Goal: Information Seeking & Learning: Find specific fact

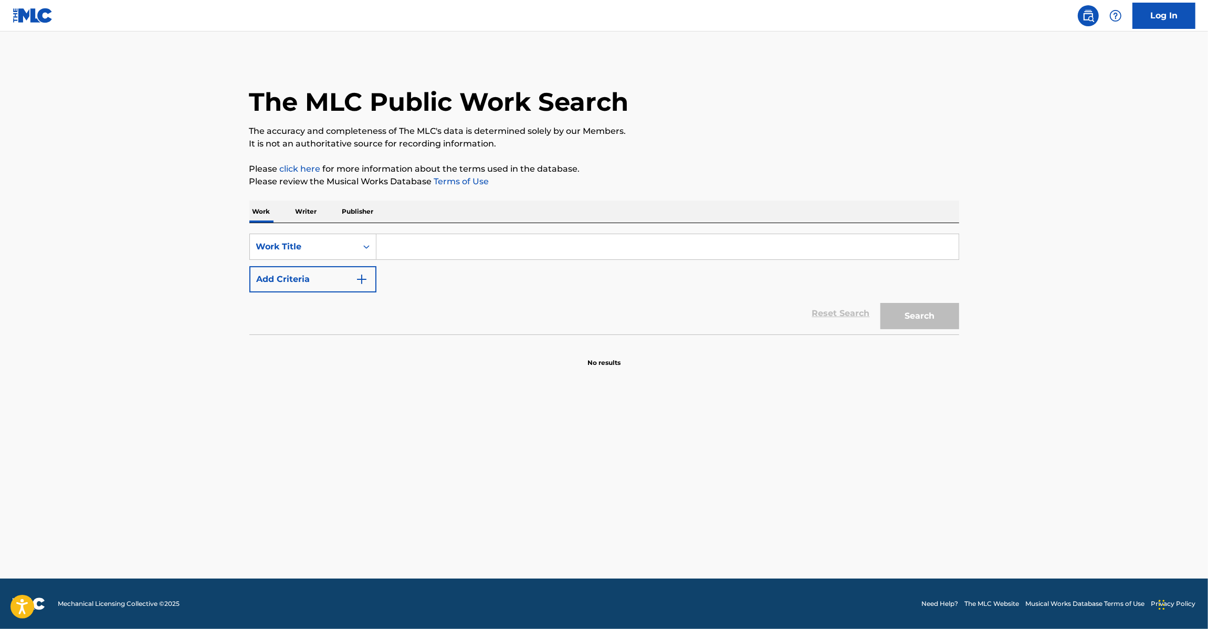
click at [24, 8] on img at bounding box center [33, 15] width 40 height 15
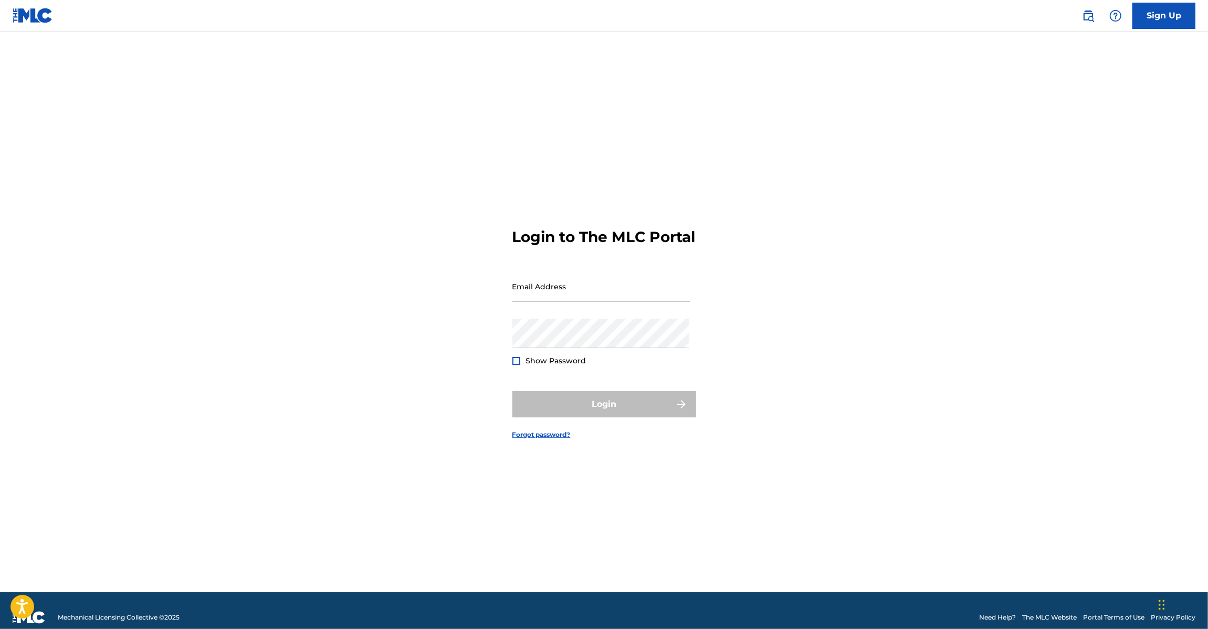
click at [557, 295] on input "Email Address" at bounding box center [600, 286] width 177 height 30
type input "[EMAIL_ADDRESS][DOMAIN_NAME]"
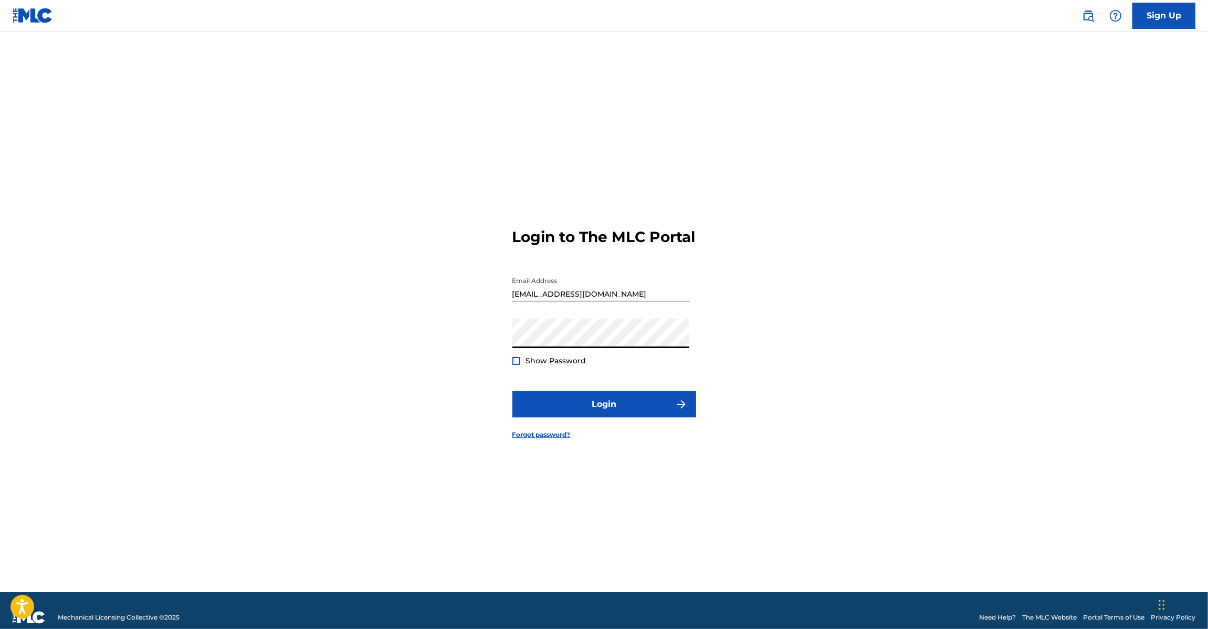
click at [576, 434] on form "Login to The MLC Portal Email Address [EMAIL_ADDRESS][DOMAIN_NAME] Password Sho…" at bounding box center [604, 325] width 184 height 534
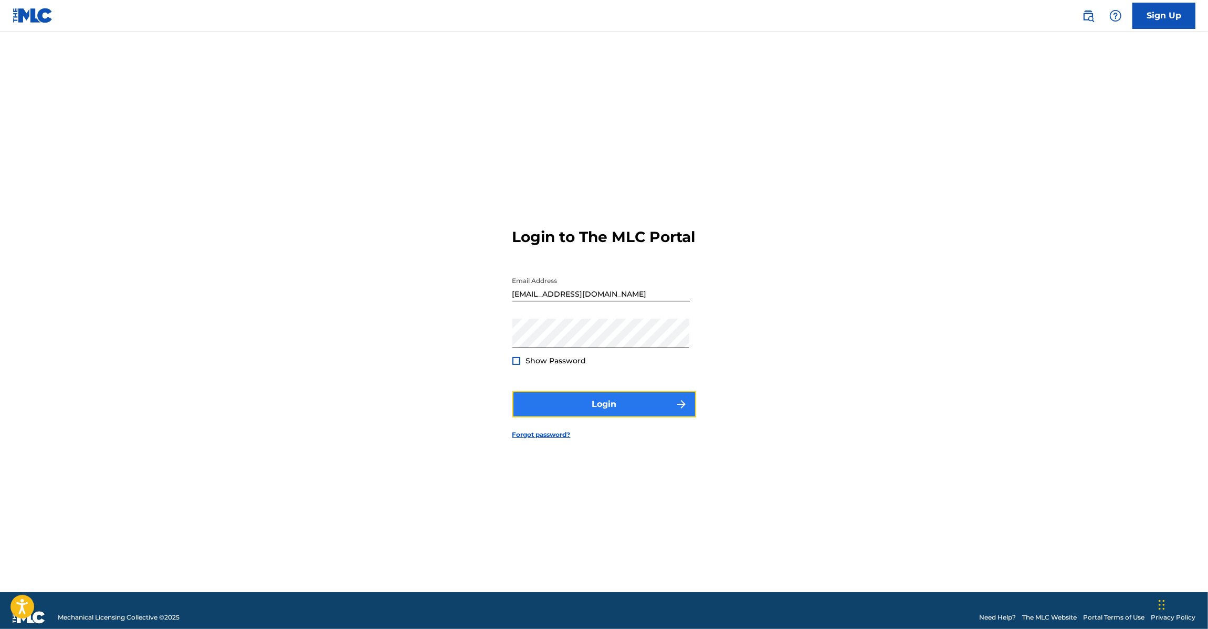
click at [584, 415] on button "Login" at bounding box center [604, 404] width 184 height 26
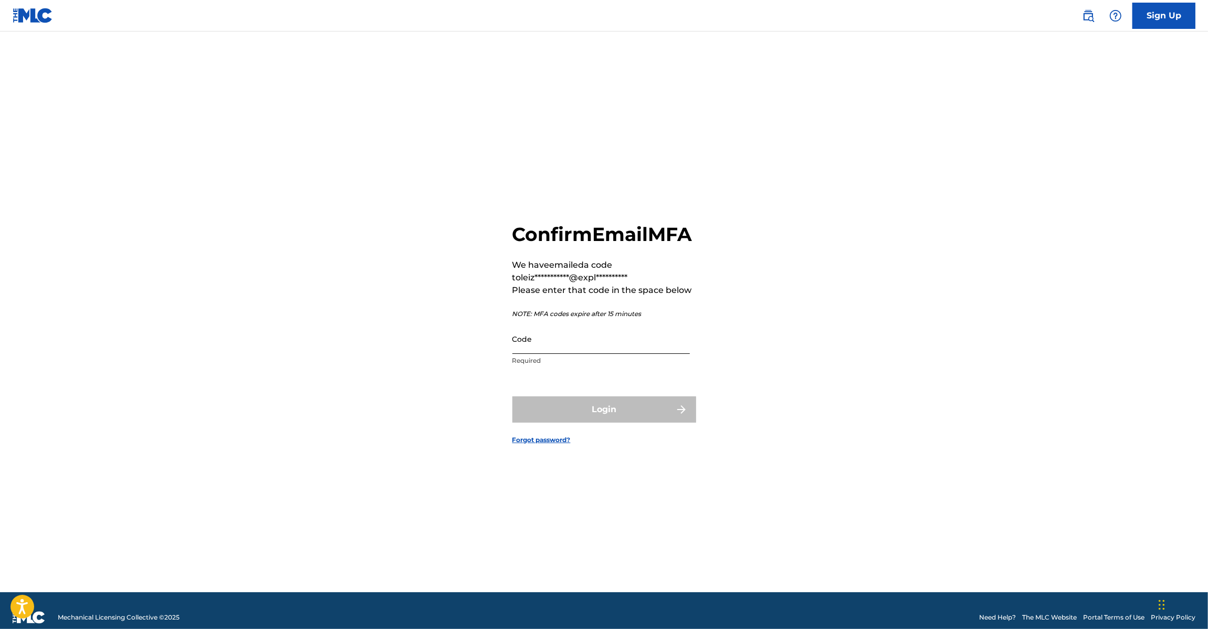
click at [558, 354] on input "Code" at bounding box center [600, 339] width 177 height 30
click at [561, 344] on input "Code" at bounding box center [600, 339] width 177 height 30
paste input "580856"
type input "580856"
click at [589, 417] on button "Login" at bounding box center [604, 409] width 184 height 26
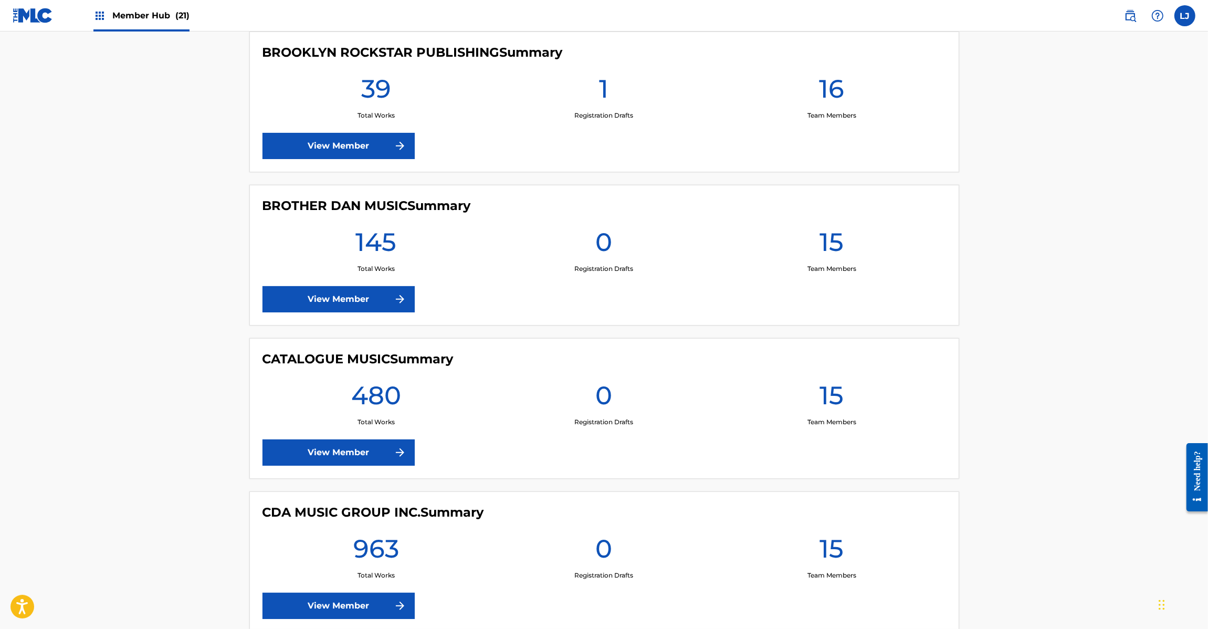
scroll to position [1575, 0]
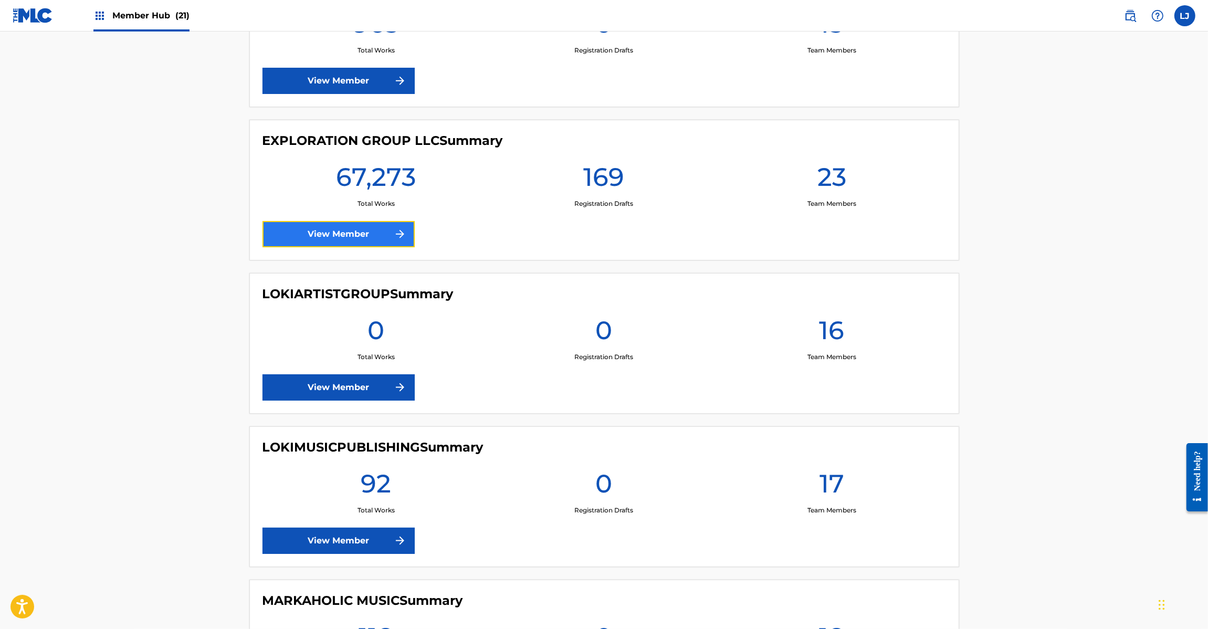
click at [342, 247] on link "View Member" at bounding box center [339, 234] width 152 height 26
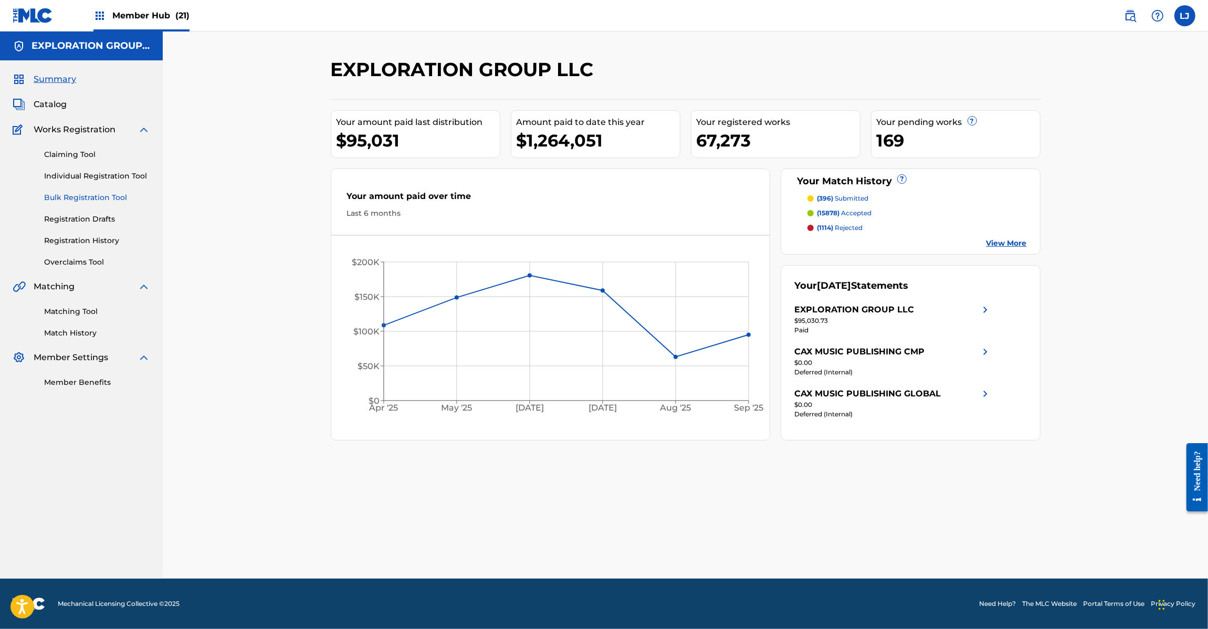
click at [59, 198] on link "Bulk Registration Tool" at bounding box center [97, 197] width 106 height 11
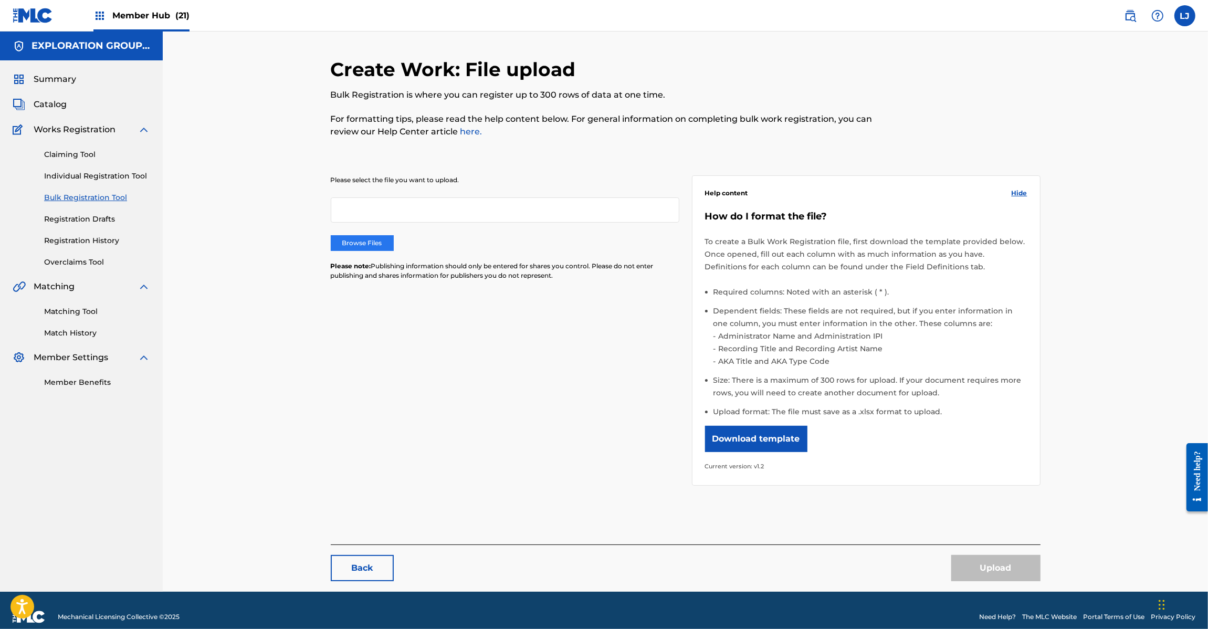
click at [368, 237] on label "Browse Files" at bounding box center [362, 243] width 63 height 16
click at [0, 0] on input "Browse Files" at bounding box center [0, 0] width 0 height 0
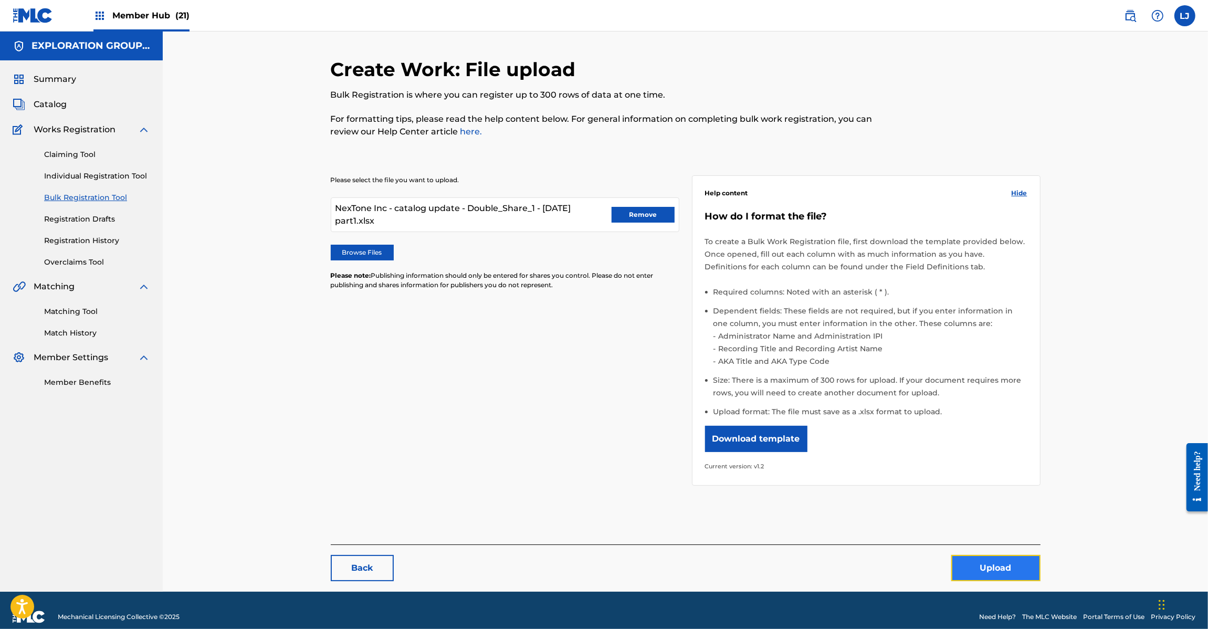
click at [1002, 568] on button "Upload" at bounding box center [995, 568] width 89 height 26
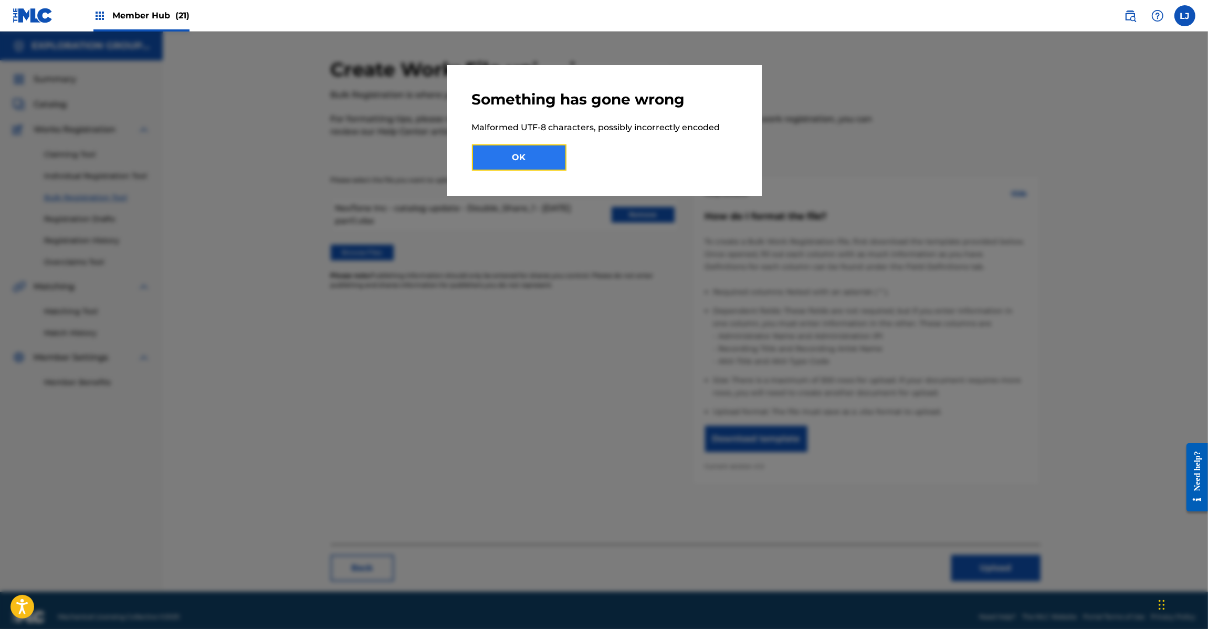
click at [528, 164] on button "OK" at bounding box center [519, 157] width 95 height 26
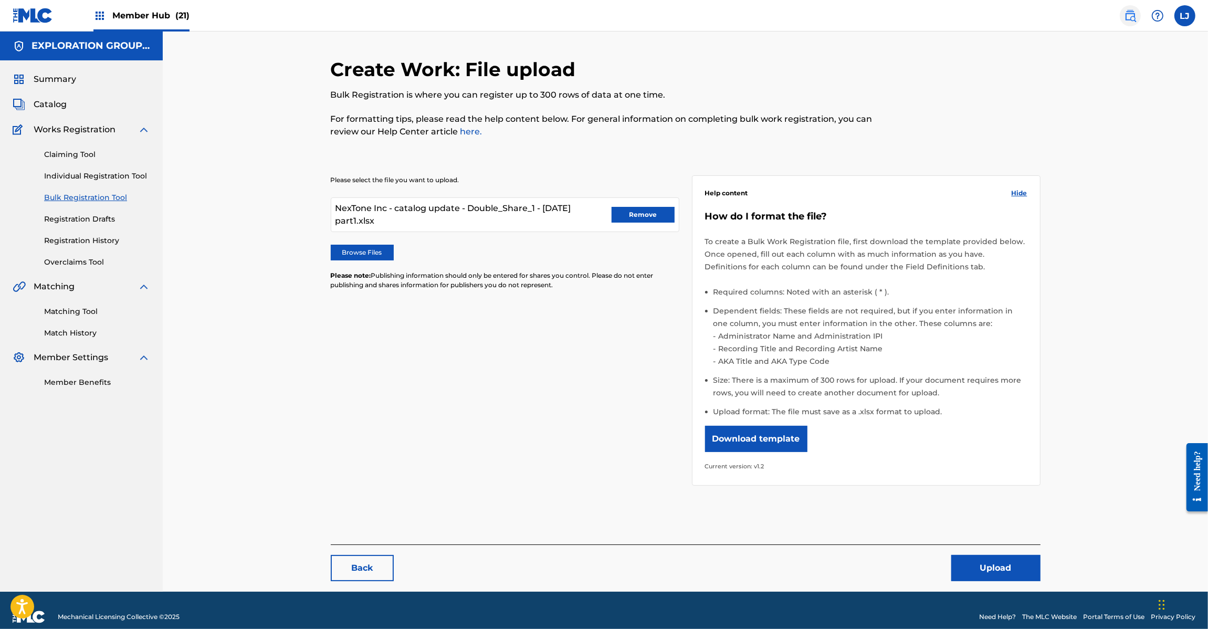
click at [1133, 16] on img at bounding box center [1130, 15] width 13 height 13
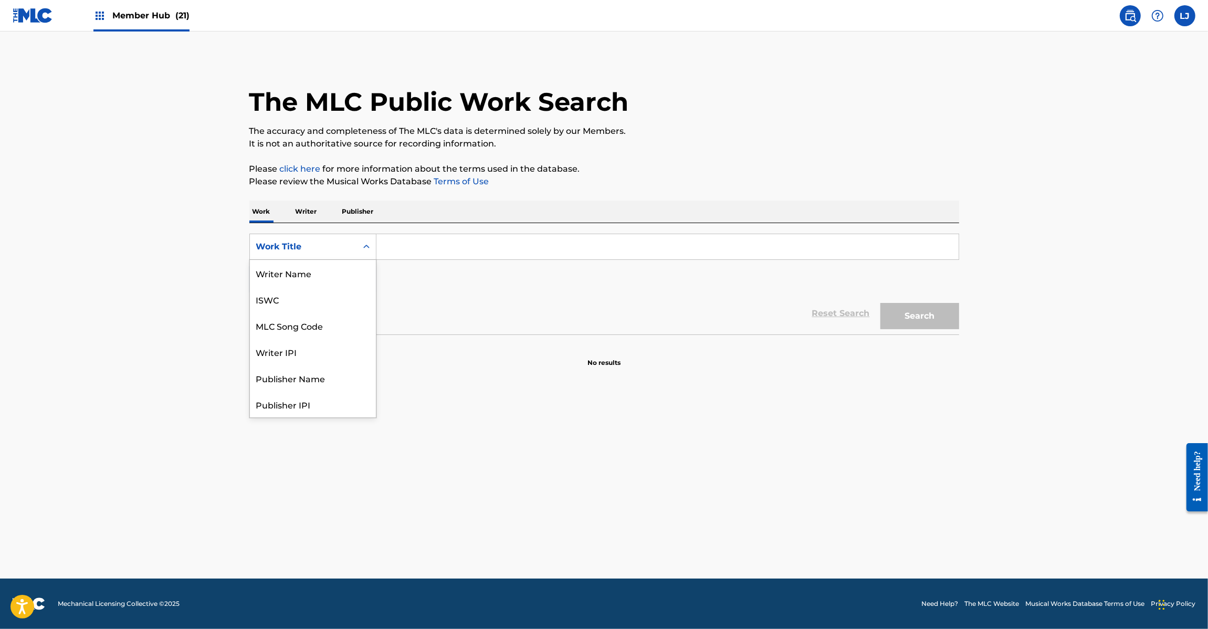
click at [308, 255] on div "Work Title" at bounding box center [303, 247] width 107 height 20
click at [323, 282] on div "MLC Song Code" at bounding box center [313, 273] width 126 height 26
click at [460, 230] on div "SearchWithCriteriadb853fd8-0289-4cd6-8859-60c3fdcf347c MLC Song Code Add Criter…" at bounding box center [604, 278] width 710 height 111
click at [486, 249] on input "Search Form" at bounding box center [667, 246] width 582 height 25
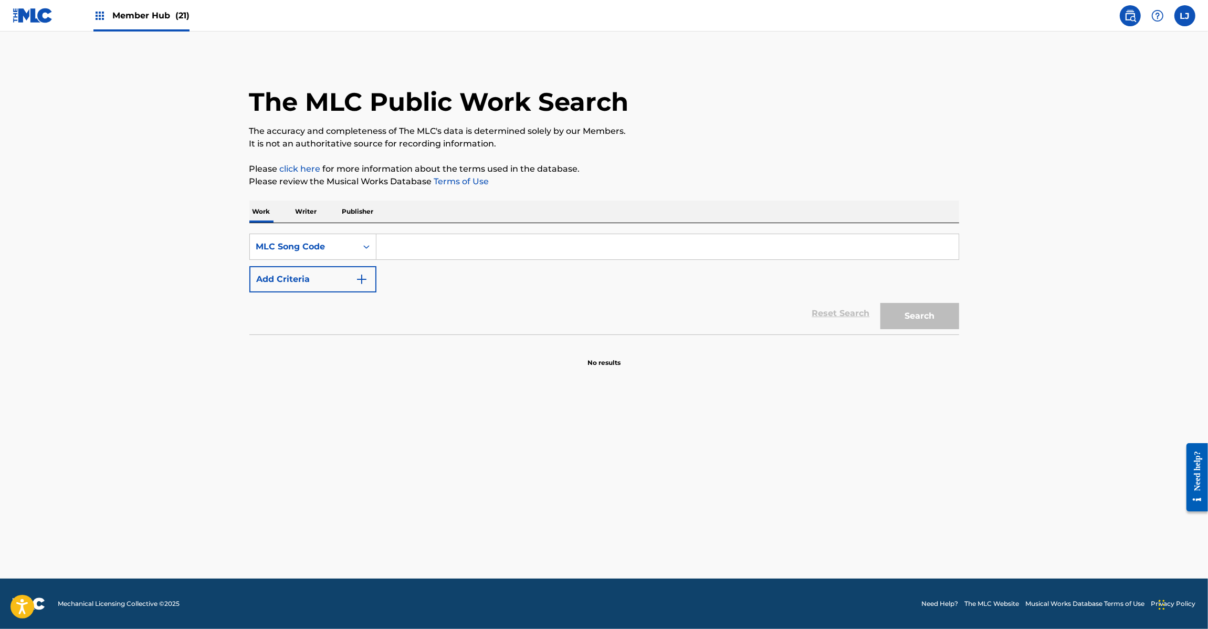
paste input "TV689Y"
type input "TV689Y"
click at [933, 319] on button "Search" at bounding box center [919, 316] width 79 height 26
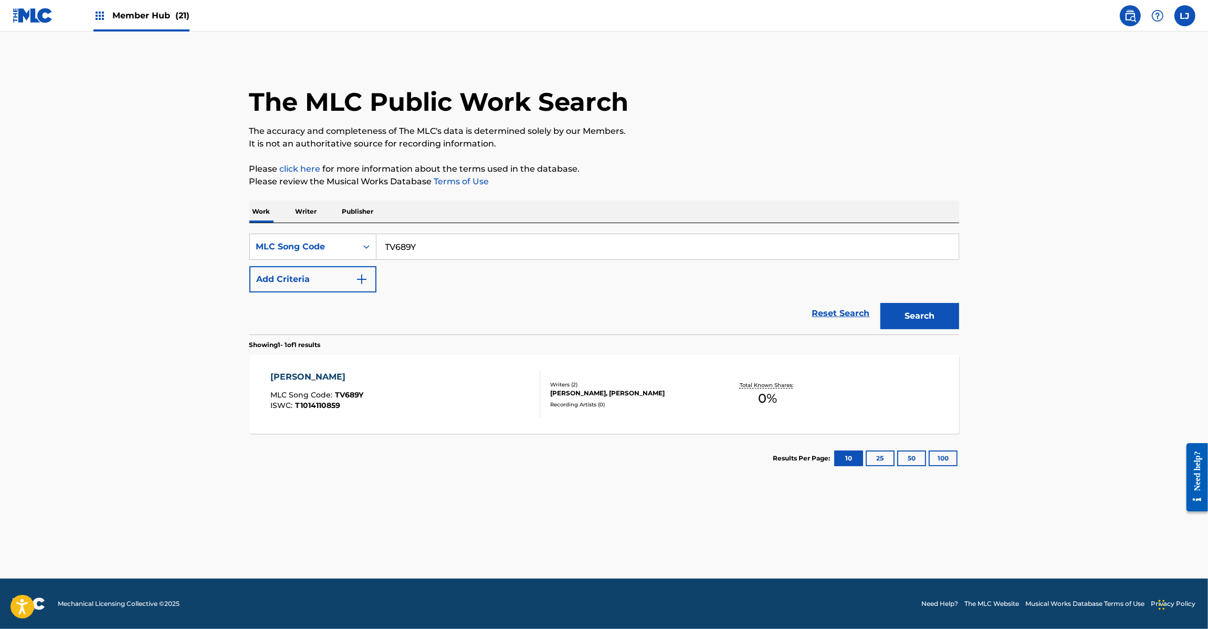
click at [428, 392] on div "TOREIN TOREIN MLC Song Code : TV689Y ISWC : T1014110859" at bounding box center [405, 394] width 270 height 47
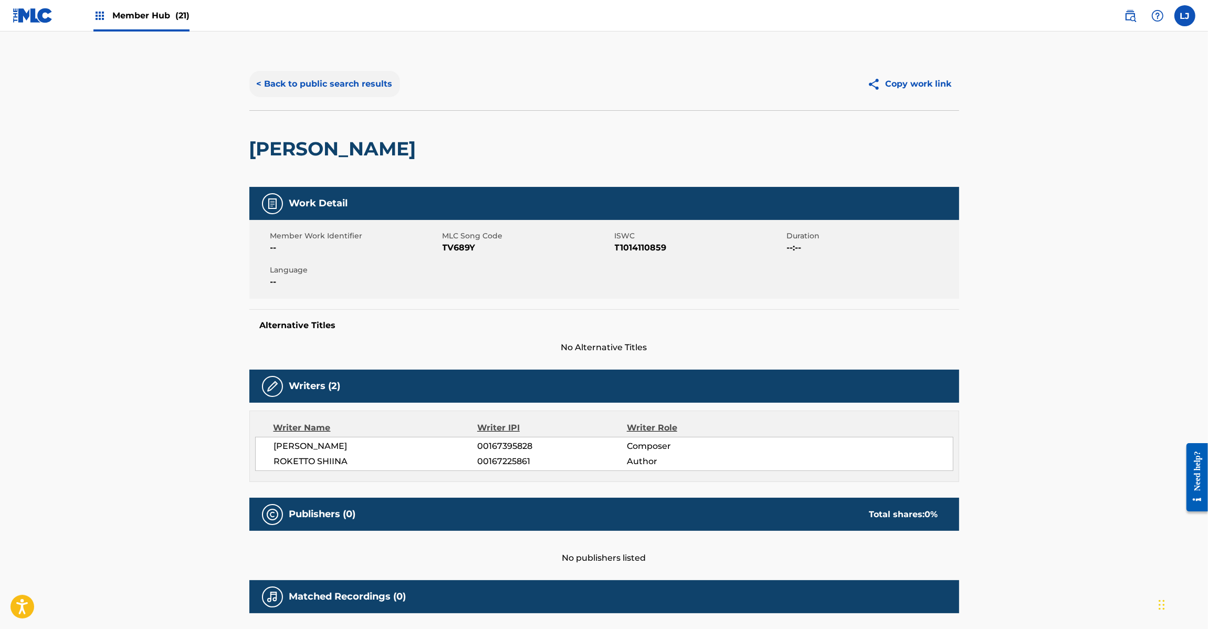
click at [333, 74] on button "< Back to public search results" at bounding box center [324, 84] width 151 height 26
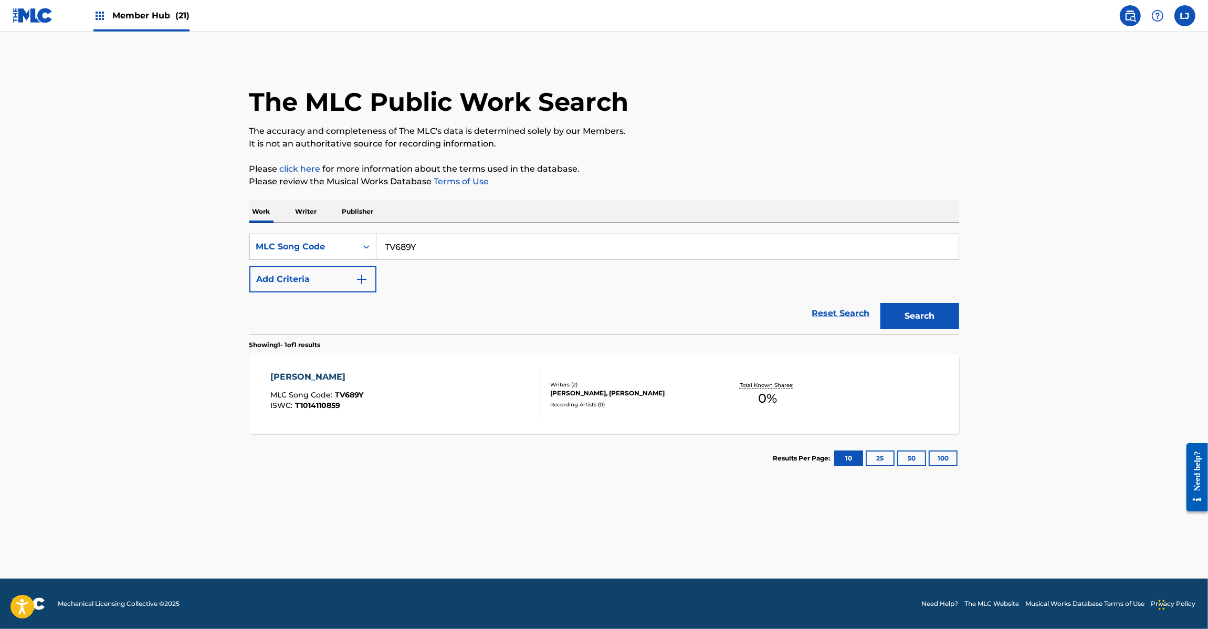
click at [434, 244] on input "TV689Y" at bounding box center [667, 246] width 582 height 25
paste input "OL46EF"
click at [876, 311] on div "Search" at bounding box center [917, 313] width 84 height 42
click at [901, 311] on button "Search" at bounding box center [919, 316] width 79 height 26
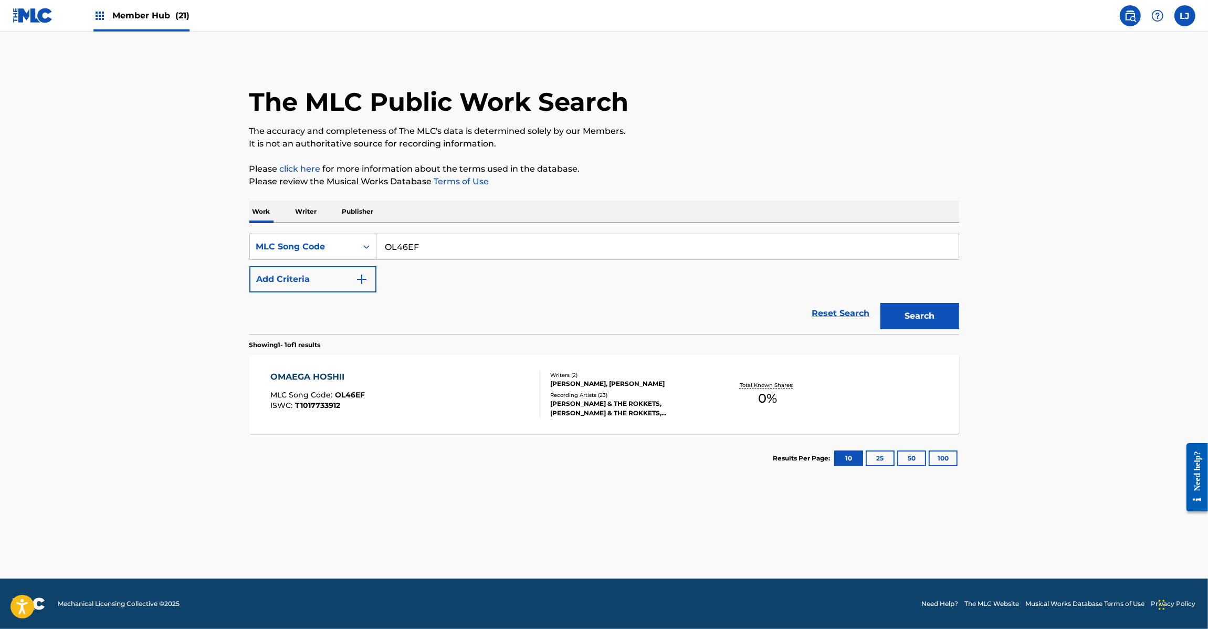
click at [417, 245] on input "OL46EF" at bounding box center [667, 246] width 582 height 25
paste input "S49POL"
click at [885, 312] on button "Search" at bounding box center [919, 316] width 79 height 26
click at [457, 237] on input "S49POL" at bounding box center [667, 246] width 582 height 25
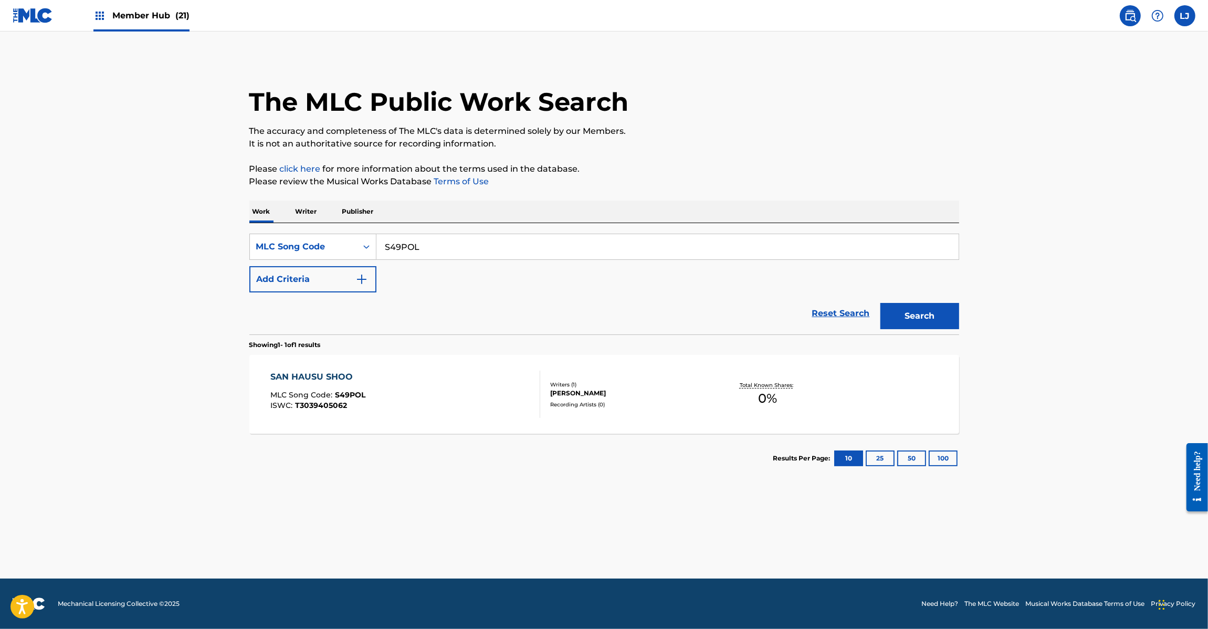
drag, startPoint x: 457, startPoint y: 237, endPoint x: 673, endPoint y: 292, distance: 222.7
click at [457, 237] on input "S49POL" at bounding box center [667, 246] width 582 height 25
paste input "OM0ZUI"
click at [956, 321] on button "Search" at bounding box center [919, 316] width 79 height 26
click at [436, 234] on div "OM0ZUI" at bounding box center [667, 247] width 583 height 26
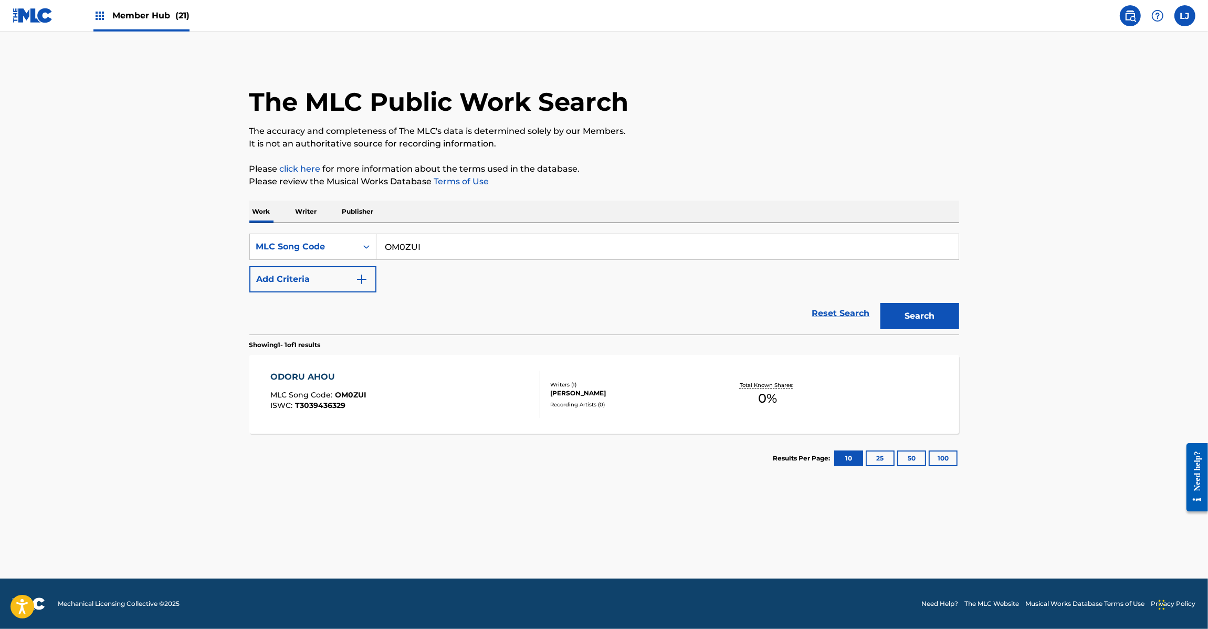
click at [436, 234] on div "OM0ZUI" at bounding box center [667, 247] width 583 height 26
click at [427, 248] on input "OM0ZUI" at bounding box center [667, 246] width 582 height 25
drag, startPoint x: 427, startPoint y: 248, endPoint x: 498, endPoint y: 255, distance: 71.3
click at [427, 248] on input "OM0ZUI" at bounding box center [667, 246] width 582 height 25
paste input "TW0Z83"
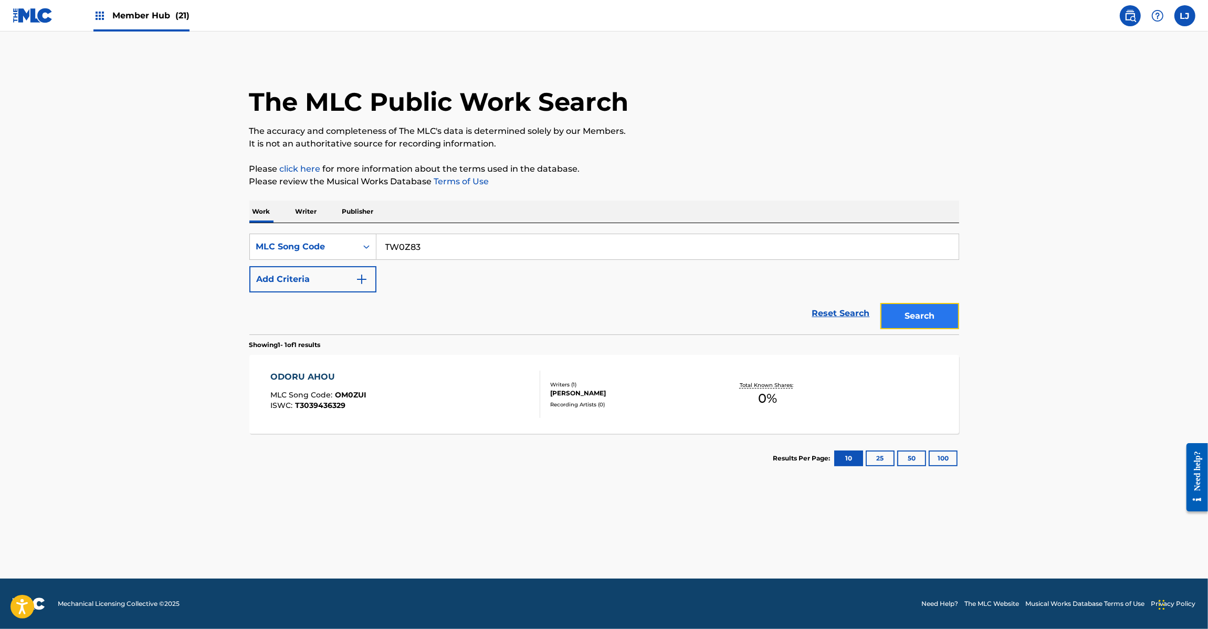
click at [929, 308] on button "Search" at bounding box center [919, 316] width 79 height 26
drag, startPoint x: 377, startPoint y: 242, endPoint x: 389, endPoint y: 243, distance: 12.1
click at [378, 243] on input "TW0Z83" at bounding box center [667, 246] width 582 height 25
click at [408, 243] on input "TW0Z83" at bounding box center [667, 246] width 582 height 25
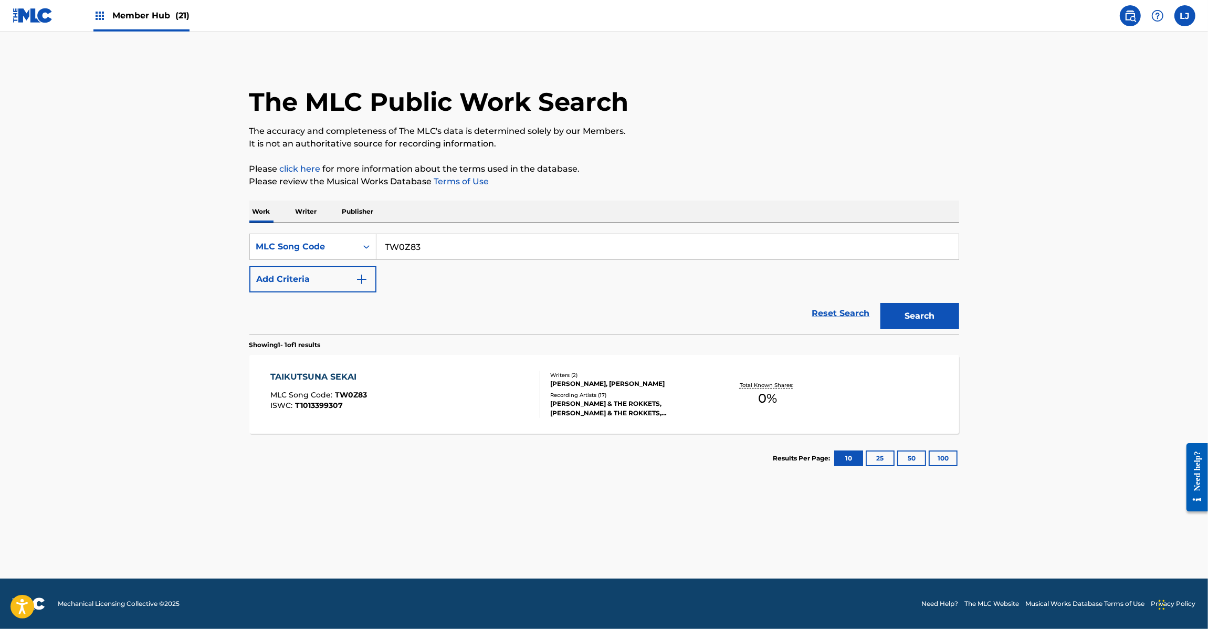
paste input "N68S8Q"
drag, startPoint x: 915, startPoint y: 288, endPoint x: 924, endPoint y: 310, distance: 24.3
click at [916, 290] on div "SearchWithCriteriadb853fd8-0289-4cd6-8859-60c3fdcf347c MLC Song Code N68S8Q Add…" at bounding box center [604, 263] width 710 height 59
click at [924, 310] on button "Search" at bounding box center [919, 316] width 79 height 26
click at [487, 254] on input "N68S8Q" at bounding box center [667, 246] width 582 height 25
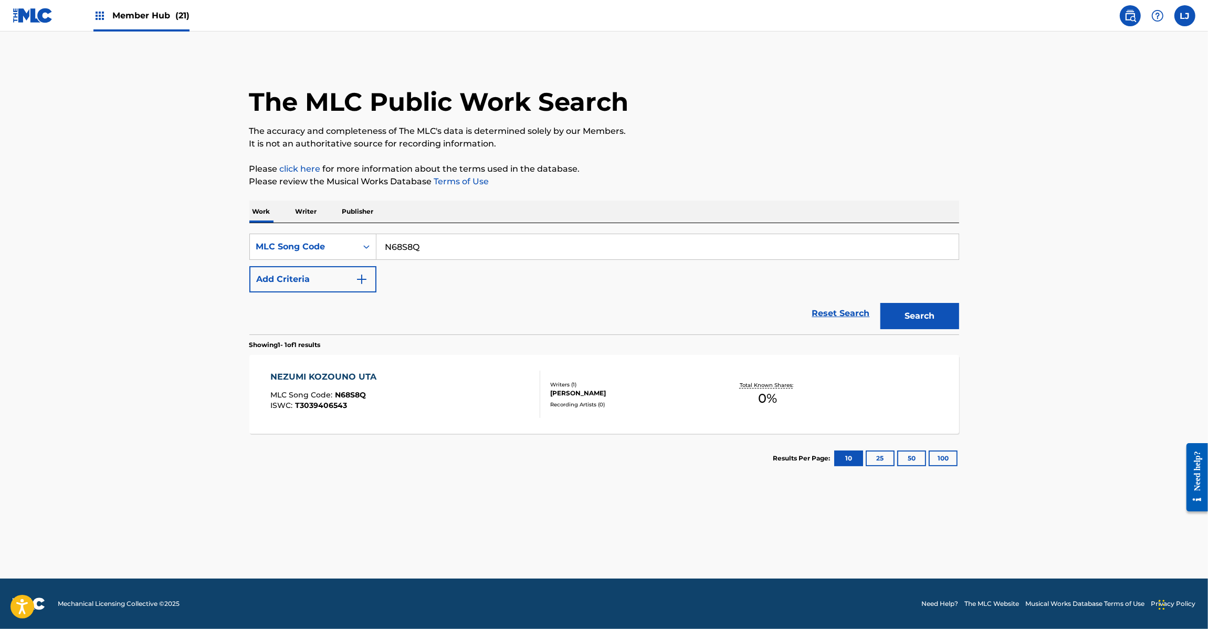
click at [487, 254] on input "N68S8Q" at bounding box center [667, 246] width 582 height 25
paste input "SB4U64"
click at [928, 315] on button "Search" at bounding box center [919, 316] width 79 height 26
paste input "OD2HBA"
drag, startPoint x: 475, startPoint y: 256, endPoint x: 258, endPoint y: 255, distance: 216.8
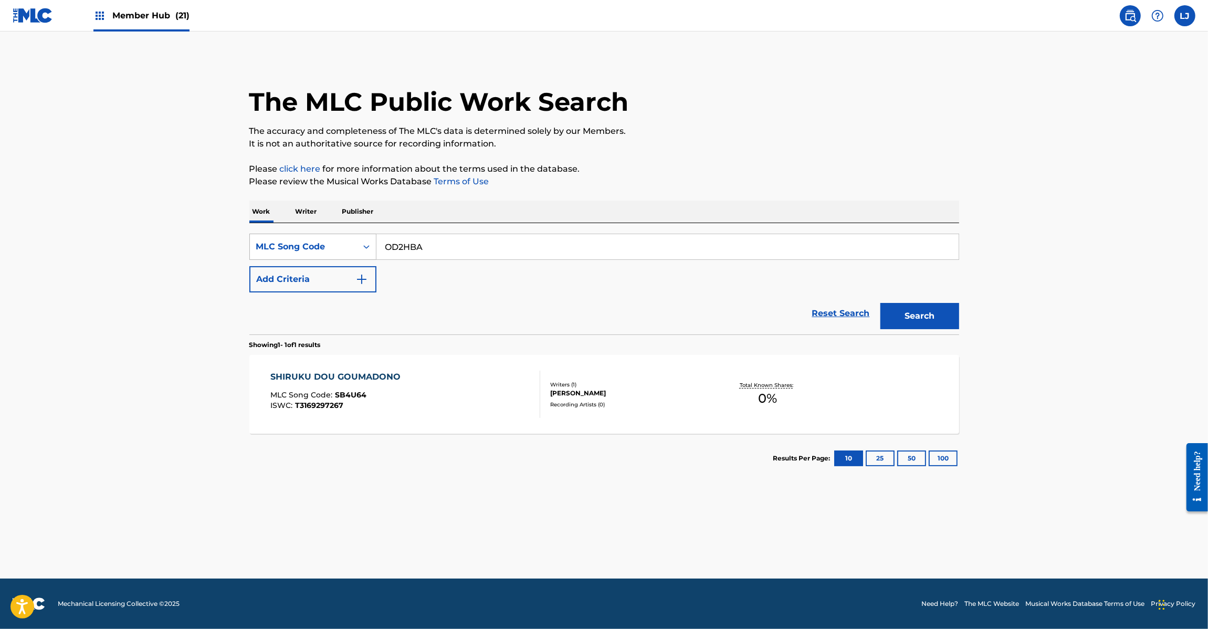
click at [258, 255] on div "SearchWithCriteriadb853fd8-0289-4cd6-8859-60c3fdcf347c MLC Song Code OD2HBA" at bounding box center [604, 247] width 710 height 26
click at [893, 318] on button "Search" at bounding box center [919, 316] width 79 height 26
paste input "DB6YNN"
drag, startPoint x: 471, startPoint y: 239, endPoint x: 318, endPoint y: 239, distance: 153.3
click at [318, 239] on div "SearchWithCriteriadb853fd8-0289-4cd6-8859-60c3fdcf347c MLC Song Code OD2HBA" at bounding box center [604, 247] width 710 height 26
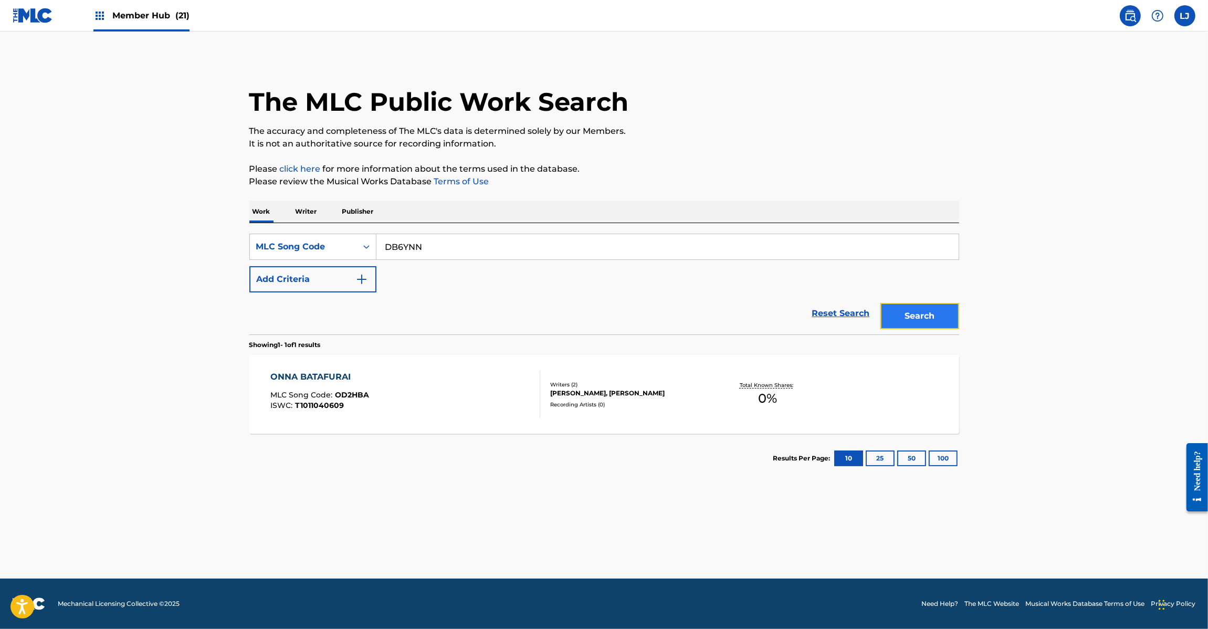
click at [899, 326] on button "Search" at bounding box center [919, 316] width 79 height 26
paste input "HC0VI7"
drag, startPoint x: 456, startPoint y: 237, endPoint x: 281, endPoint y: 237, distance: 174.3
click at [281, 237] on div "SearchWithCriteriadb853fd8-0289-4cd6-8859-60c3fdcf347c MLC Song Code DB6YNN" at bounding box center [604, 247] width 710 height 26
click at [906, 326] on button "Search" at bounding box center [919, 316] width 79 height 26
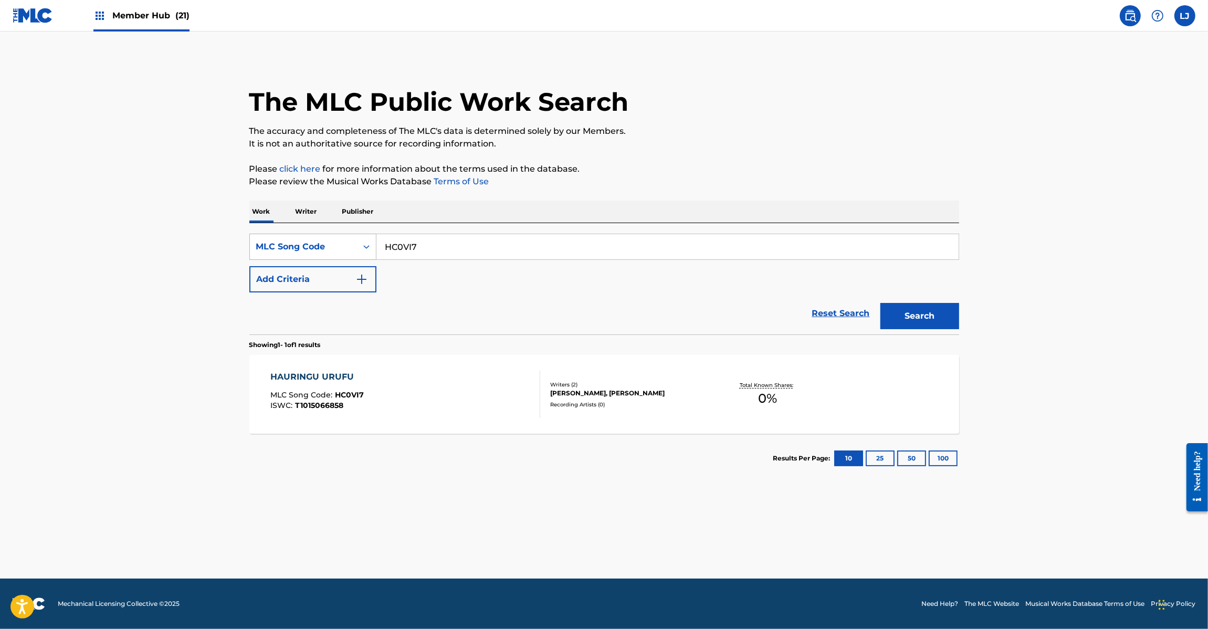
paste input "FI2PH8"
drag, startPoint x: 441, startPoint y: 245, endPoint x: 358, endPoint y: 245, distance: 83.5
click at [358, 245] on div "SearchWithCriteriadb853fd8-0289-4cd6-8859-60c3fdcf347c MLC Song Code FI2PH8" at bounding box center [604, 247] width 710 height 26
click at [907, 318] on button "Search" at bounding box center [919, 316] width 79 height 26
paste input "PJ7D9W"
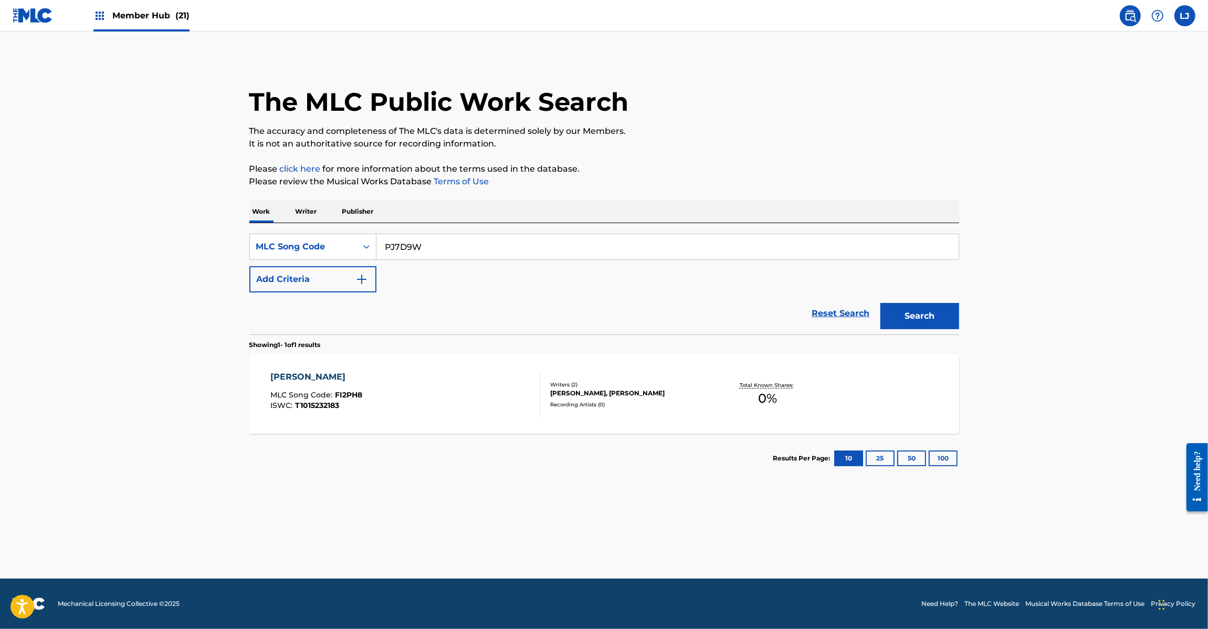
drag, startPoint x: 452, startPoint y: 242, endPoint x: 427, endPoint y: 252, distance: 26.6
click at [343, 242] on div "SearchWithCriteriadb853fd8-0289-4cd6-8859-60c3fdcf347c MLC Song Code PJ7D9W" at bounding box center [604, 247] width 710 height 26
click at [912, 317] on button "Search" at bounding box center [919, 316] width 79 height 26
paste input "BD2JIK"
drag, startPoint x: 481, startPoint y: 243, endPoint x: 290, endPoint y: 240, distance: 191.6
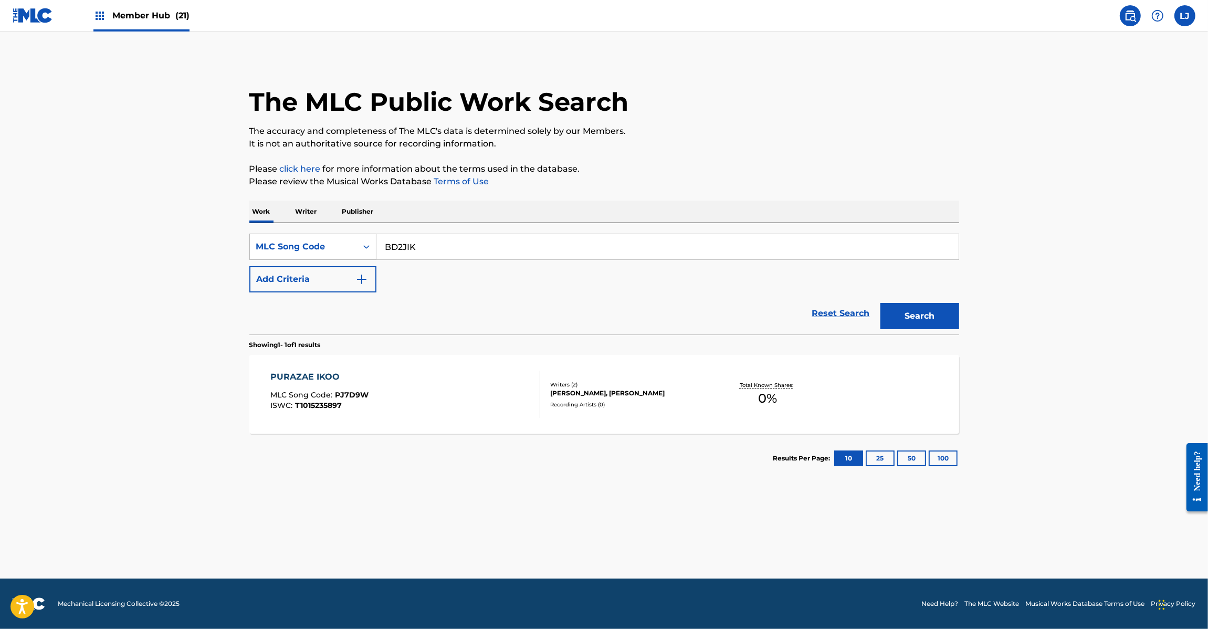
click at [290, 240] on div "SearchWithCriteriadb853fd8-0289-4cd6-8859-60c3fdcf347c MLC Song Code BD2JIK" at bounding box center [604, 247] width 710 height 26
click at [903, 308] on button "Search" at bounding box center [919, 316] width 79 height 26
paste input "KI2D14"
drag, startPoint x: 453, startPoint y: 249, endPoint x: 358, endPoint y: 245, distance: 95.1
click at [358, 245] on div "SearchWithCriteriadb853fd8-0289-4cd6-8859-60c3fdcf347c MLC Song Code KI2D14" at bounding box center [604, 247] width 710 height 26
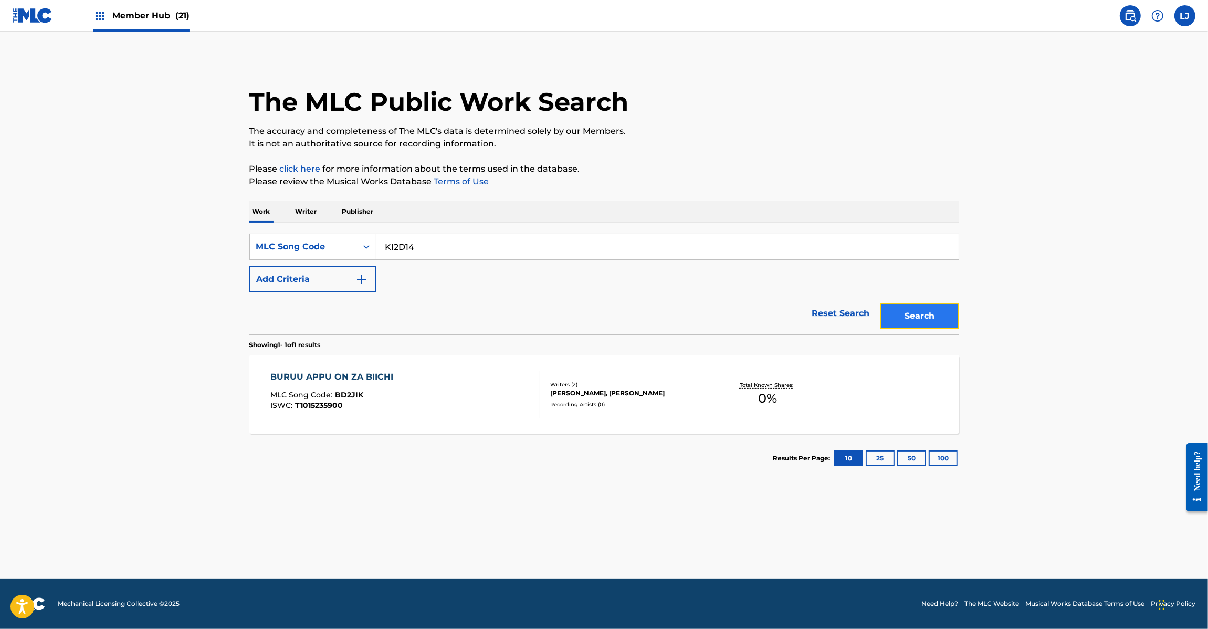
click at [895, 318] on button "Search" at bounding box center [919, 316] width 79 height 26
paste input "N68S8Q"
drag, startPoint x: 435, startPoint y: 242, endPoint x: 369, endPoint y: 247, distance: 66.4
click at [369, 247] on div "SearchWithCriteriadb853fd8-0289-4cd6-8859-60c3fdcf347c MLC Song Code N68S8Q" at bounding box center [604, 247] width 710 height 26
click at [940, 318] on button "Search" at bounding box center [919, 316] width 79 height 26
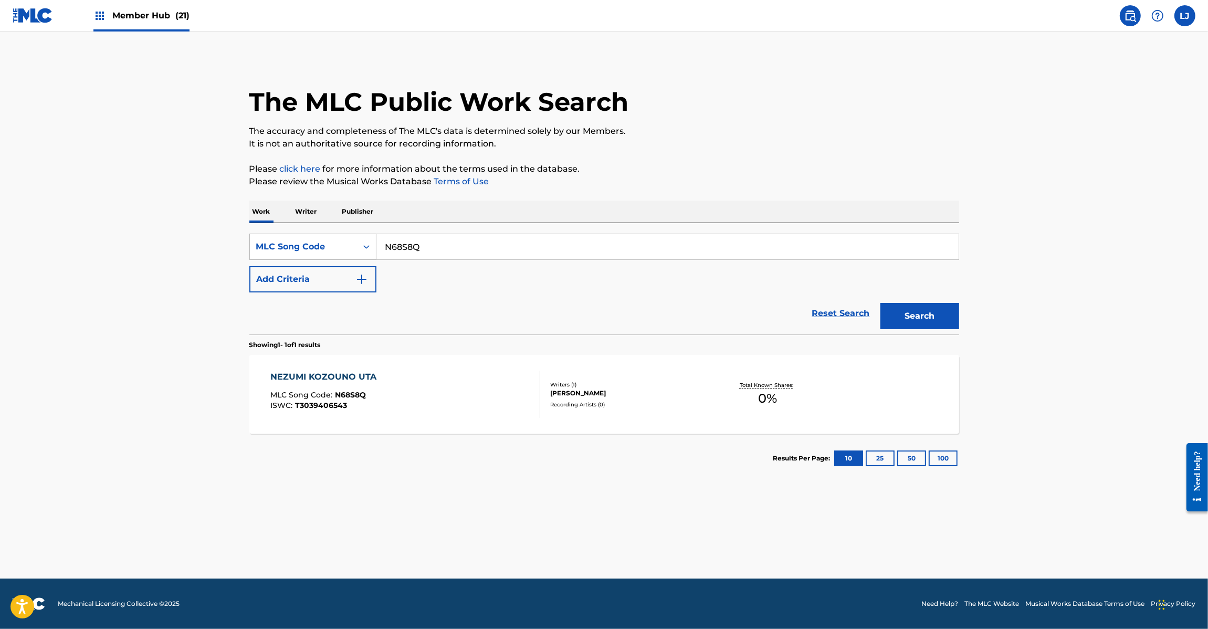
paste input "BE4JK9"
drag, startPoint x: 449, startPoint y: 242, endPoint x: 275, endPoint y: 246, distance: 174.3
click at [275, 246] on div "SearchWithCriteriadb853fd8-0289-4cd6-8859-60c3fdcf347c MLC Song Code N68S8Q" at bounding box center [604, 247] width 710 height 26
click at [936, 308] on button "Search" at bounding box center [919, 316] width 79 height 26
paste input "DR4480"
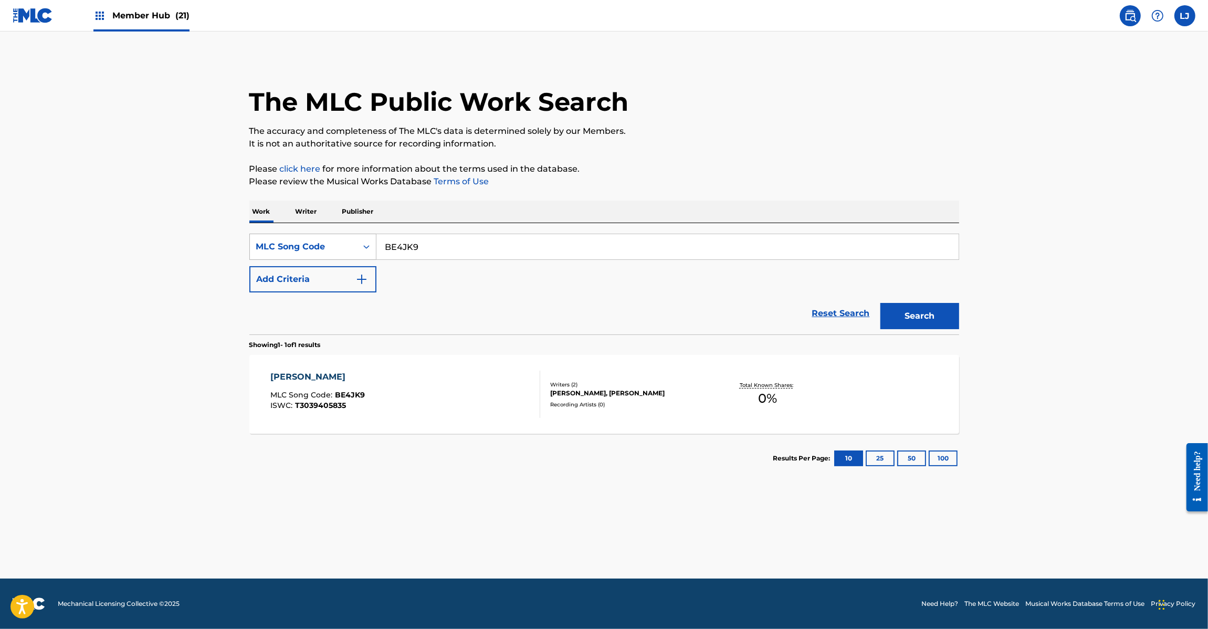
drag, startPoint x: 446, startPoint y: 248, endPoint x: 313, endPoint y: 247, distance: 132.8
click at [313, 247] on div "SearchWithCriteriadb853fd8-0289-4cd6-8859-60c3fdcf347c MLC Song Code BE4JK9" at bounding box center [604, 247] width 710 height 26
click at [924, 310] on button "Search" at bounding box center [919, 316] width 79 height 26
paste input "G49628"
drag, startPoint x: 470, startPoint y: 248, endPoint x: 307, endPoint y: 247, distance: 163.3
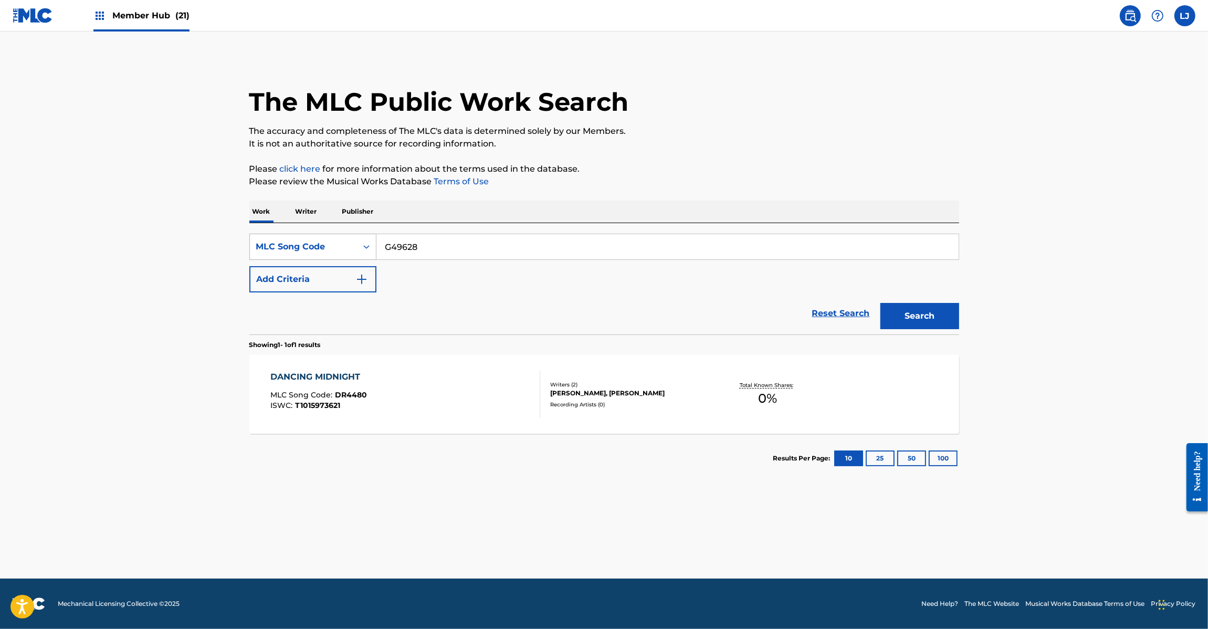
click at [307, 247] on div "SearchWithCriteriadb853fd8-0289-4cd6-8859-60c3fdcf347c MLC Song Code G49628" at bounding box center [604, 247] width 710 height 26
click at [890, 319] on button "Search" at bounding box center [919, 316] width 79 height 26
drag, startPoint x: 468, startPoint y: 240, endPoint x: 347, endPoint y: 240, distance: 120.8
click at [347, 240] on div "SearchWithCriteriadb853fd8-0289-4cd6-8859-60c3fdcf347c MLC Song Code G49628" at bounding box center [604, 247] width 710 height 26
paste input "KF14UC"
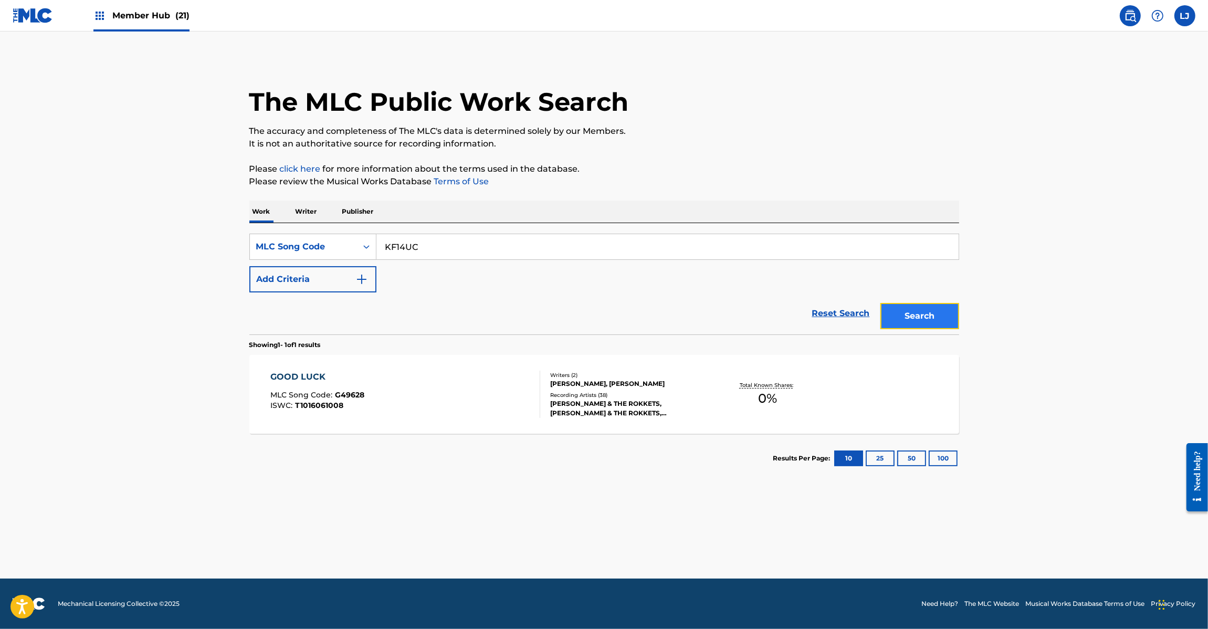
click at [891, 315] on button "Search" at bounding box center [919, 316] width 79 height 26
paste input "62454"
drag, startPoint x: 402, startPoint y: 243, endPoint x: 309, endPoint y: 245, distance: 93.5
click at [303, 243] on div "SearchWithCriteriadb853fd8-0289-4cd6-8859-60c3fdcf347c MLC Song Code KF14UC" at bounding box center [604, 247] width 710 height 26
type input "K62454"
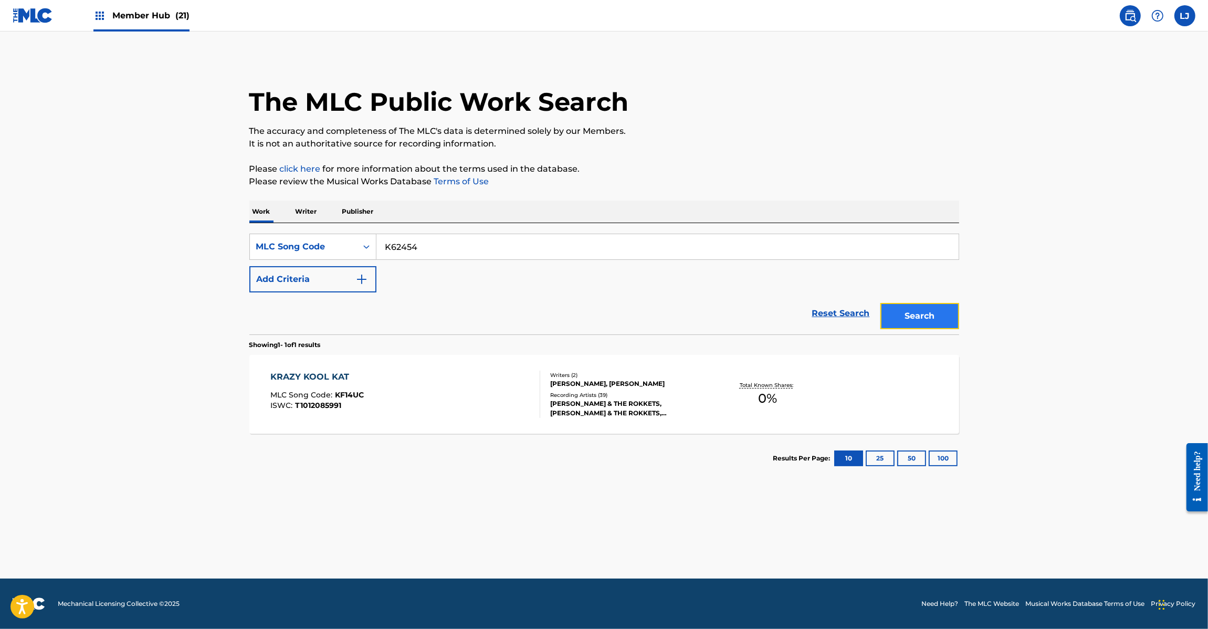
click at [932, 303] on button "Search" at bounding box center [919, 316] width 79 height 26
click at [363, 380] on div "KISS-ME QUICK MLC Song Code : K62454 ISWC : T1016061075" at bounding box center [405, 394] width 270 height 47
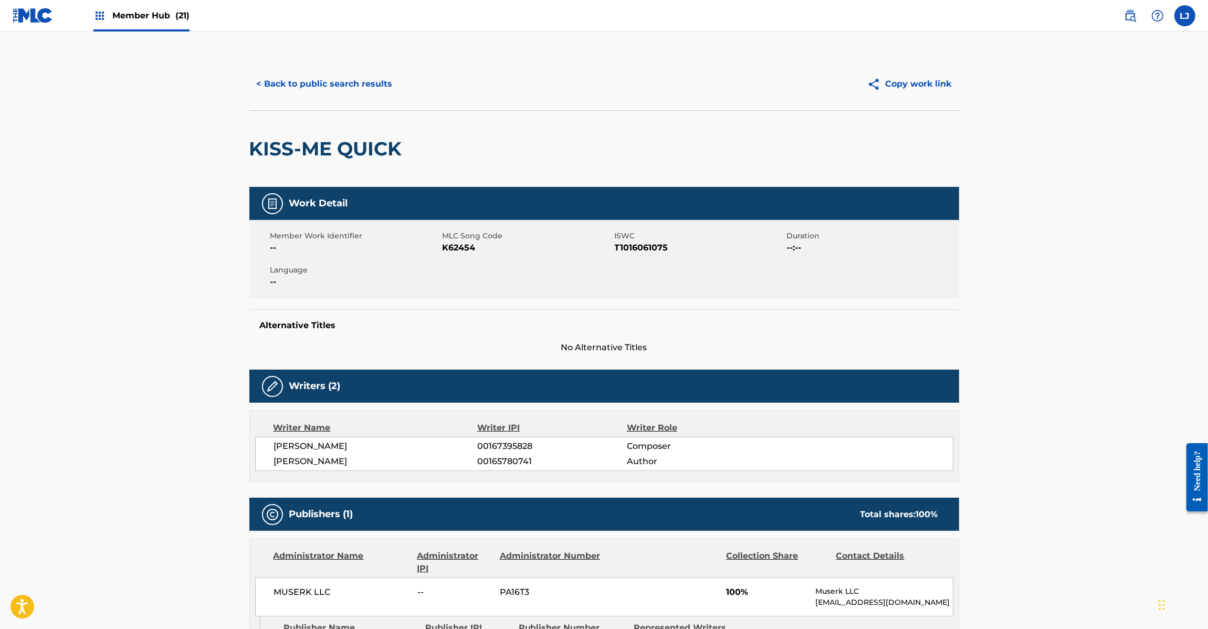
scroll to position [515, 0]
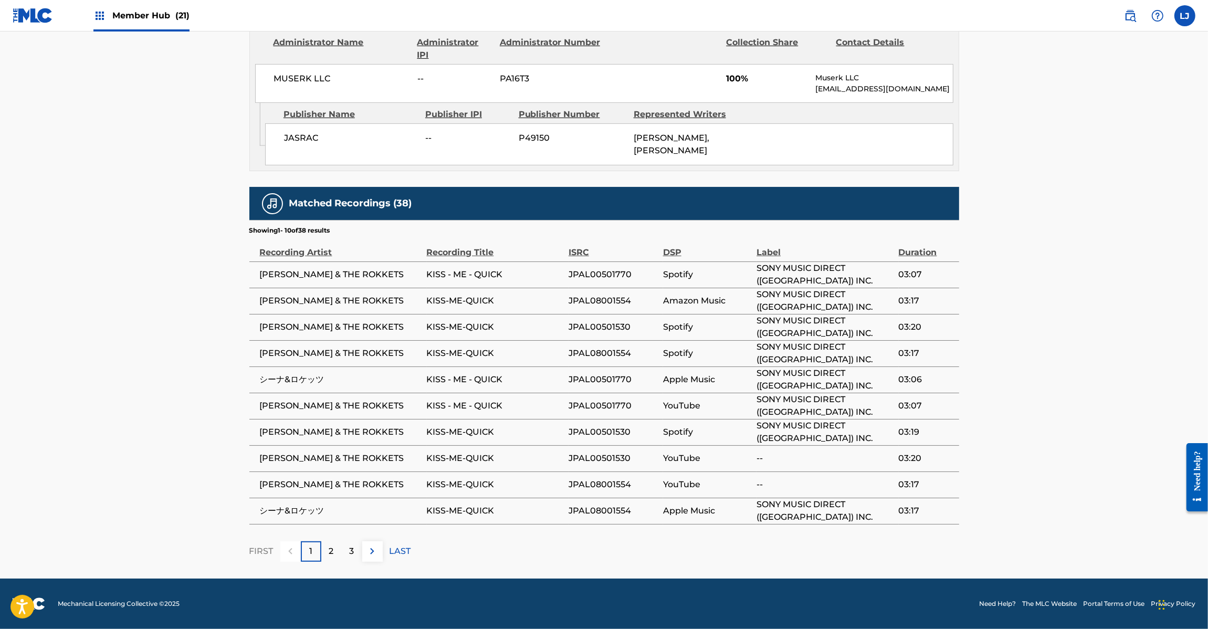
click at [296, 75] on span "MUSERK LLC" at bounding box center [342, 78] width 136 height 13
copy div "MUSERK LLC"
click at [301, 135] on span "JASRAC" at bounding box center [351, 138] width 134 height 13
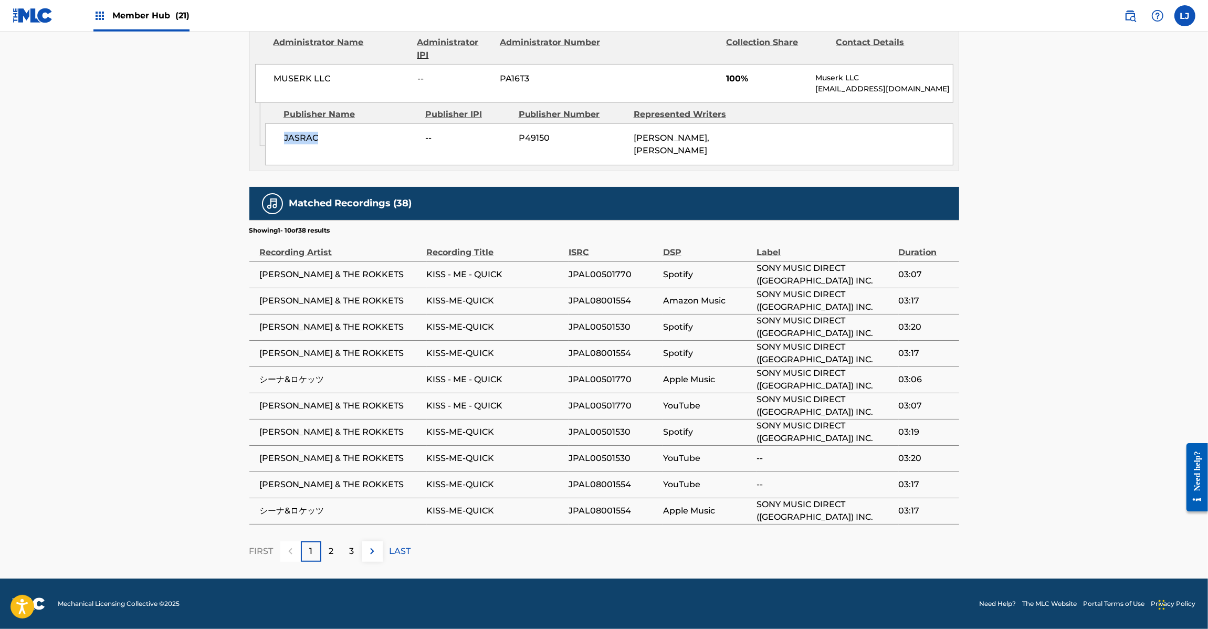
click at [301, 135] on span "JASRAC" at bounding box center [351, 138] width 134 height 13
copy span "JASRAC"
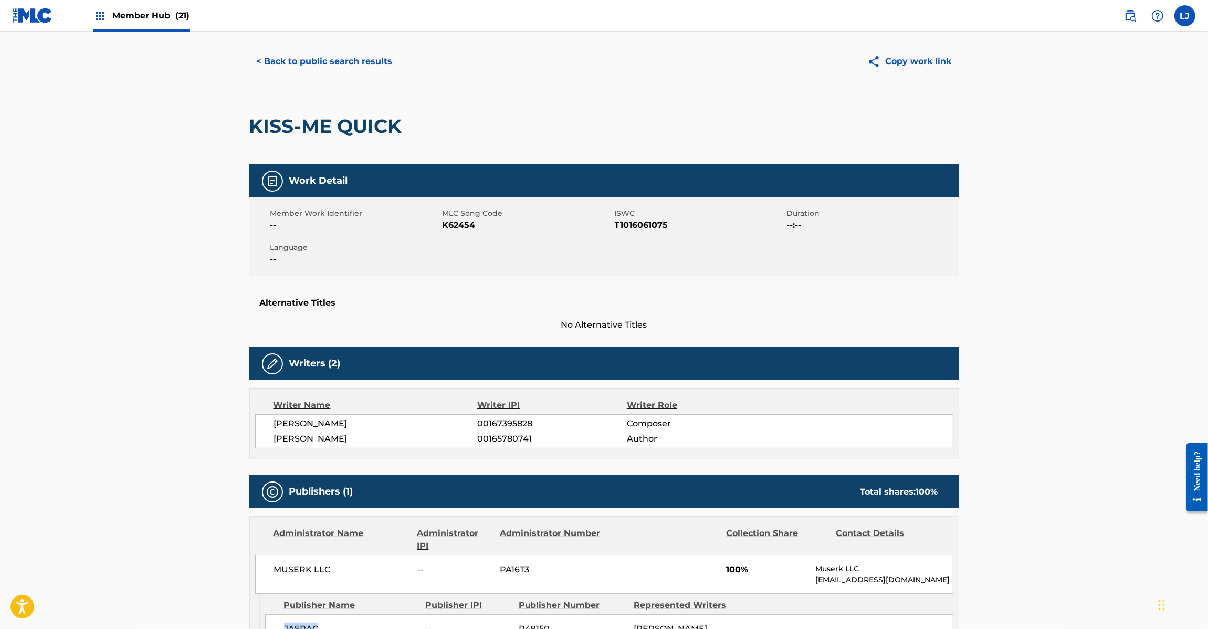
scroll to position [0, 0]
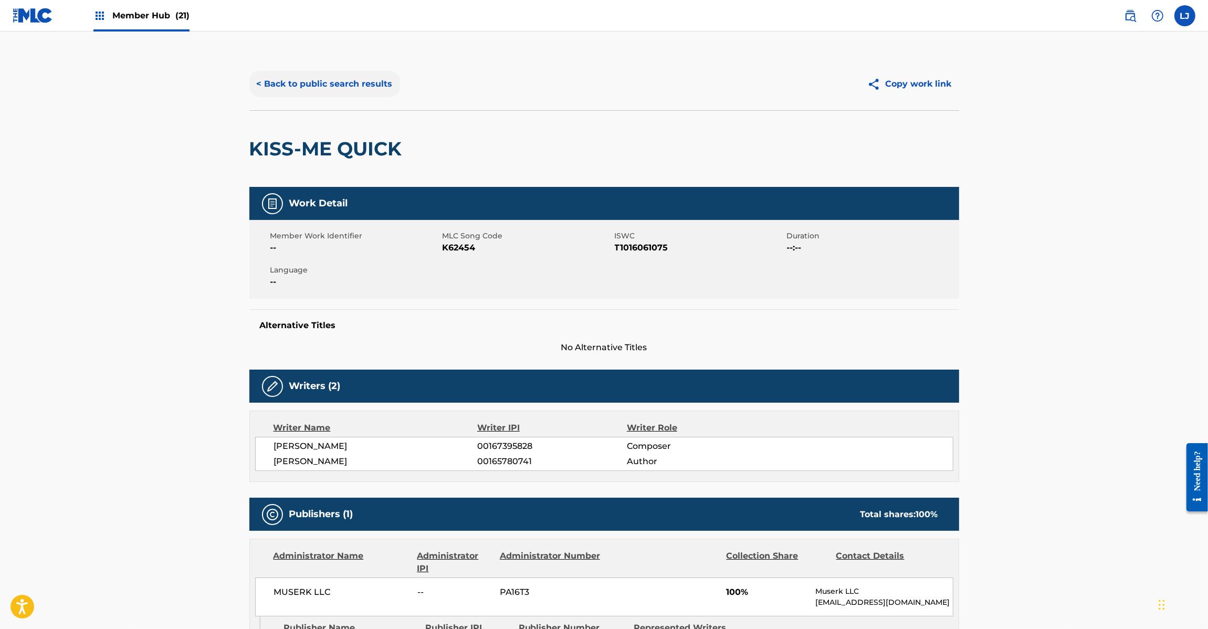
click at [319, 93] on button "< Back to public search results" at bounding box center [324, 84] width 151 height 26
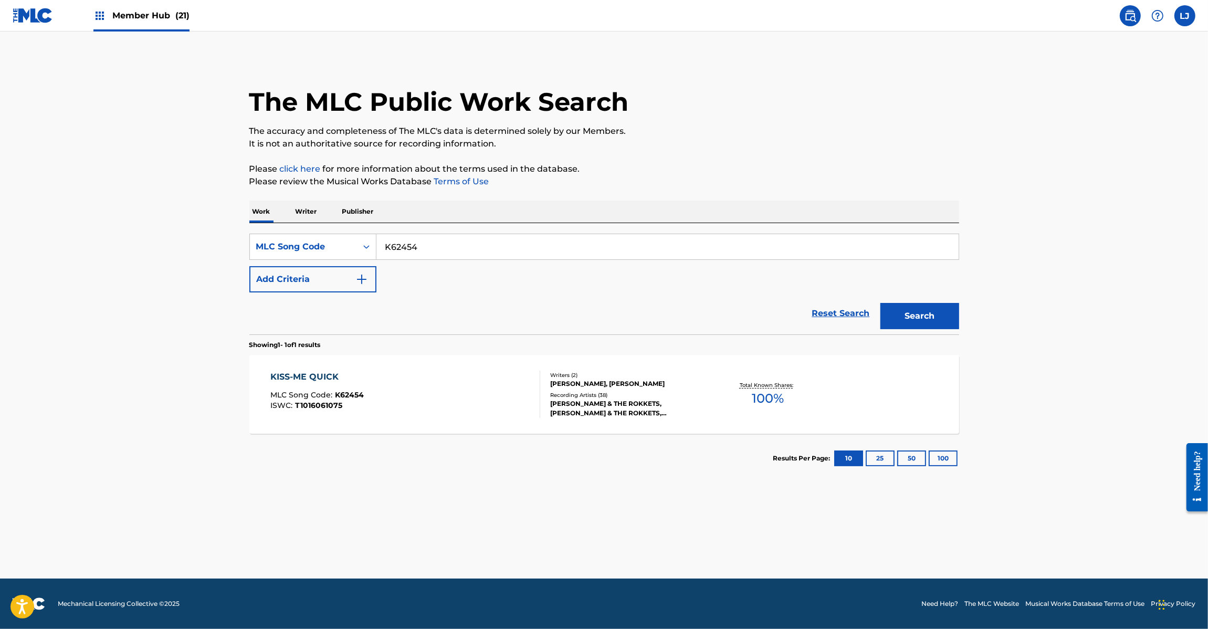
click at [457, 248] on input "K62454" at bounding box center [667, 246] width 582 height 25
paste input "W38O51"
click at [914, 303] on button "Search" at bounding box center [919, 316] width 79 height 26
click at [445, 235] on input "W38O51" at bounding box center [667, 246] width 582 height 25
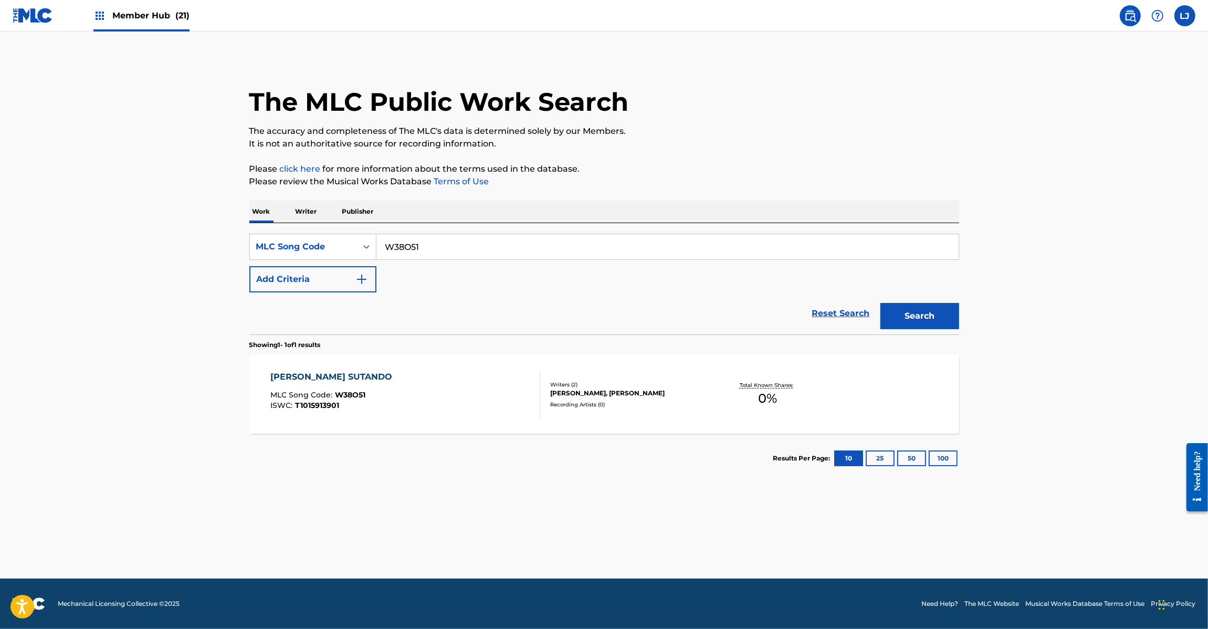
click at [445, 235] on input "W38O51" at bounding box center [667, 246] width 582 height 25
paste input "BC8EVH"
click at [924, 318] on button "Search" at bounding box center [919, 316] width 79 height 26
paste input "I25CEB"
drag, startPoint x: 441, startPoint y: 248, endPoint x: 366, endPoint y: 249, distance: 75.1
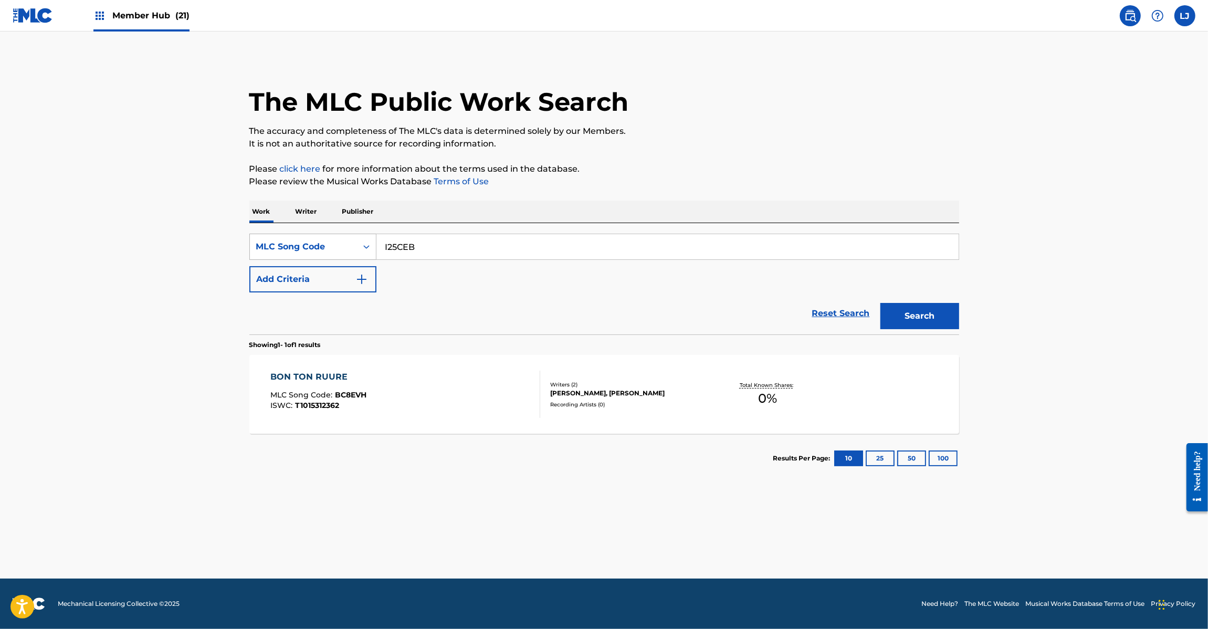
click at [366, 249] on div "SearchWithCriteriadb853fd8-0289-4cd6-8859-60c3fdcf347c MLC Song Code I25CEB" at bounding box center [604, 247] width 710 height 26
click at [899, 323] on button "Search" at bounding box center [919, 316] width 79 height 26
click at [497, 243] on input "I25CEB" at bounding box center [667, 246] width 582 height 25
paste input "KJ11YQ"
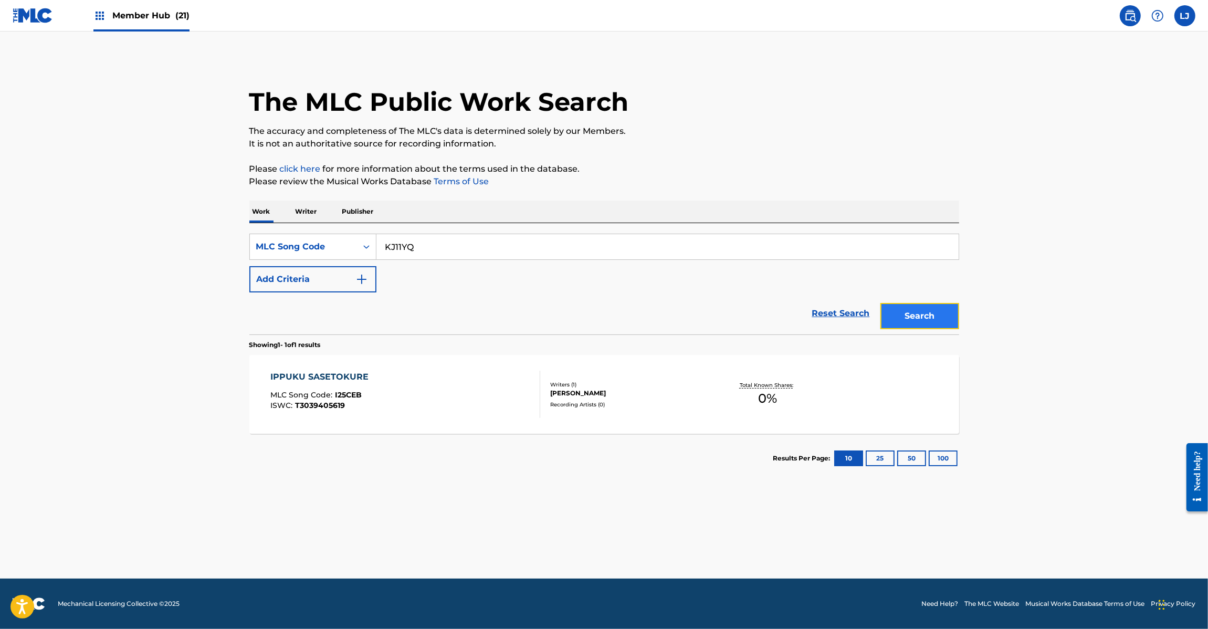
click at [907, 321] on button "Search" at bounding box center [919, 316] width 79 height 26
click at [453, 245] on input "KJ11YQ" at bounding box center [667, 246] width 582 height 25
paste input "BE3CBX"
drag, startPoint x: 893, startPoint y: 297, endPoint x: 898, endPoint y: 309, distance: 12.5
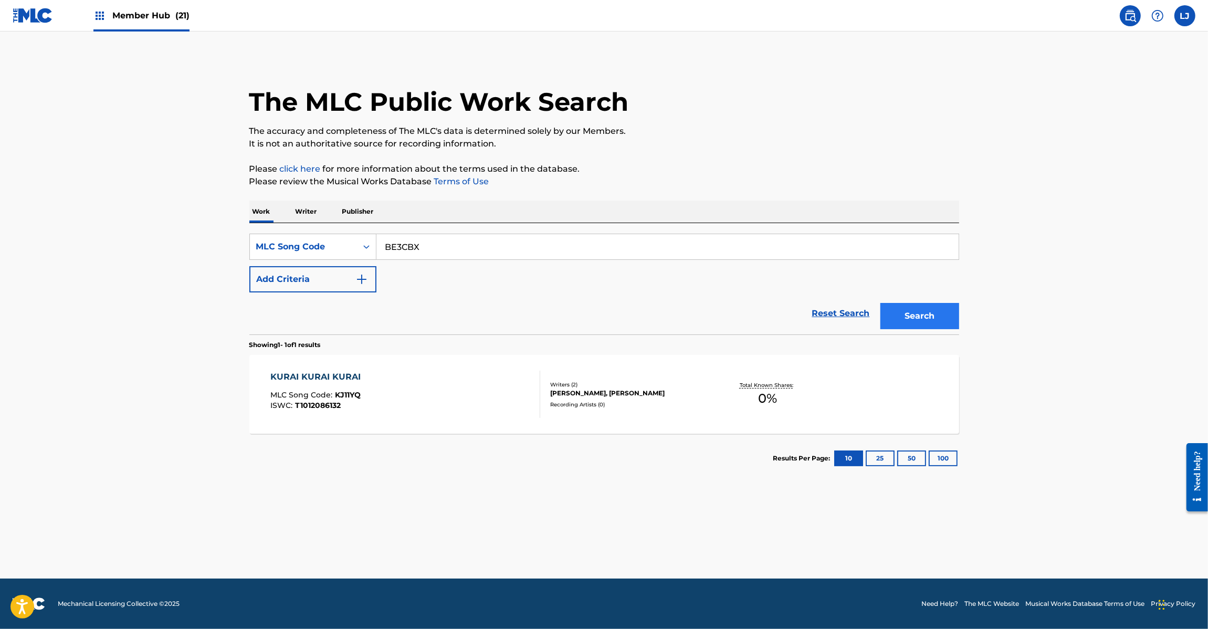
click at [895, 305] on div "Search" at bounding box center [917, 313] width 84 height 42
click at [898, 309] on button "Search" at bounding box center [919, 316] width 79 height 26
click at [483, 257] on input "BE3CBX" at bounding box center [667, 246] width 582 height 25
paste input "YP3DKS"
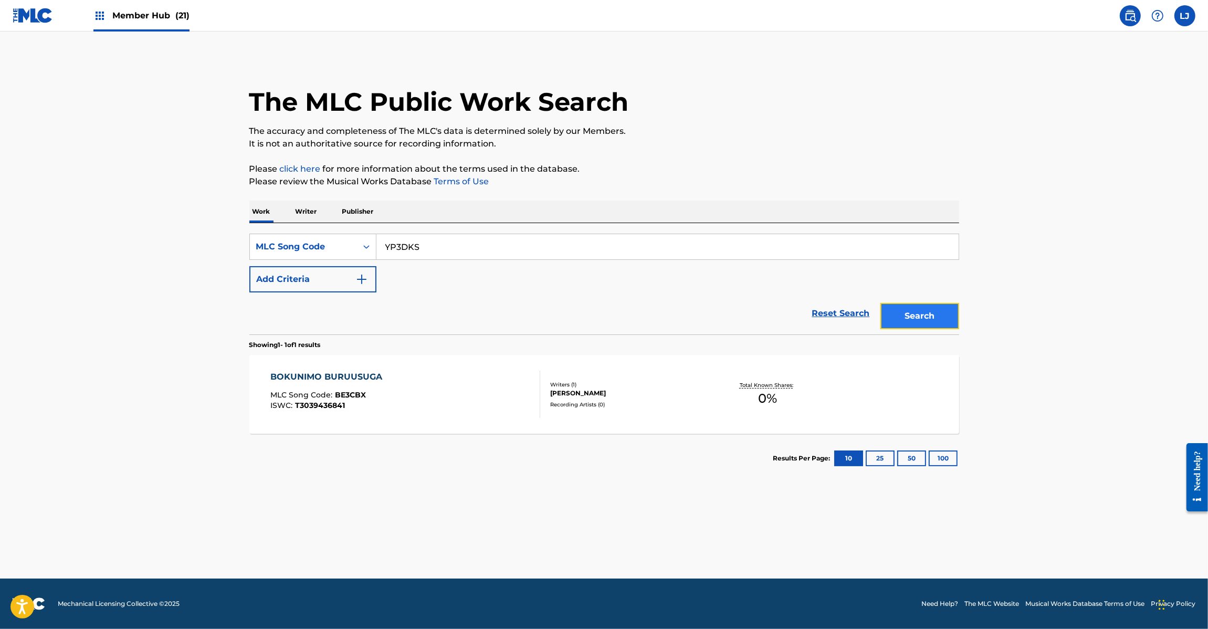
click at [915, 320] on button "Search" at bounding box center [919, 316] width 79 height 26
click at [474, 245] on input "YP3DKS" at bounding box center [667, 246] width 582 height 25
click at [448, 232] on div "SearchWithCriteriadb853fd8-0289-4cd6-8859-60c3fdcf347c MLC Song Code YP3DKS Add…" at bounding box center [604, 278] width 710 height 111
click at [445, 245] on input "YP3DKS" at bounding box center [667, 246] width 582 height 25
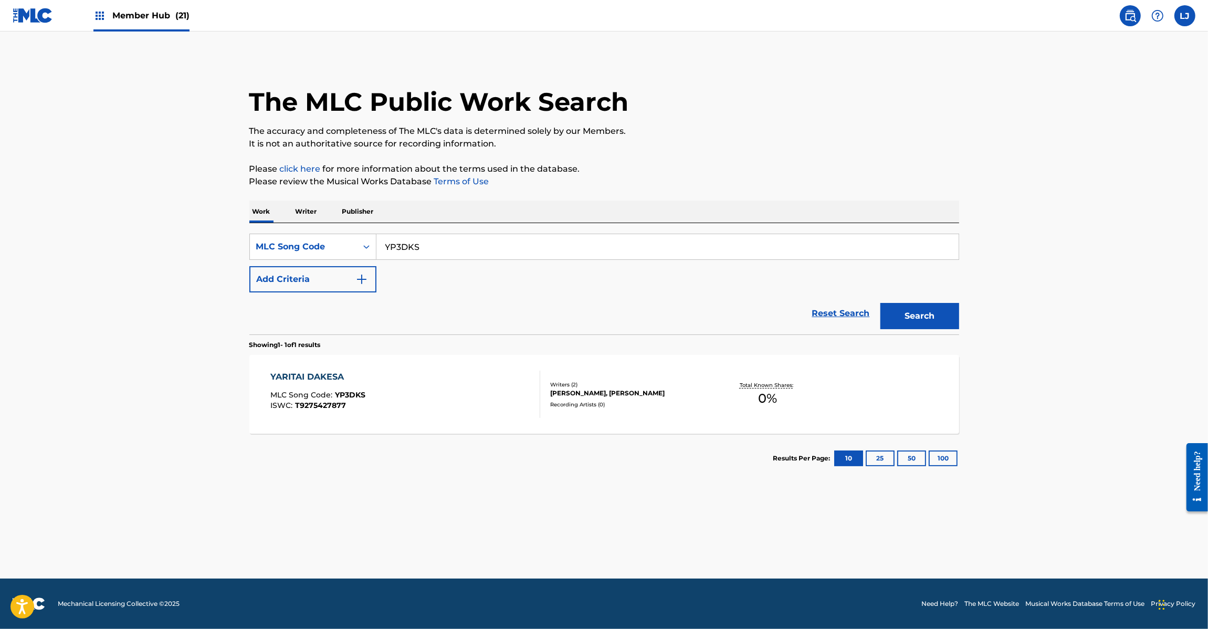
click at [445, 245] on input "YP3DKS" at bounding box center [667, 246] width 582 height 25
paste input "DR2NJ2"
click at [897, 319] on button "Search" at bounding box center [919, 316] width 79 height 26
paste input "MR16RS"
drag, startPoint x: 431, startPoint y: 245, endPoint x: 307, endPoint y: 245, distance: 123.4
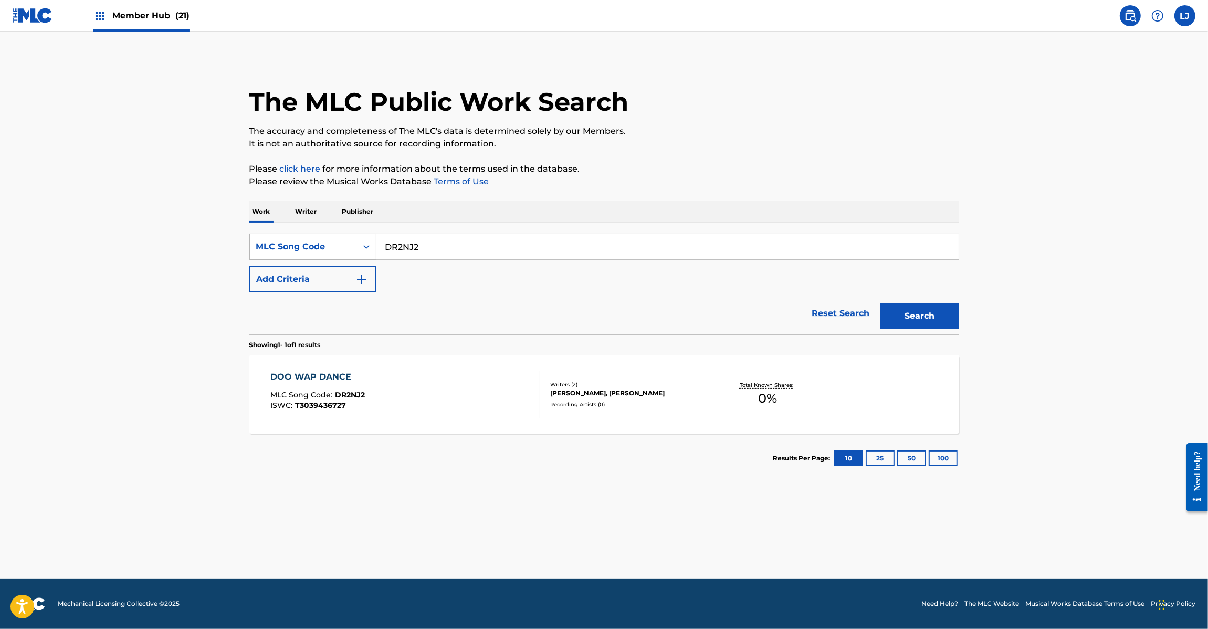
click at [307, 245] on div "SearchWithCriteriadb853fd8-0289-4cd6-8859-60c3fdcf347c MLC Song Code DR2NJ2" at bounding box center [604, 247] width 710 height 26
click at [932, 306] on button "Search" at bounding box center [919, 316] width 79 height 26
paste input "HQ1T3H"
drag, startPoint x: 465, startPoint y: 248, endPoint x: 759, endPoint y: 298, distance: 297.6
click at [249, 249] on div "SearchWithCriteriadb853fd8-0289-4cd6-8859-60c3fdcf347c MLC Song Code HQ1T3H" at bounding box center [604, 247] width 710 height 26
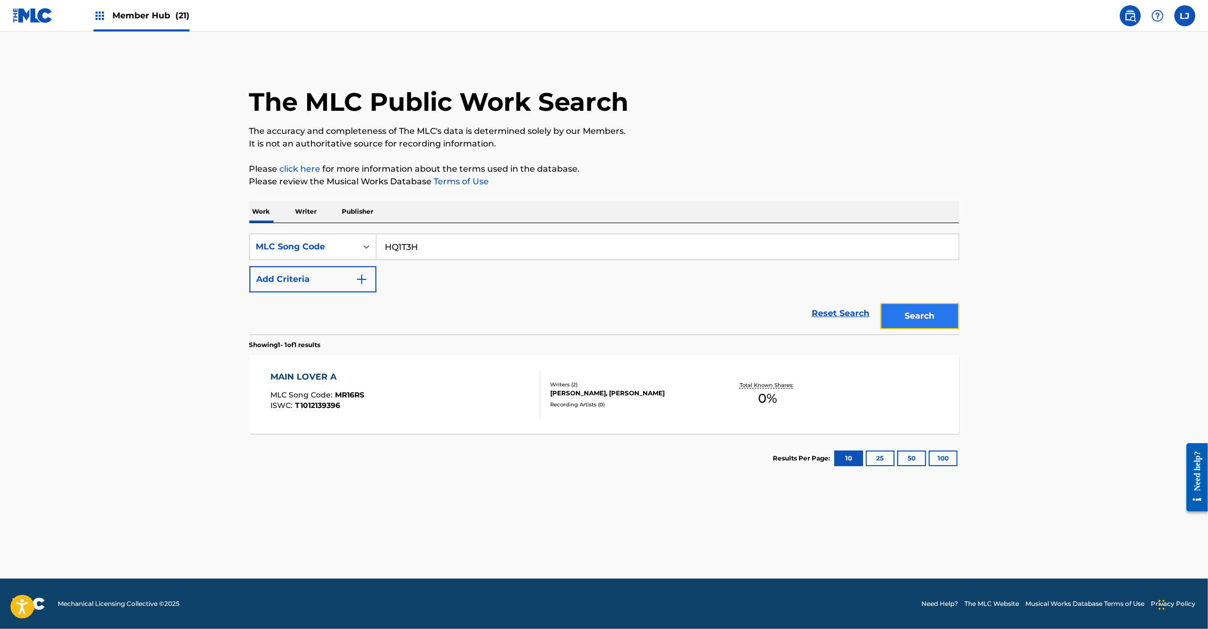
click at [941, 315] on button "Search" at bounding box center [919, 316] width 79 height 26
paste input "P3QLS"
click at [921, 318] on button "Search" at bounding box center [919, 316] width 79 height 26
paste input "GD7RJX"
drag, startPoint x: 449, startPoint y: 243, endPoint x: 345, endPoint y: 243, distance: 104.0
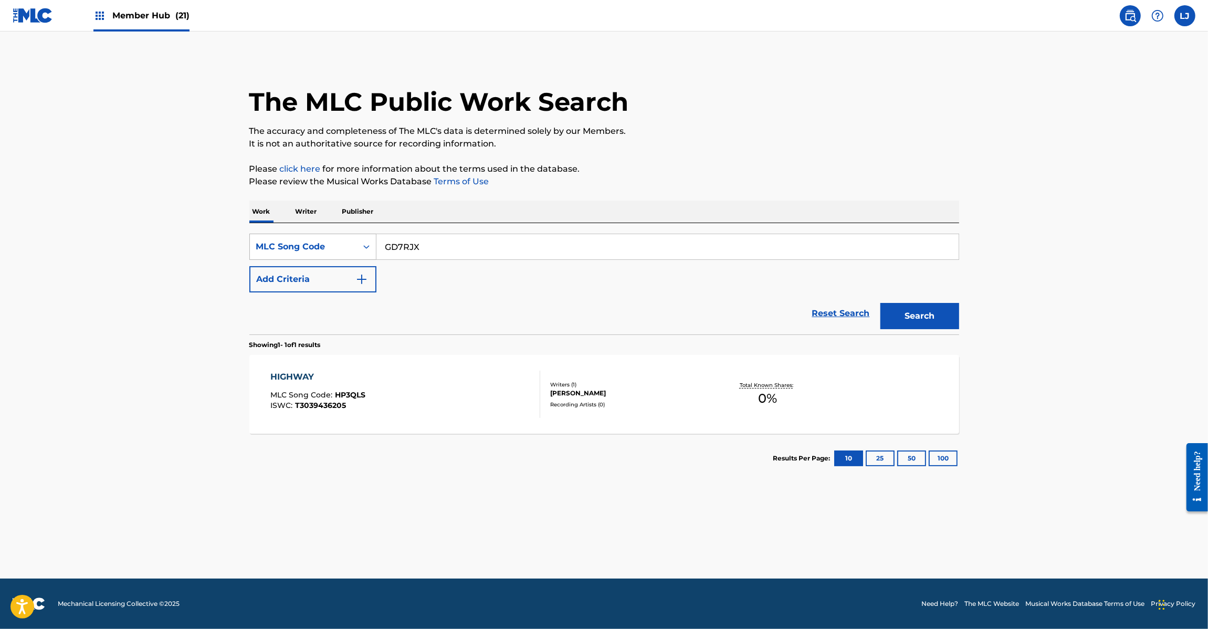
click at [345, 243] on div "SearchWithCriteriadb853fd8-0289-4cd6-8859-60c3fdcf347c MLC Song Code GD7RJX" at bounding box center [604, 247] width 710 height 26
click at [935, 309] on button "Search" at bounding box center [919, 316] width 79 height 26
click at [513, 239] on input "GD7RJX" at bounding box center [667, 246] width 582 height 25
paste input "BE2RJY"
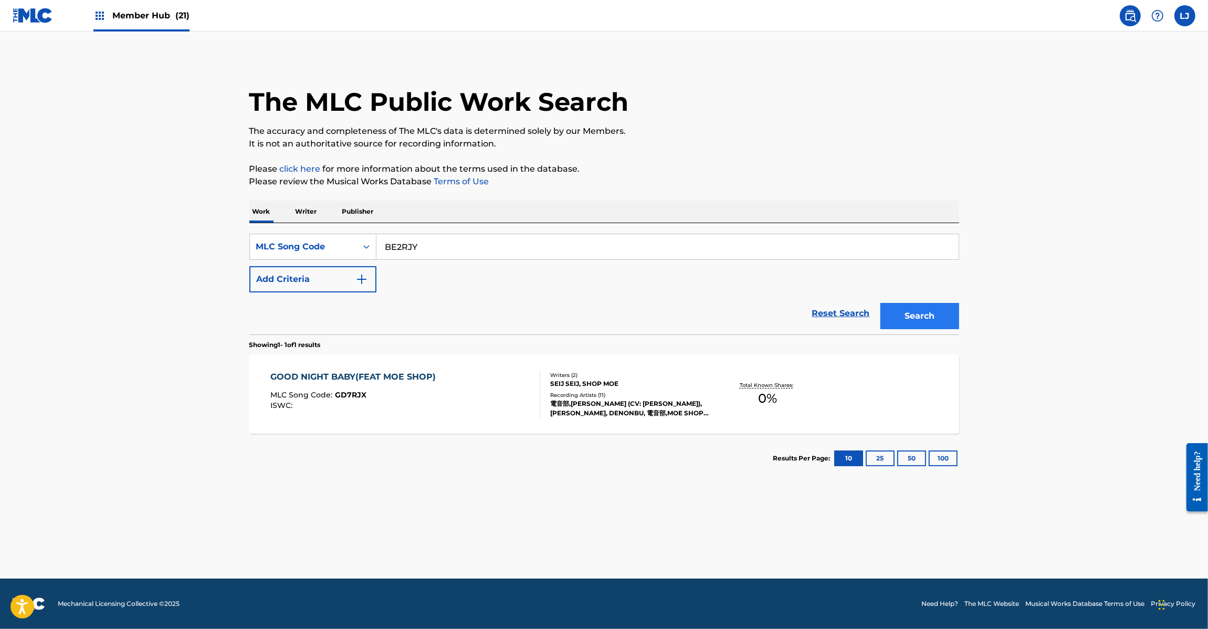
type input "BE2RJY"
click at [889, 316] on button "Search" at bounding box center [919, 316] width 79 height 26
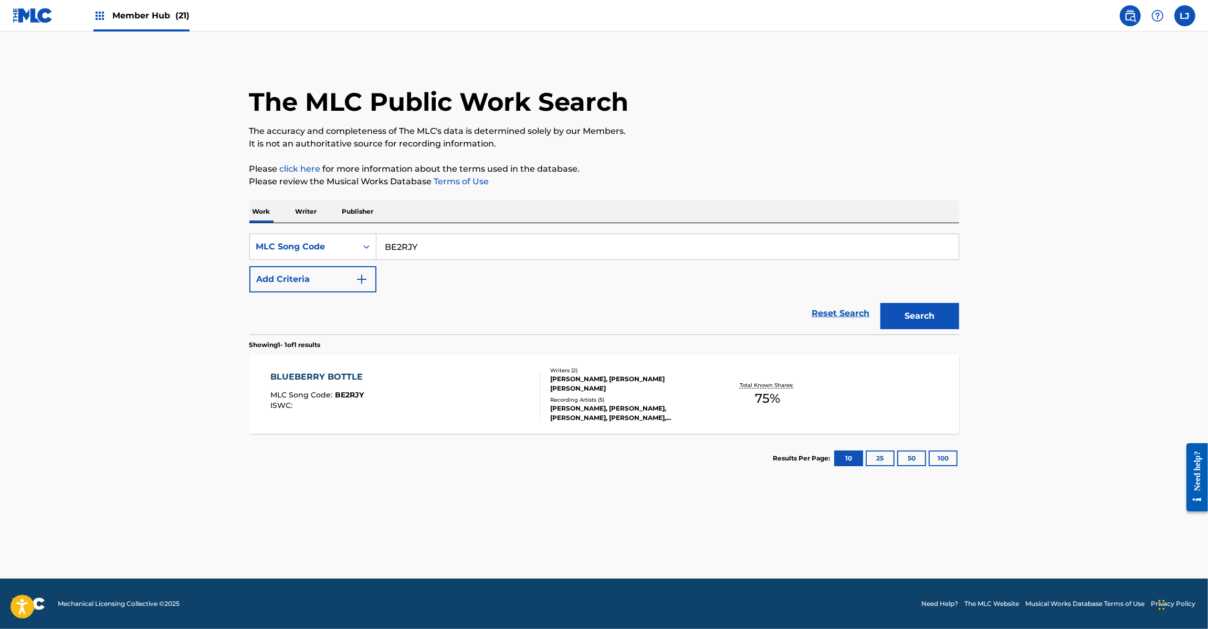
click at [404, 396] on div "BLUEBERRY BOTTLE MLC Song Code : BE2RJY ISWC :" at bounding box center [405, 394] width 270 height 47
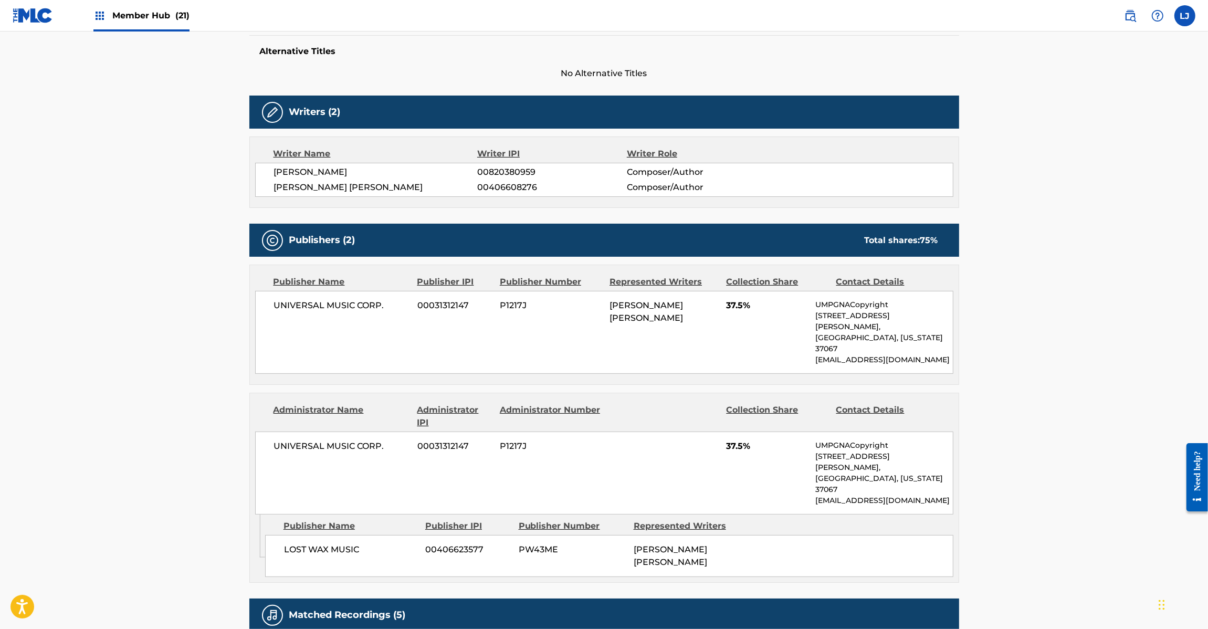
scroll to position [301, 0]
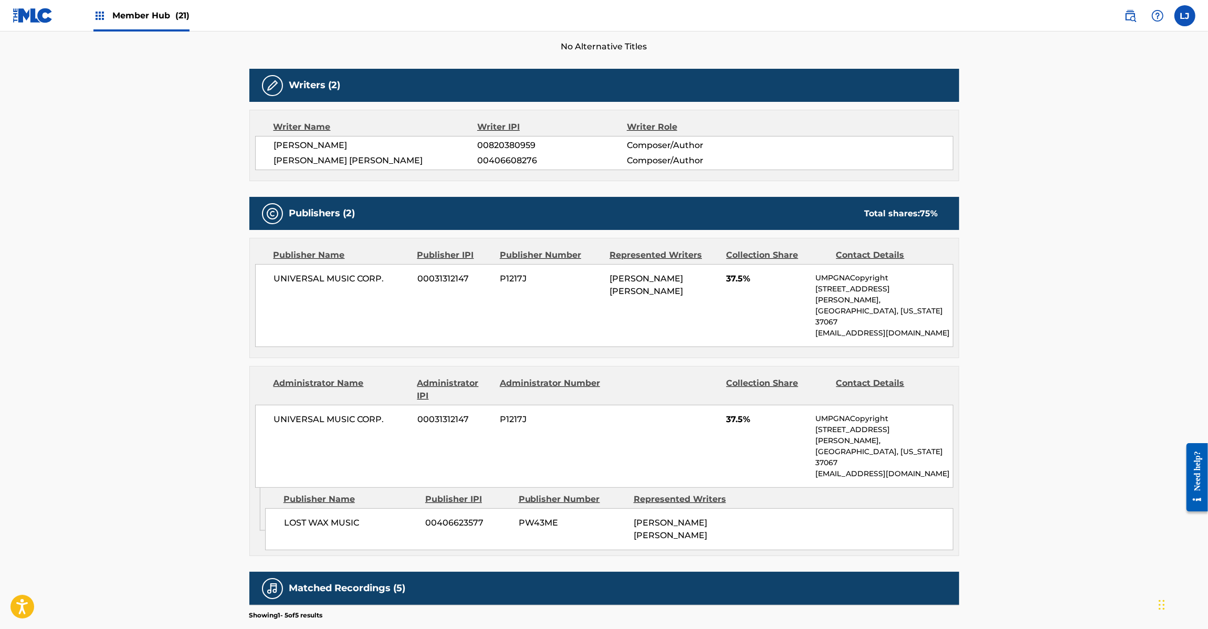
click at [329, 277] on span "UNIVERSAL MUSIC CORP." at bounding box center [342, 278] width 136 height 13
copy div "UNIVERSAL MUSIC CORP."
click at [340, 413] on span "UNIVERSAL MUSIC CORP." at bounding box center [342, 419] width 136 height 13
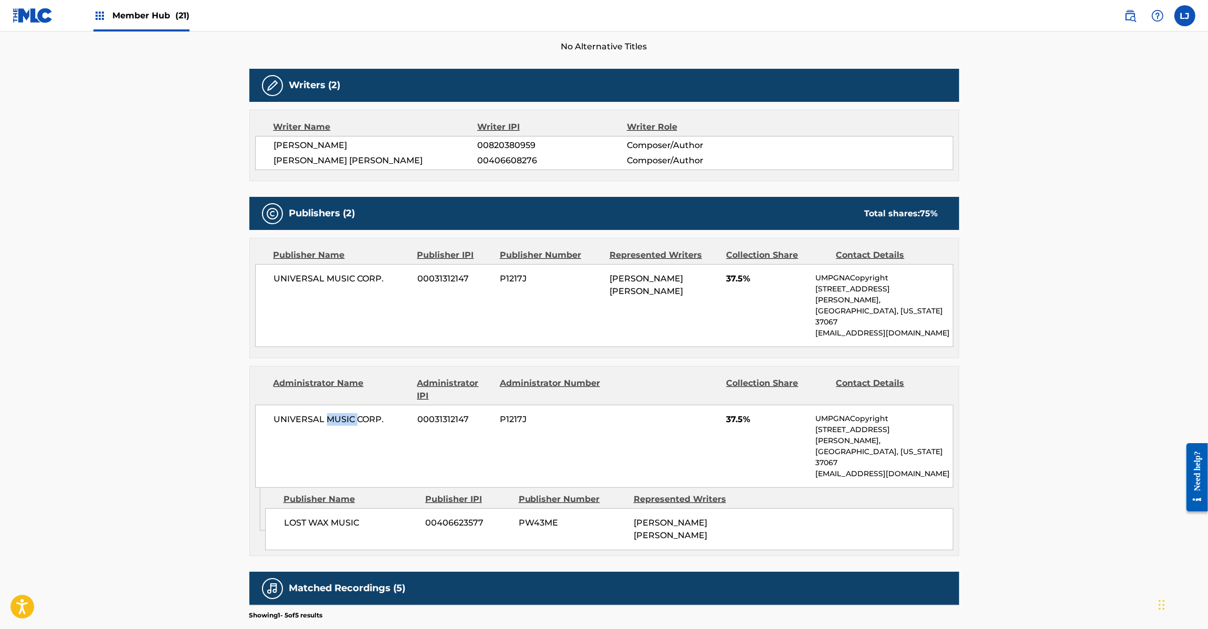
click at [340, 413] on span "UNIVERSAL MUSIC CORP." at bounding box center [342, 419] width 136 height 13
copy div "UNIVERSAL MUSIC CORP."
click at [314, 517] on span "LOST WAX MUSIC" at bounding box center [351, 523] width 134 height 13
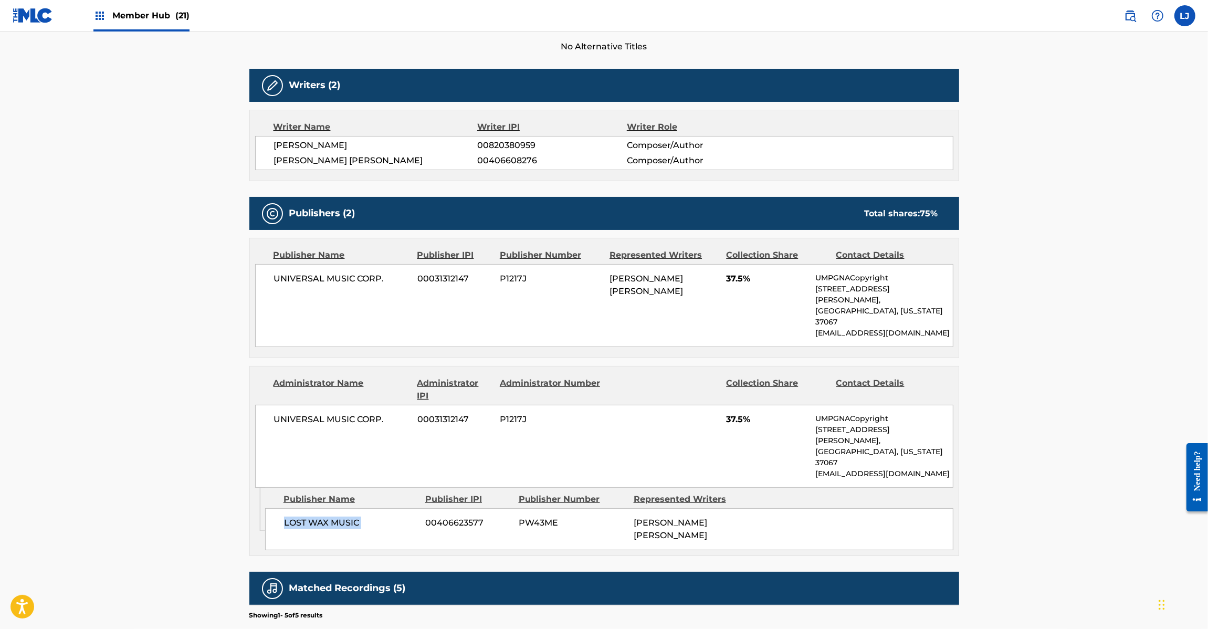
click at [314, 517] on span "LOST WAX MUSIC" at bounding box center [351, 523] width 134 height 13
copy div "LOST WAX MUSIC"
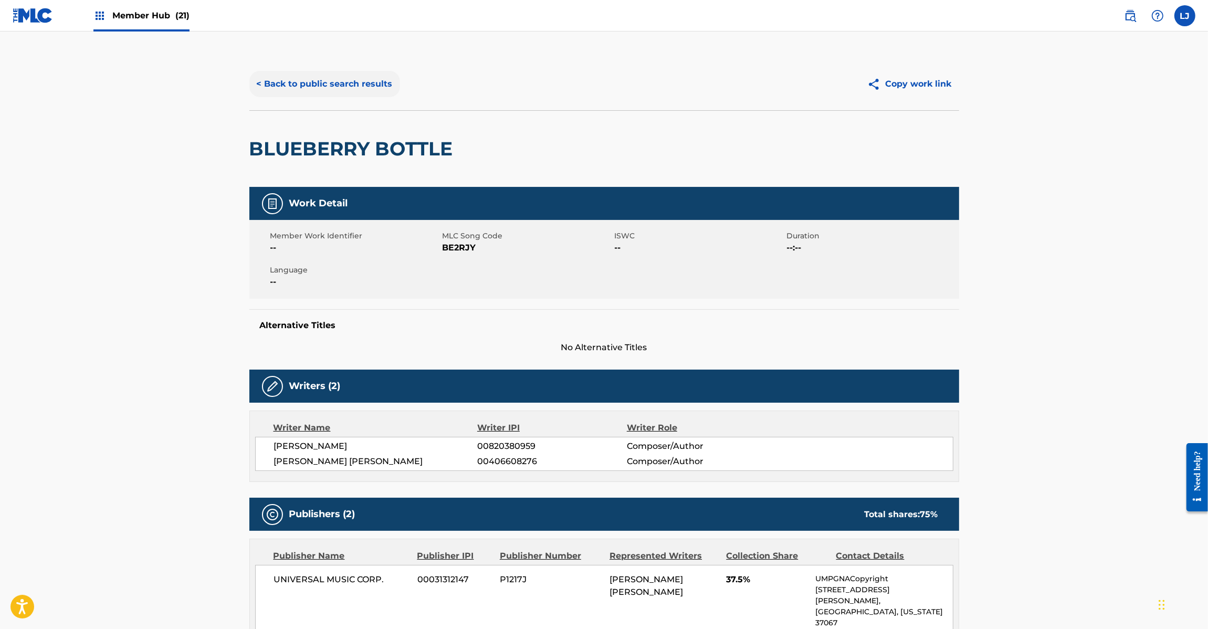
click at [310, 80] on button "< Back to public search results" at bounding box center [324, 84] width 151 height 26
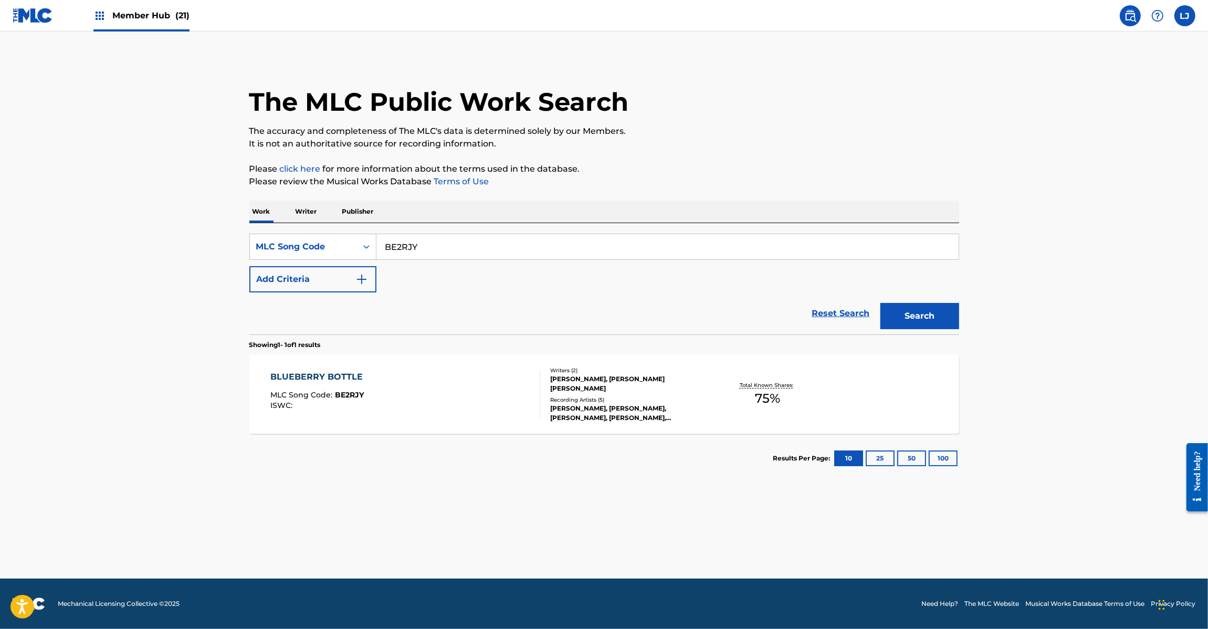
click at [411, 235] on input "BE2RJY" at bounding box center [667, 246] width 582 height 25
paste input "FE3E3F"
type input "FE3E3F"
click at [942, 316] on button "Search" at bounding box center [919, 316] width 79 height 26
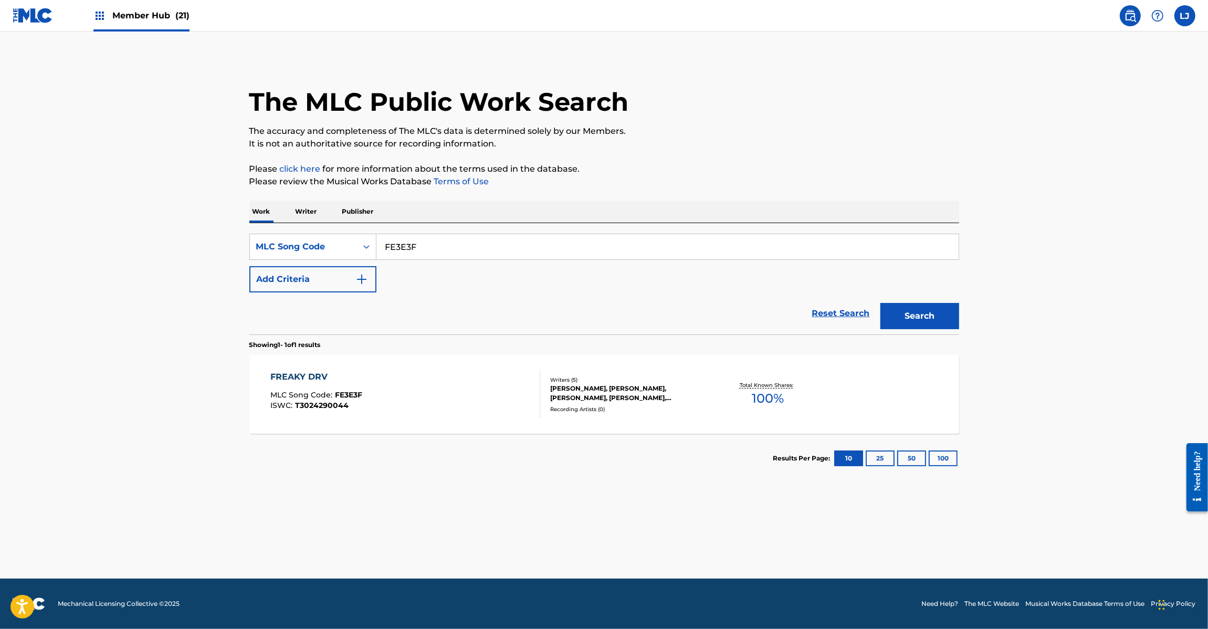
click at [438, 394] on div "FREAKY DRV MLC Song Code : FE3E3F ISWC : T3024290044" at bounding box center [405, 394] width 270 height 47
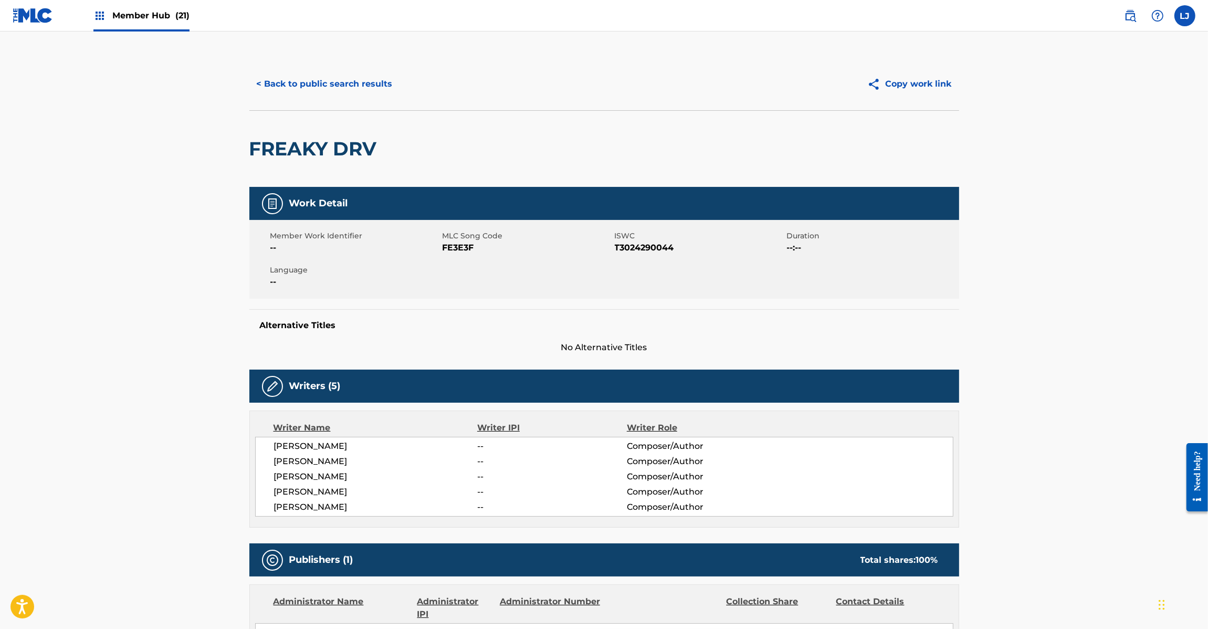
scroll to position [289, 0]
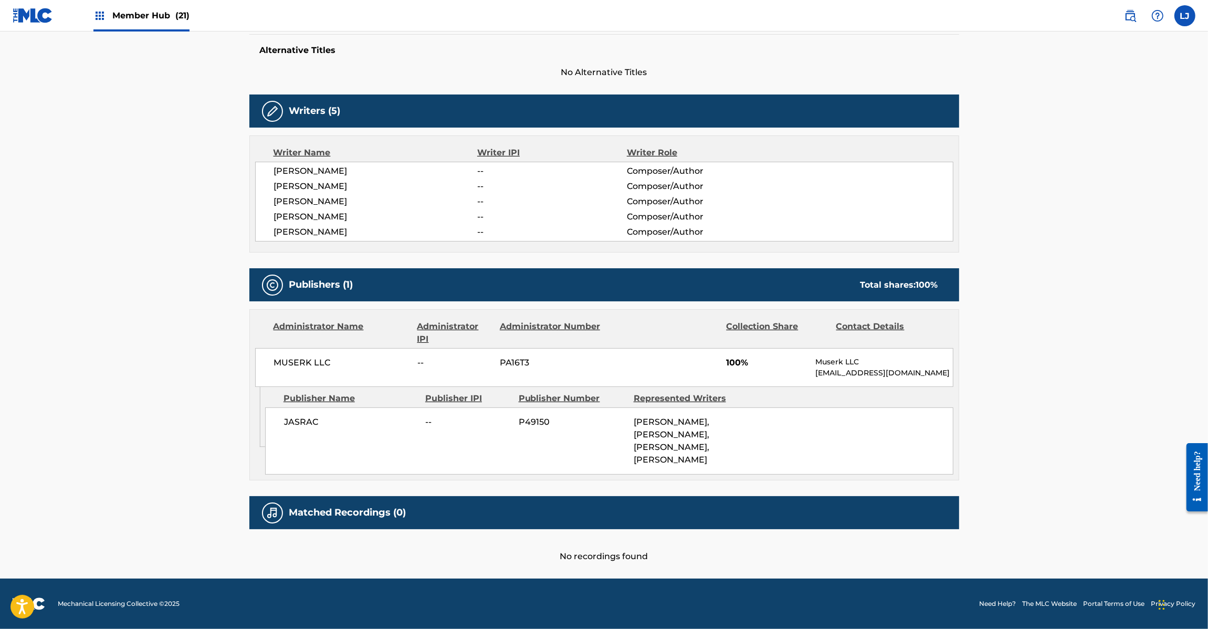
click at [317, 348] on div "MUSERK LLC -- PA16T3 100% Muserk LLC [EMAIL_ADDRESS][DOMAIN_NAME]" at bounding box center [604, 367] width 698 height 39
copy div "MUSERK LLC"
click at [297, 416] on span "JASRAC" at bounding box center [351, 422] width 134 height 13
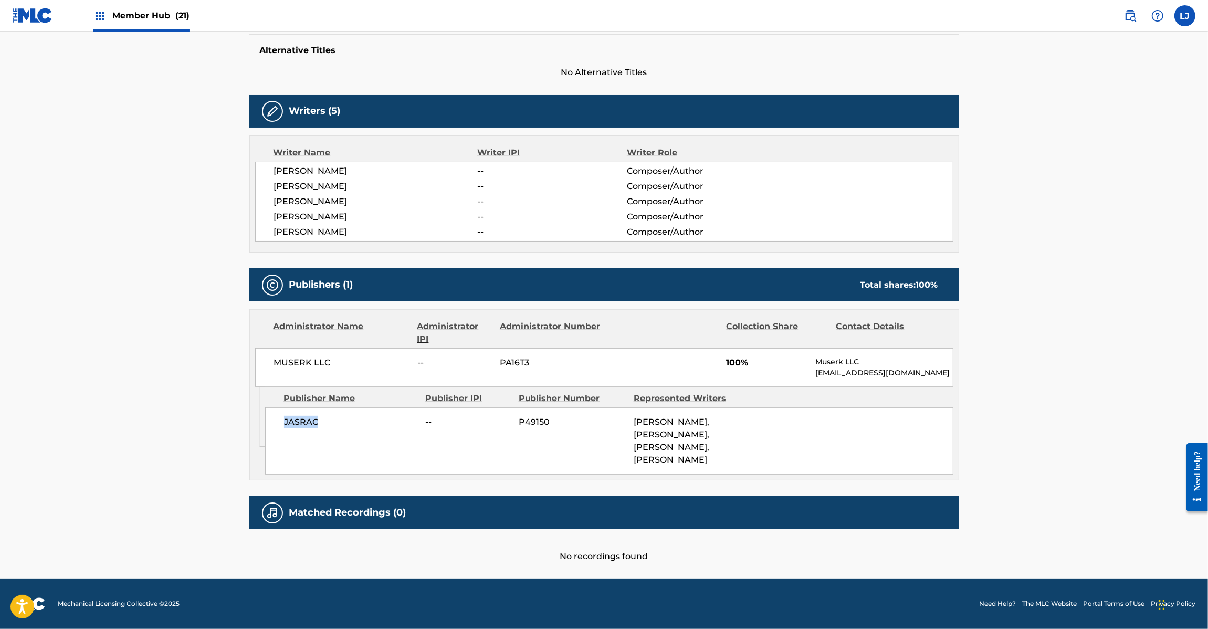
click at [297, 416] on span "JASRAC" at bounding box center [351, 422] width 134 height 13
copy span "JASRAC"
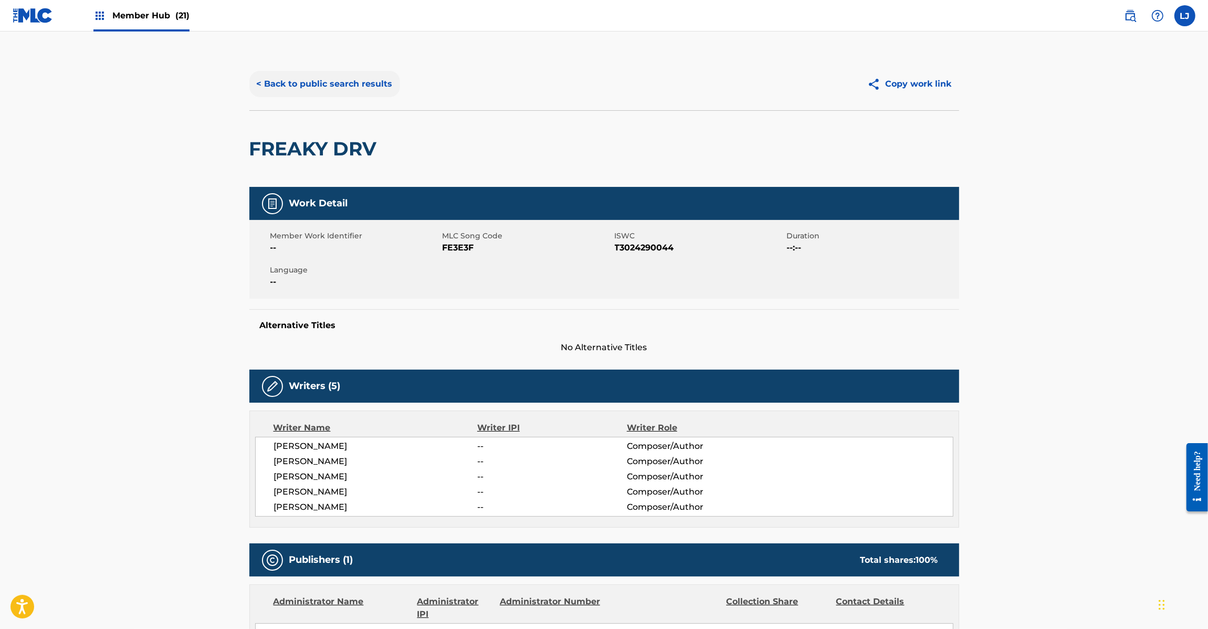
click at [353, 88] on button "< Back to public search results" at bounding box center [324, 84] width 151 height 26
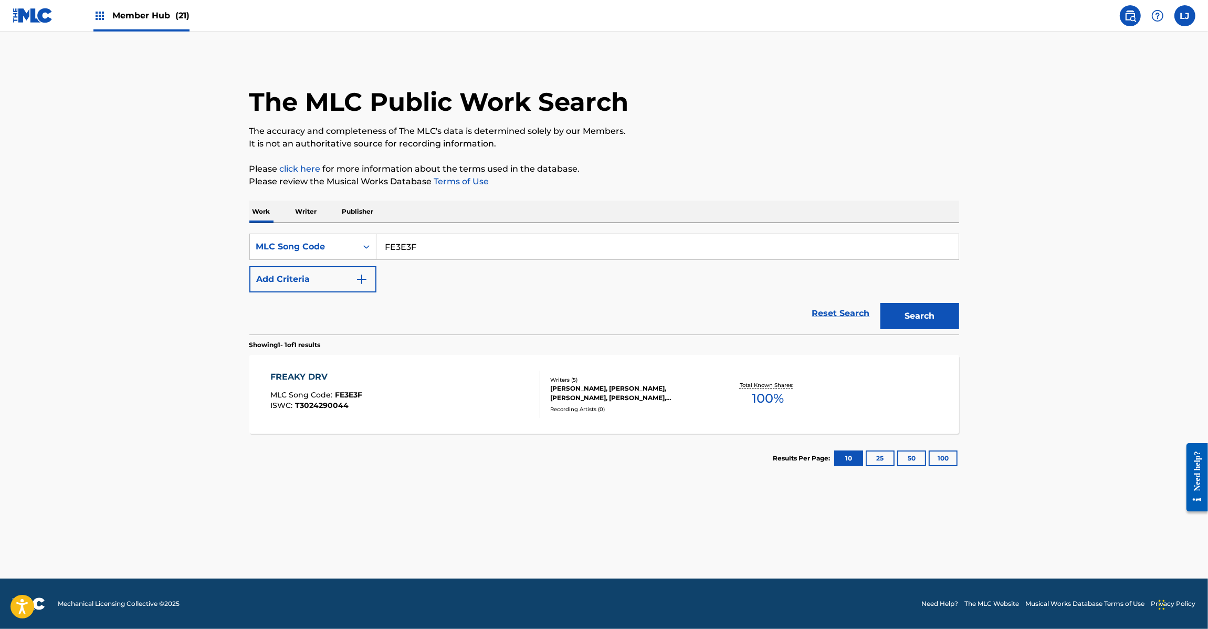
click at [428, 264] on div "SearchWithCriteriadb853fd8-0289-4cd6-8859-60c3fdcf347c MLC Song Code FE3E3F Add…" at bounding box center [604, 263] width 710 height 59
click at [428, 252] on input "FE3E3F" at bounding box center [667, 246] width 582 height 25
paste input "SB3WG"
type input "SB3WGF"
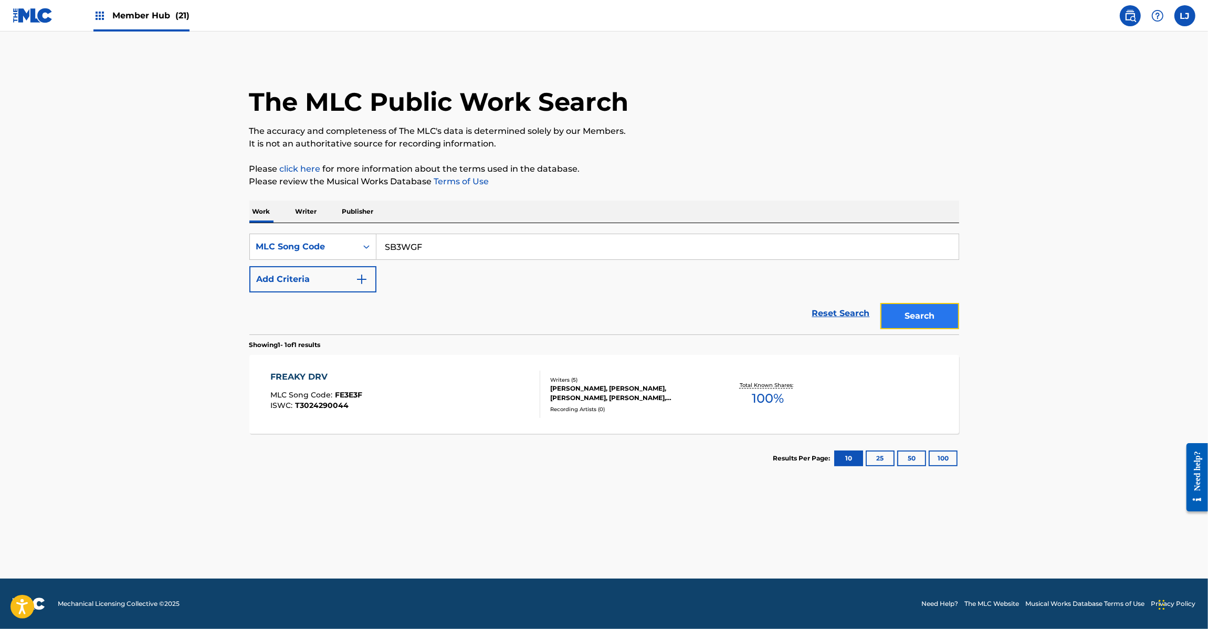
click at [947, 313] on button "Search" at bounding box center [919, 316] width 79 height 26
click at [454, 400] on div "SKY'S THE LIMIT MLC Song Code : SB3WGF ISWC : T9329214337" at bounding box center [405, 394] width 270 height 47
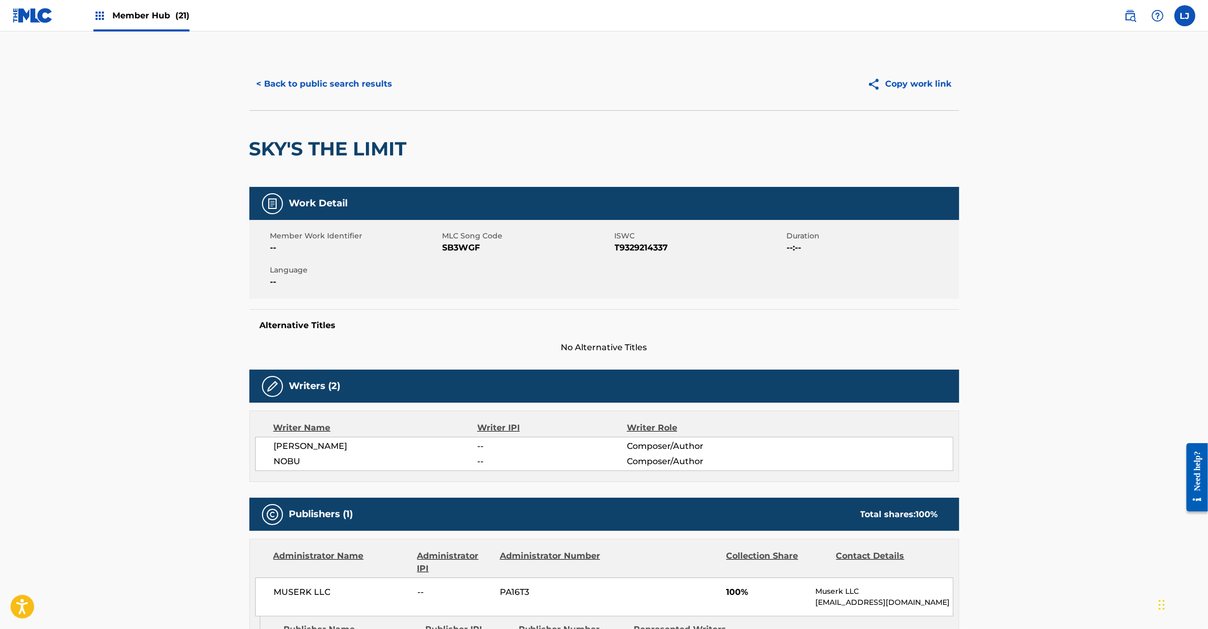
click at [355, 98] on div "< Back to public search results Copy work link" at bounding box center [604, 84] width 710 height 53
click at [381, 92] on button "< Back to public search results" at bounding box center [324, 84] width 151 height 26
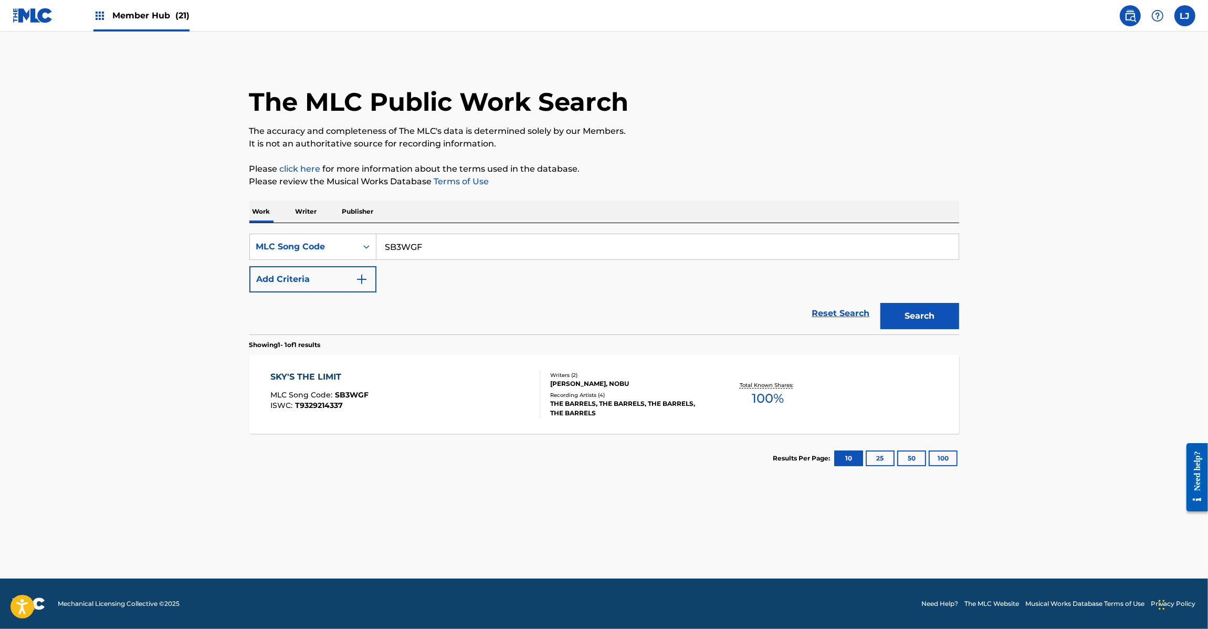
click at [431, 235] on input "SB3WGF" at bounding box center [667, 246] width 582 height 25
click at [431, 242] on input "SB3WGF" at bounding box center [667, 246] width 582 height 25
paste input "HQ0G9Q"
type input "HQ0G9Q"
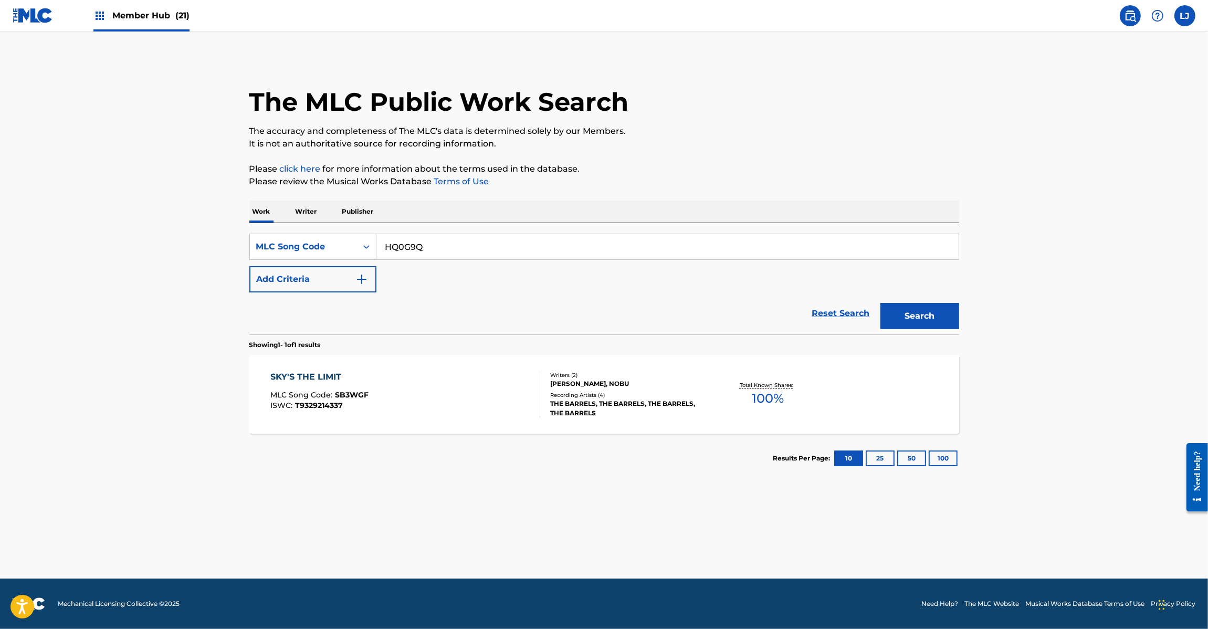
click at [962, 316] on div "The MLC Public Work Search The accuracy and completeness of The MLC's data is d…" at bounding box center [604, 270] width 735 height 425
click at [925, 308] on button "Search" at bounding box center [919, 316] width 79 height 26
click at [464, 418] on div "HEDDORAINAA MLC Song Code : HQ0G9Q ISWC : T3216783567 Writers ( 1 ) [PERSON_NAM…" at bounding box center [604, 394] width 710 height 79
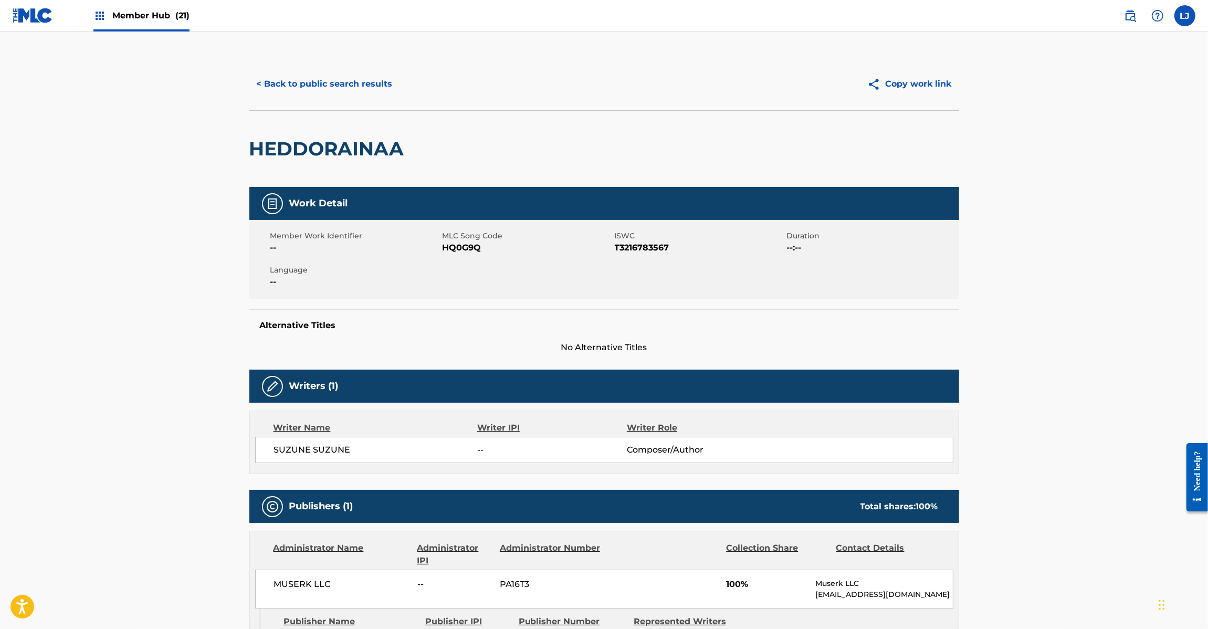
click at [278, 66] on div "< Back to public search results Copy work link" at bounding box center [604, 84] width 710 height 53
click at [285, 74] on button "< Back to public search results" at bounding box center [324, 84] width 151 height 26
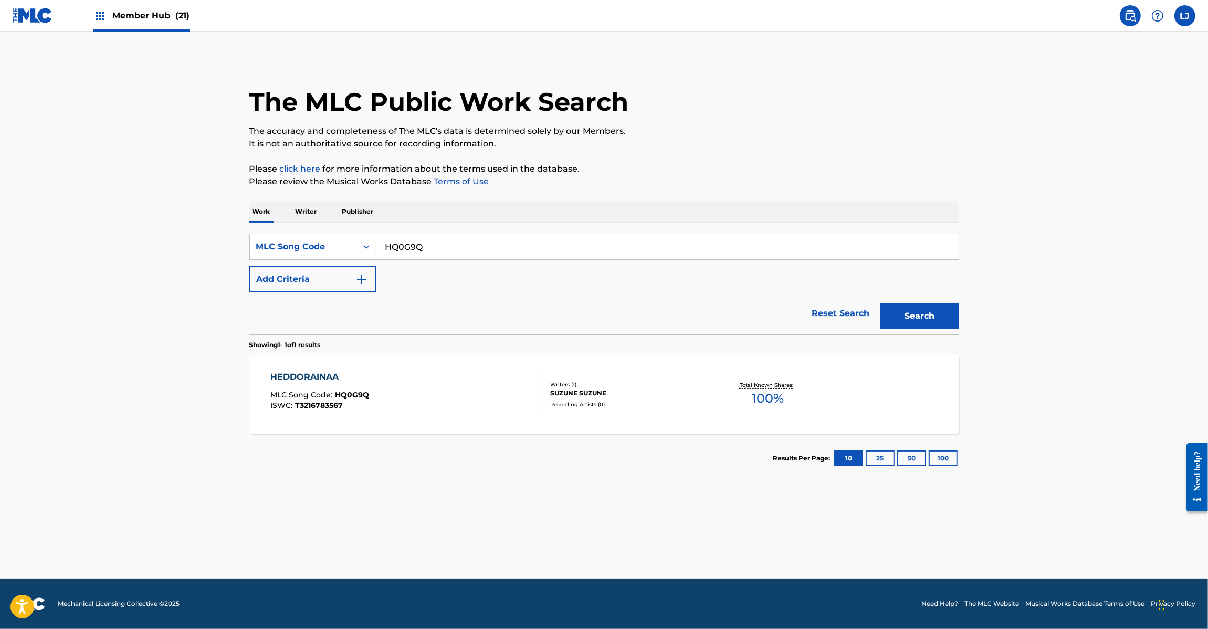
click at [406, 246] on input "HQ0G9Q" at bounding box center [667, 246] width 582 height 25
paste input "JC1TVG"
type input "JC1TVG"
click at [922, 309] on button "Search" at bounding box center [919, 316] width 79 height 26
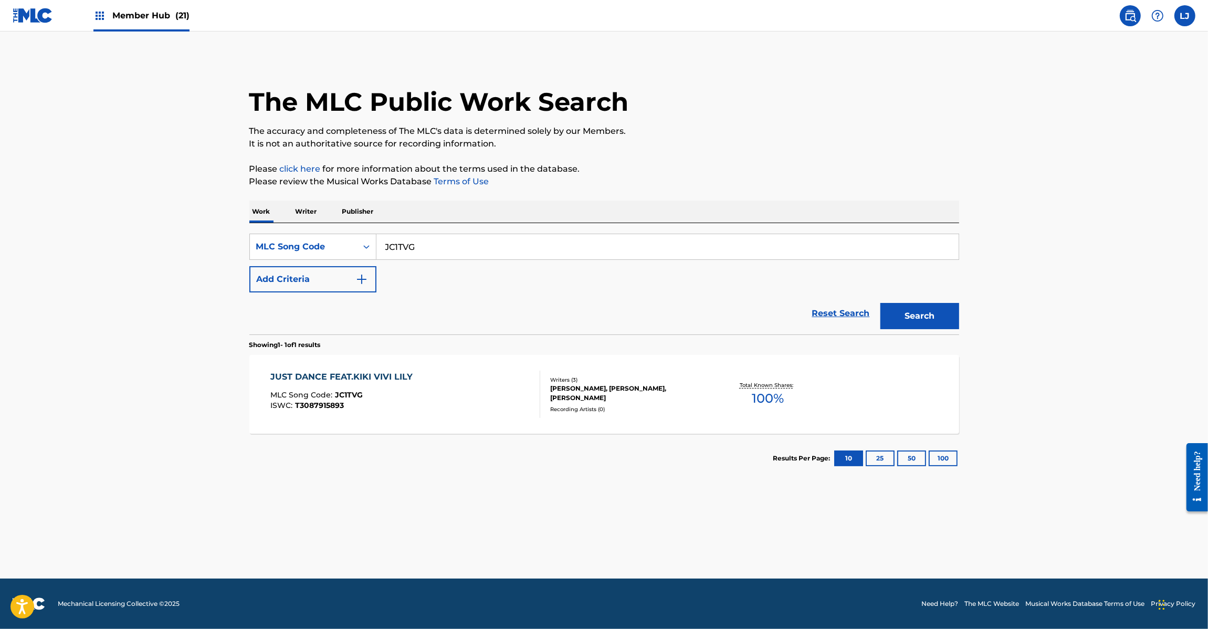
click at [523, 382] on div "JUST DANCE FEAT.KIKI VIVI LILY MLC Song Code : JC1TVG ISWC : T3087915893" at bounding box center [405, 394] width 270 height 47
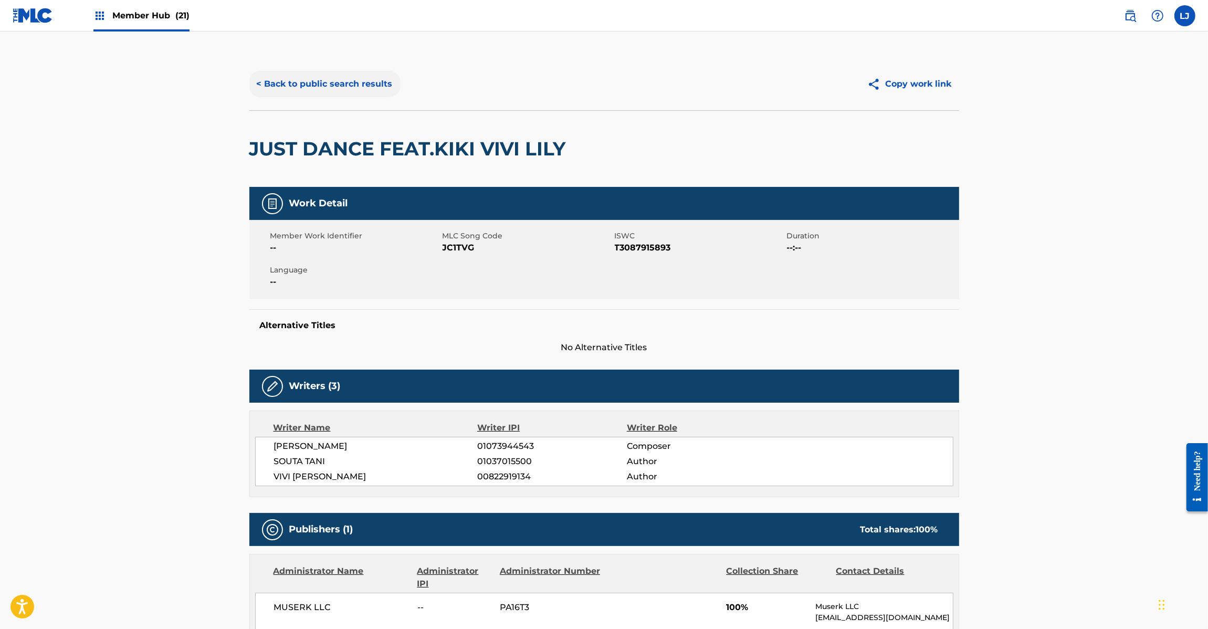
click at [377, 90] on button "< Back to public search results" at bounding box center [324, 84] width 151 height 26
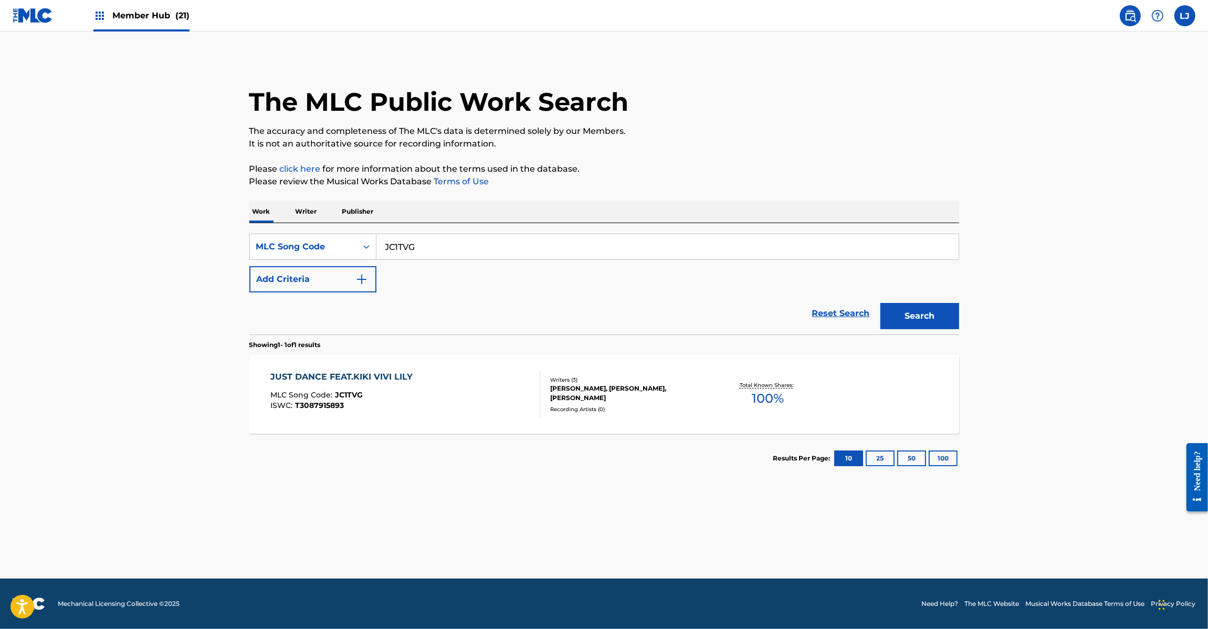
click at [449, 211] on div "Work Writer Publisher" at bounding box center [604, 212] width 710 height 22
click at [443, 245] on input "JC1TVG" at bounding box center [667, 246] width 582 height 25
paste input "UA5HLM"
click at [443, 245] on input "JC1TVG" at bounding box center [667, 246] width 582 height 25
type input "UA5HLM"
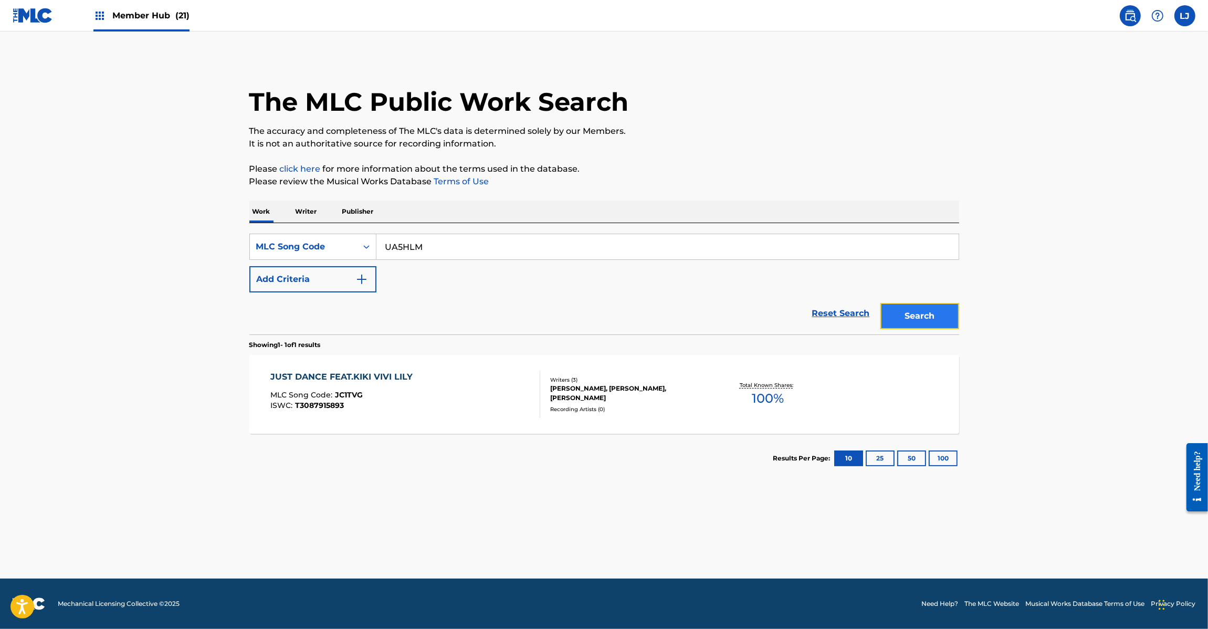
click at [927, 318] on button "Search" at bounding box center [919, 316] width 79 height 26
click at [465, 416] on div "ULTRANOVA MLC Song Code : UA5HLM ISWC : T9329218486" at bounding box center [405, 394] width 270 height 47
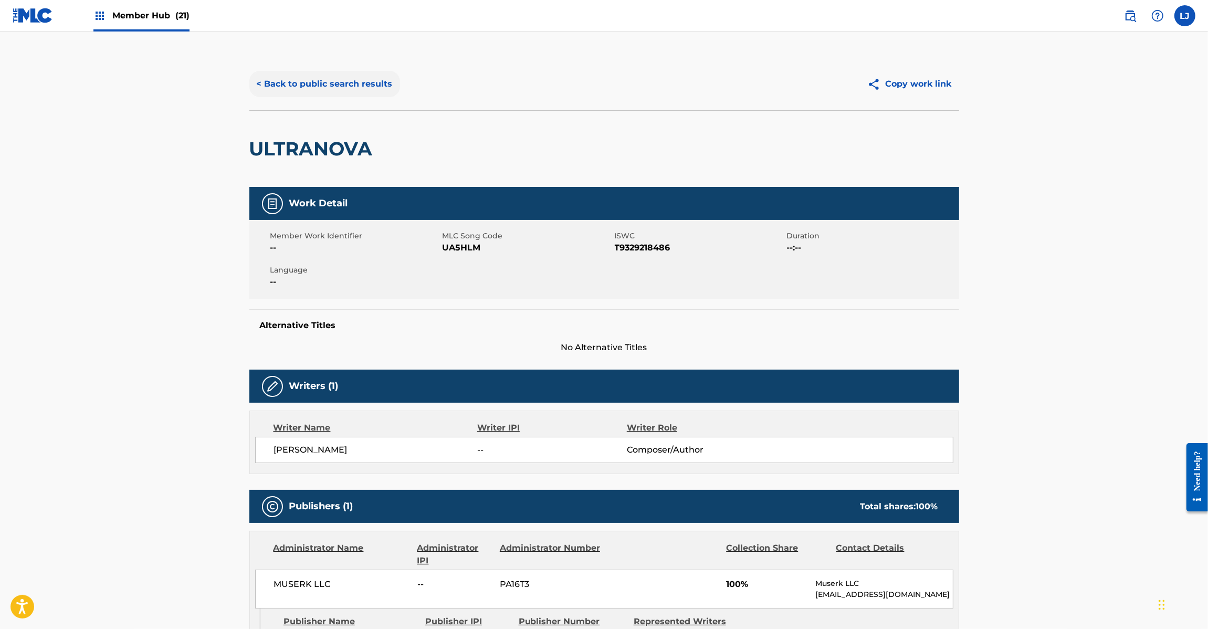
click at [342, 80] on button "< Back to public search results" at bounding box center [324, 84] width 151 height 26
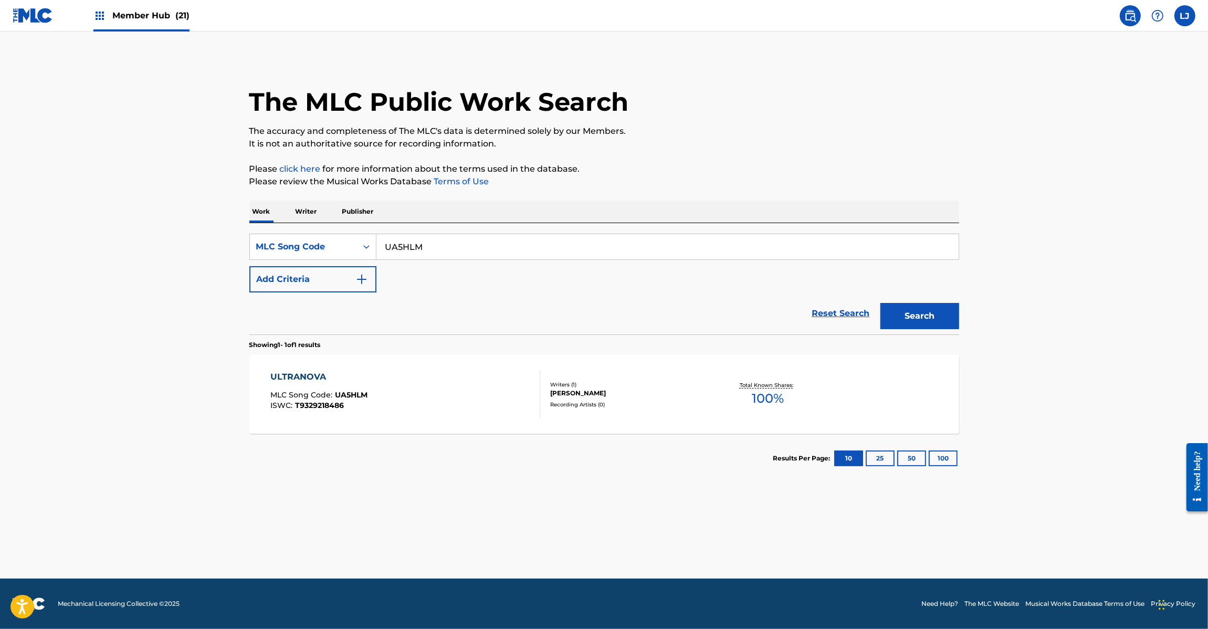
drag, startPoint x: 452, startPoint y: 218, endPoint x: 446, endPoint y: 237, distance: 19.8
click at [447, 234] on div "Work Writer Publisher SearchWithCriteriadb853fd8-0289-4cd6-8859-60c3fdcf347c ML…" at bounding box center [604, 342] width 710 height 282
click at [446, 237] on input "UA5HLM" at bounding box center [667, 246] width 582 height 25
paste input "PJ785R"
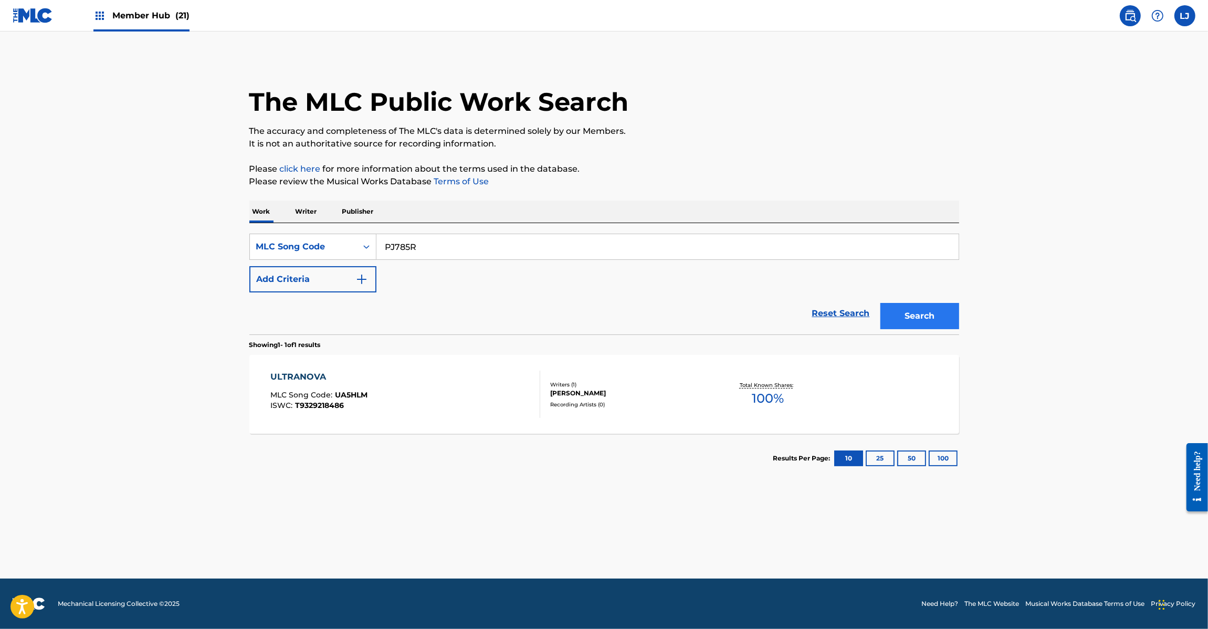
type input "PJ785R"
click at [946, 312] on button "Search" at bounding box center [919, 316] width 79 height 26
click at [437, 391] on div "PSYCHOLOVE-THEME OF ISIS- MLC Song Code : PJ785R ISWC : T3113722246" at bounding box center [405, 394] width 270 height 47
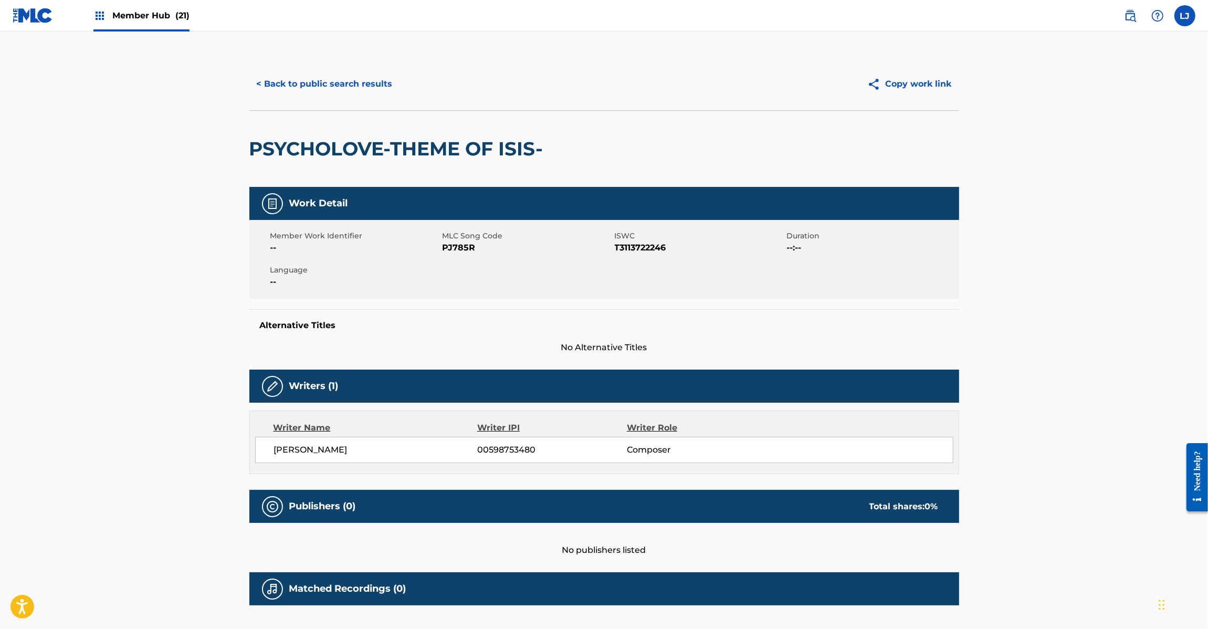
click at [347, 102] on div "< Back to public search results Copy work link" at bounding box center [604, 84] width 710 height 53
click at [347, 88] on button "< Back to public search results" at bounding box center [324, 84] width 151 height 26
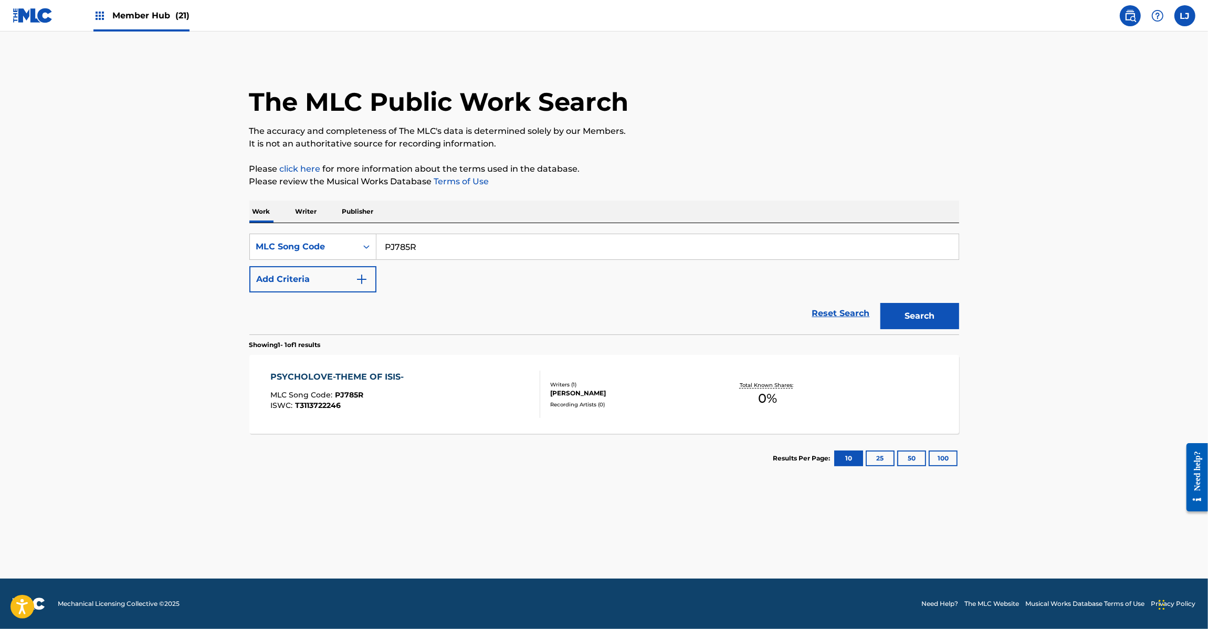
click at [441, 255] on input "PJ785R" at bounding box center [667, 246] width 582 height 25
paste input "MG82YH"
type input "MG82YH"
click at [922, 313] on button "Search" at bounding box center [919, 316] width 79 height 26
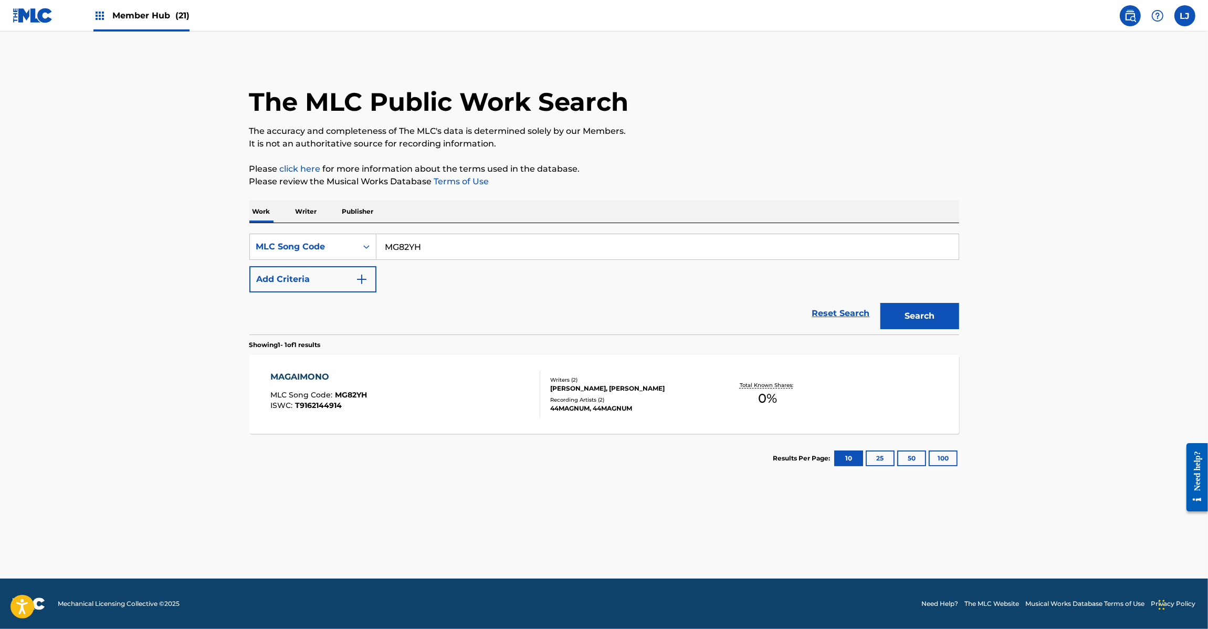
click at [486, 405] on div "MAGAIMONO MLC Song Code : MG82YH ISWC : T9162144914" at bounding box center [405, 394] width 270 height 47
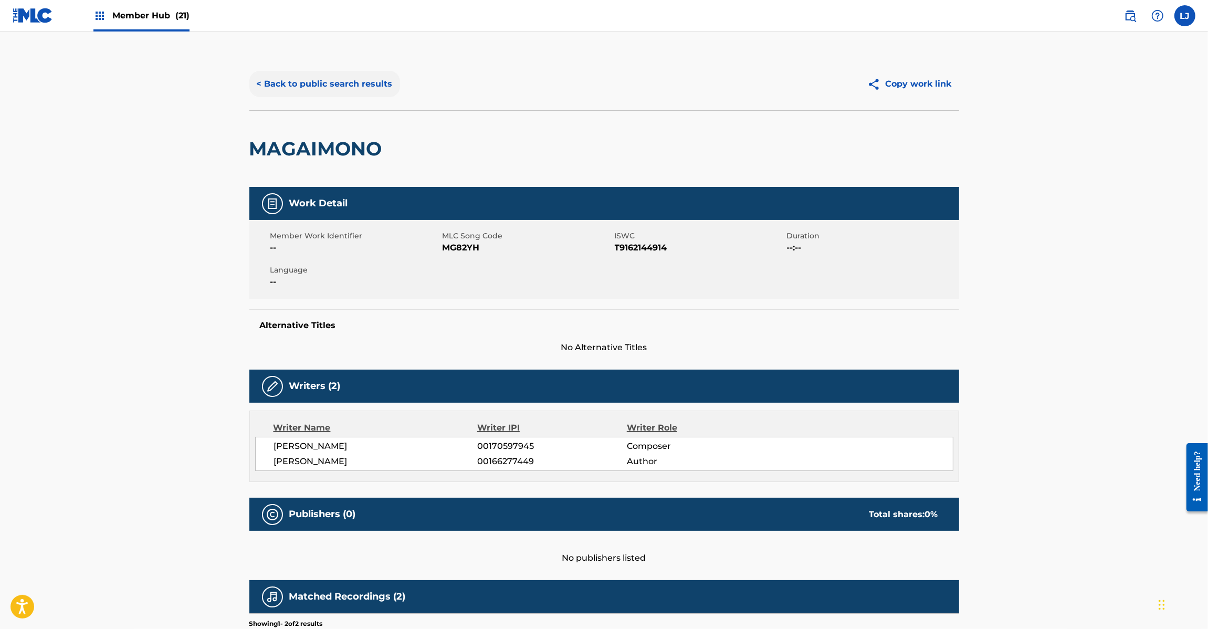
click at [320, 77] on button "< Back to public search results" at bounding box center [324, 84] width 151 height 26
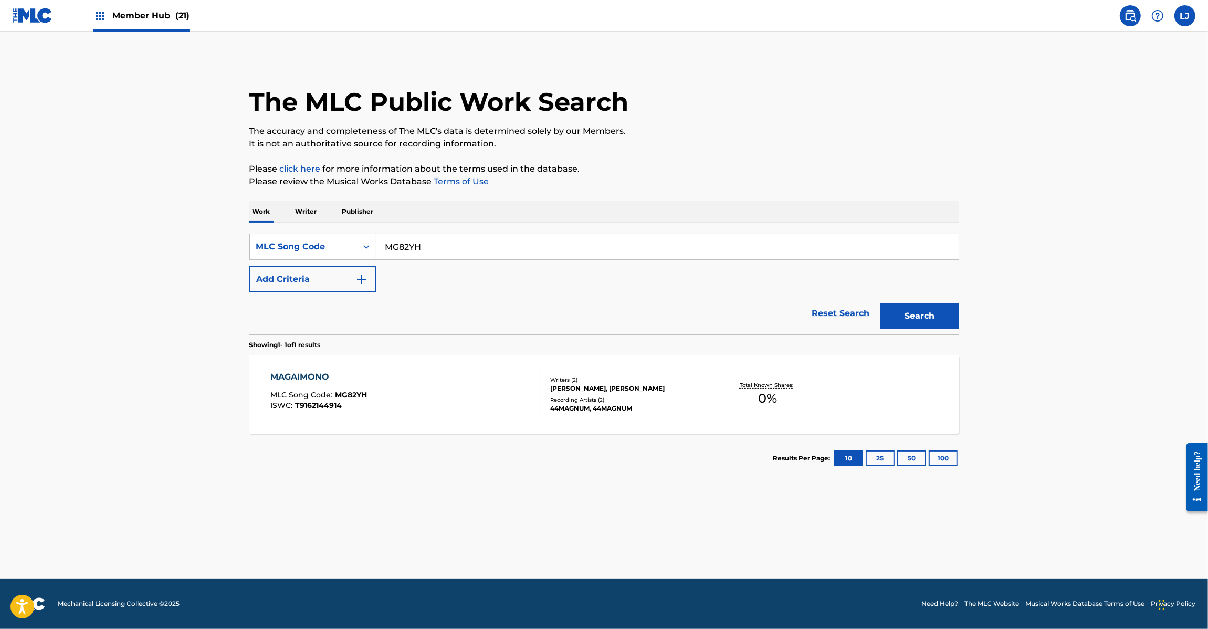
click at [413, 240] on input "MG82YH" at bounding box center [667, 246] width 582 height 25
paste input "CD131E"
type input "CD131E"
click at [930, 311] on button "Search" at bounding box center [919, 316] width 79 height 26
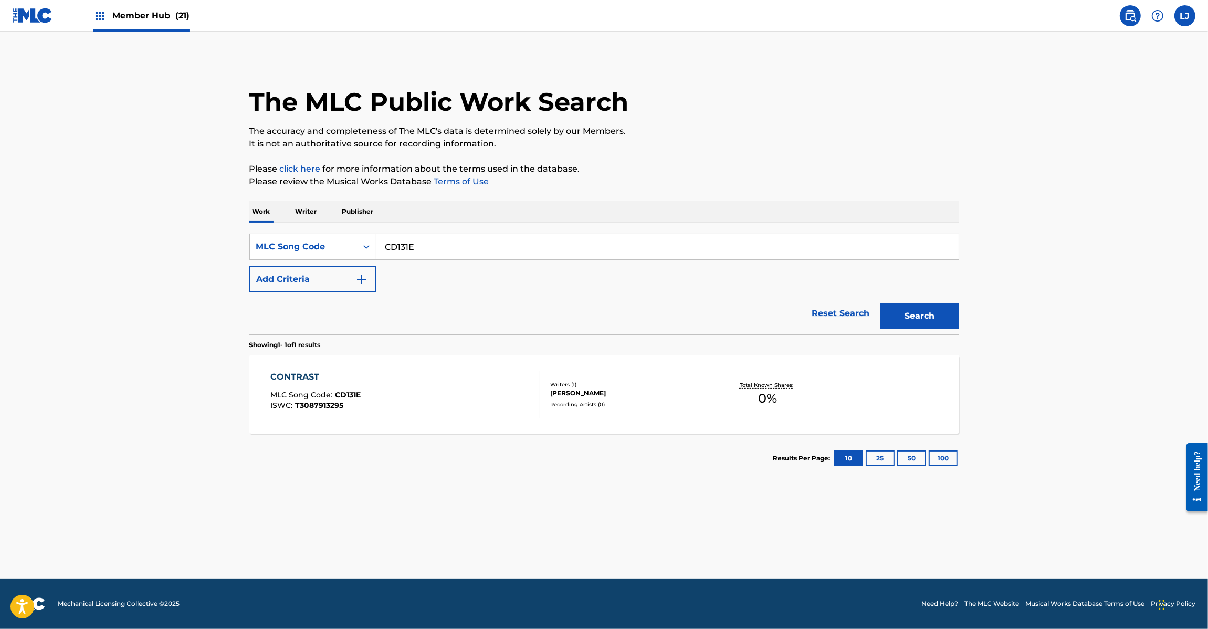
click at [445, 376] on div "CONTRAST MLC Song Code : CD131E ISWC : T3087913295" at bounding box center [405, 394] width 270 height 47
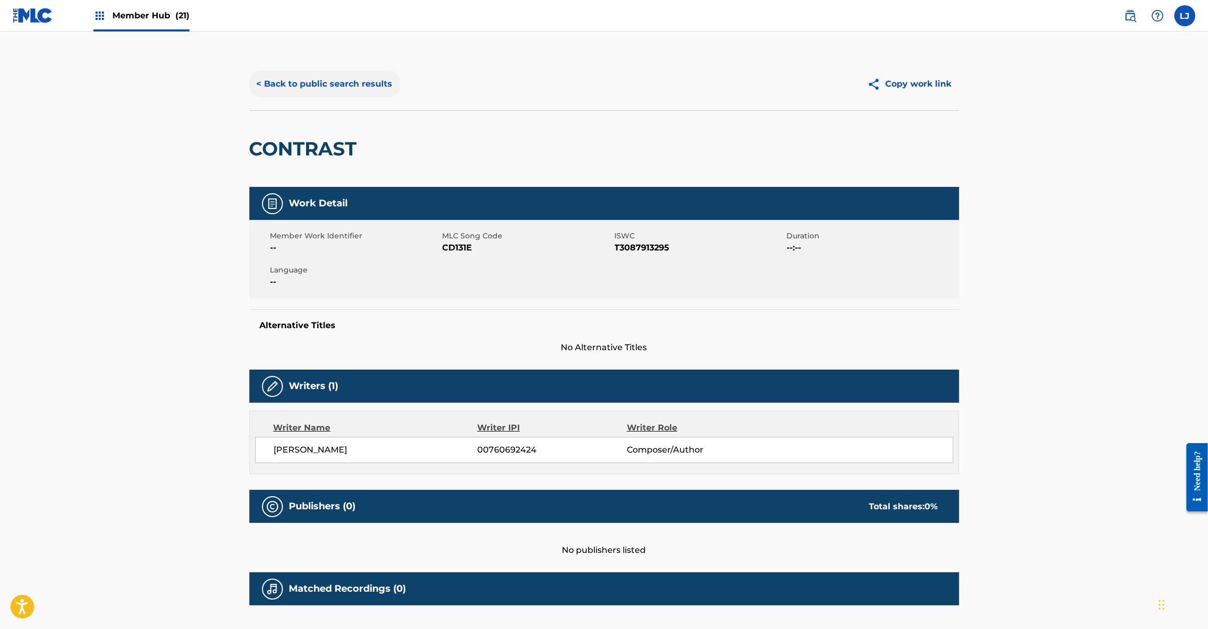
click at [308, 77] on button "< Back to public search results" at bounding box center [324, 84] width 151 height 26
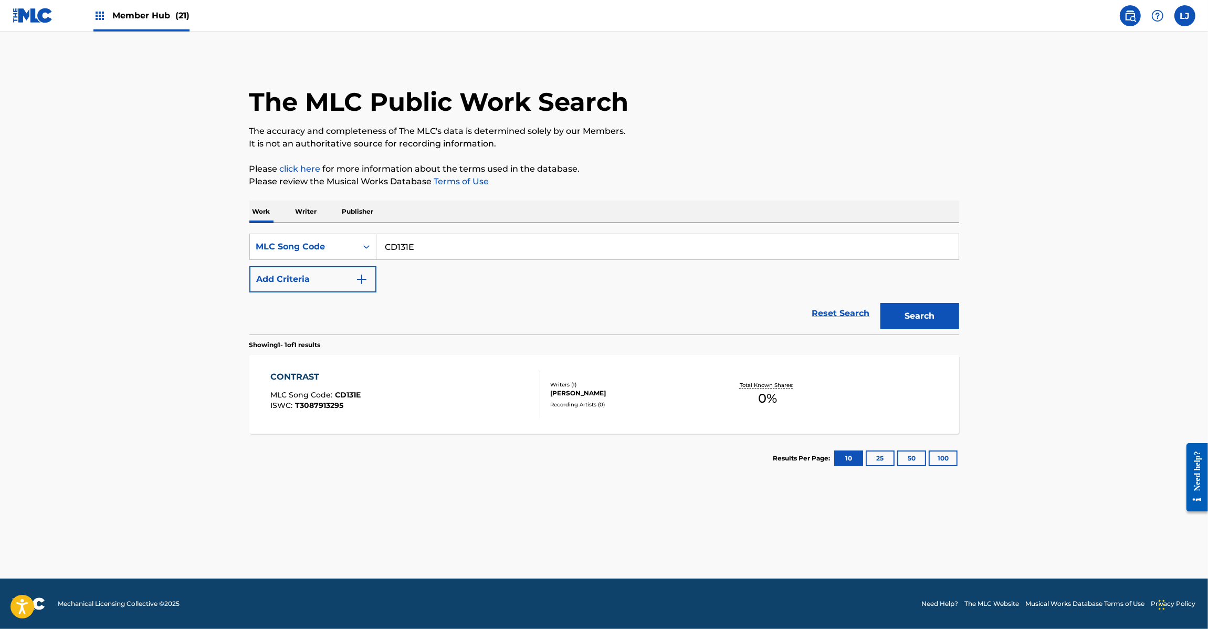
click at [437, 243] on input "CD131E" at bounding box center [667, 246] width 582 height 25
paste input "DB83GK"
click at [898, 313] on button "Search" at bounding box center [919, 316] width 79 height 26
click at [450, 250] on input "DB83GK" at bounding box center [667, 246] width 582 height 25
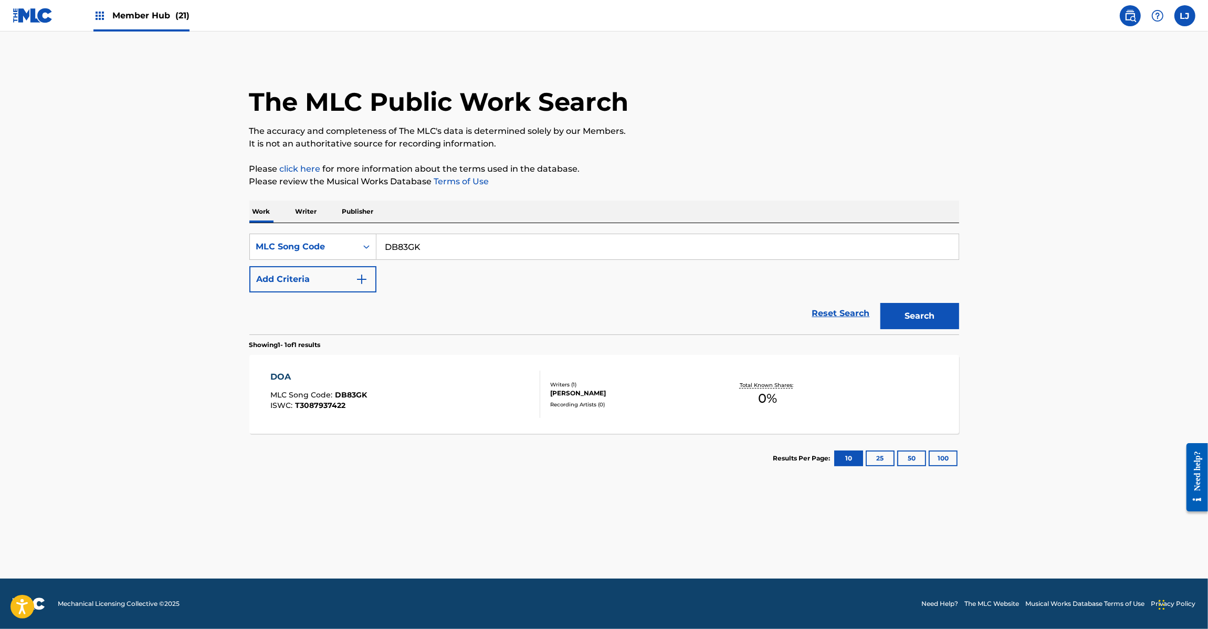
click at [450, 250] on input "DB83GK" at bounding box center [667, 246] width 582 height 25
paste input "HC0E68"
type input "HC0E68"
click at [894, 314] on button "Search" at bounding box center [919, 316] width 79 height 26
click at [418, 412] on div "HELLO SUGAR MLC Song Code : HC0E68 ISWC : T3087915440" at bounding box center [405, 394] width 270 height 47
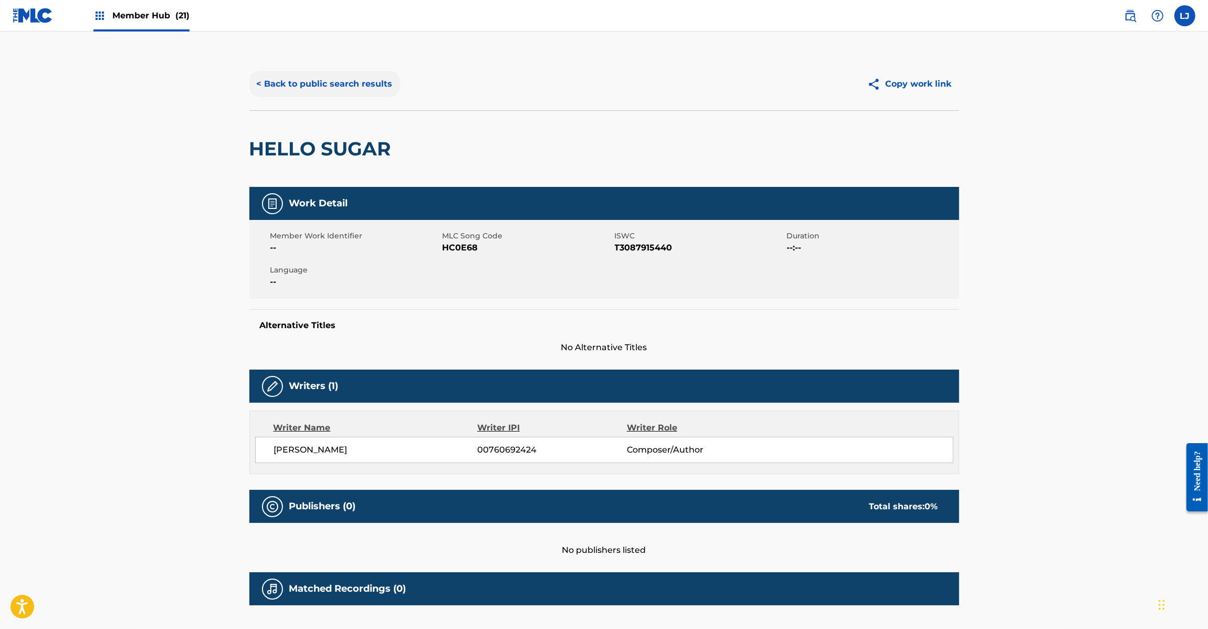
click at [348, 88] on button "< Back to public search results" at bounding box center [324, 84] width 151 height 26
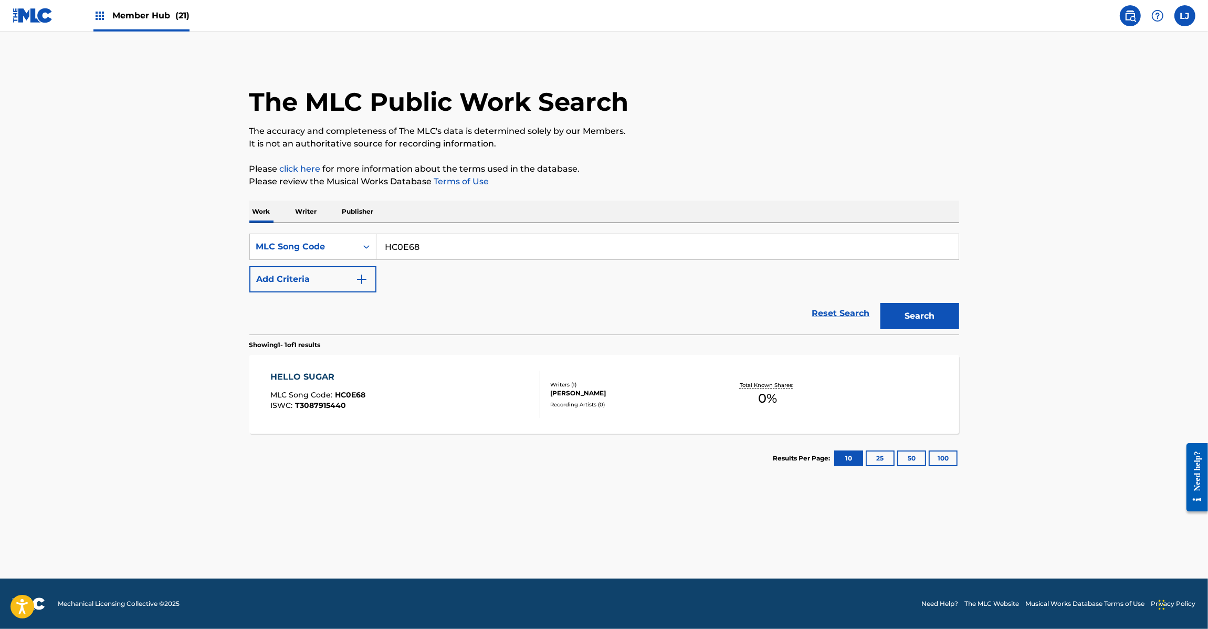
click at [412, 252] on input "HC0E68" at bounding box center [667, 246] width 582 height 25
paste input "DB83A0"
type input "DB83A0"
click at [900, 311] on button "Search" at bounding box center [919, 316] width 79 height 26
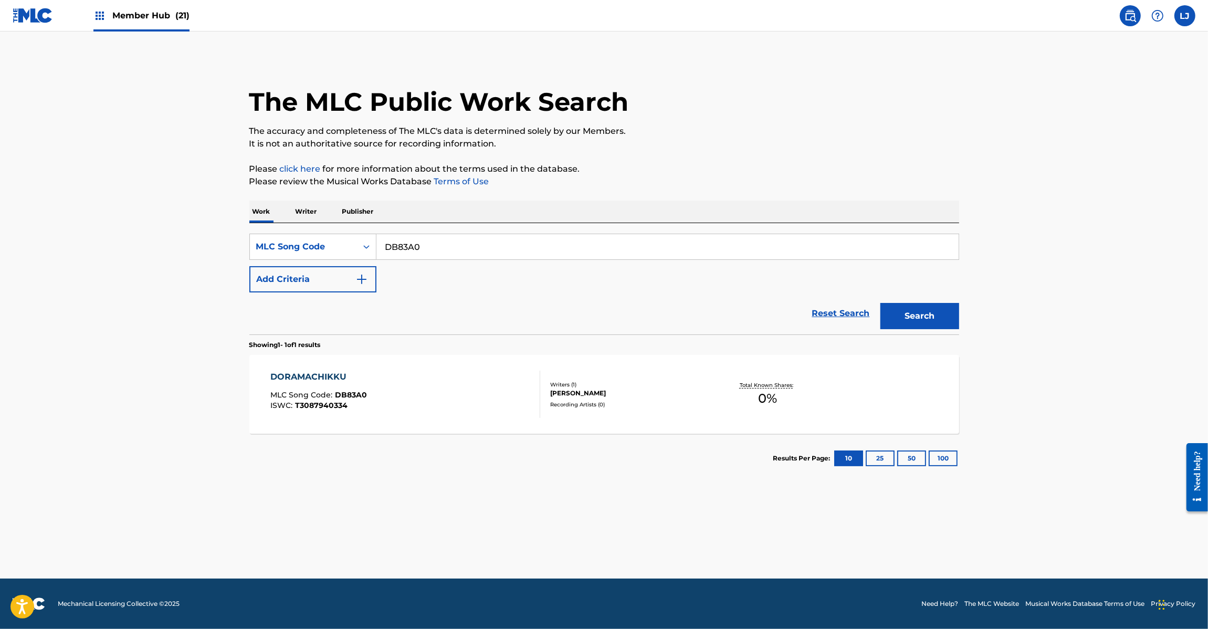
click at [432, 418] on div "DORAMACHIKKU MLC Song Code : DB83A0 ISWC : T3087940334" at bounding box center [405, 394] width 270 height 47
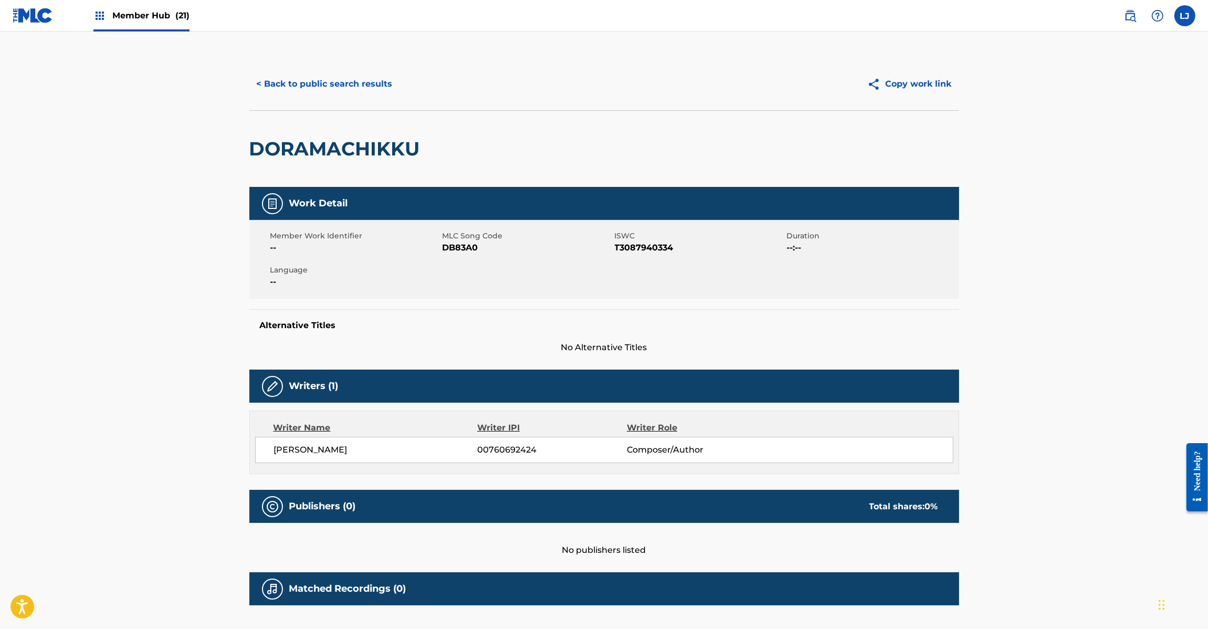
click at [344, 99] on div "< Back to public search results Copy work link" at bounding box center [604, 84] width 710 height 53
click at [353, 88] on button "< Back to public search results" at bounding box center [324, 84] width 151 height 26
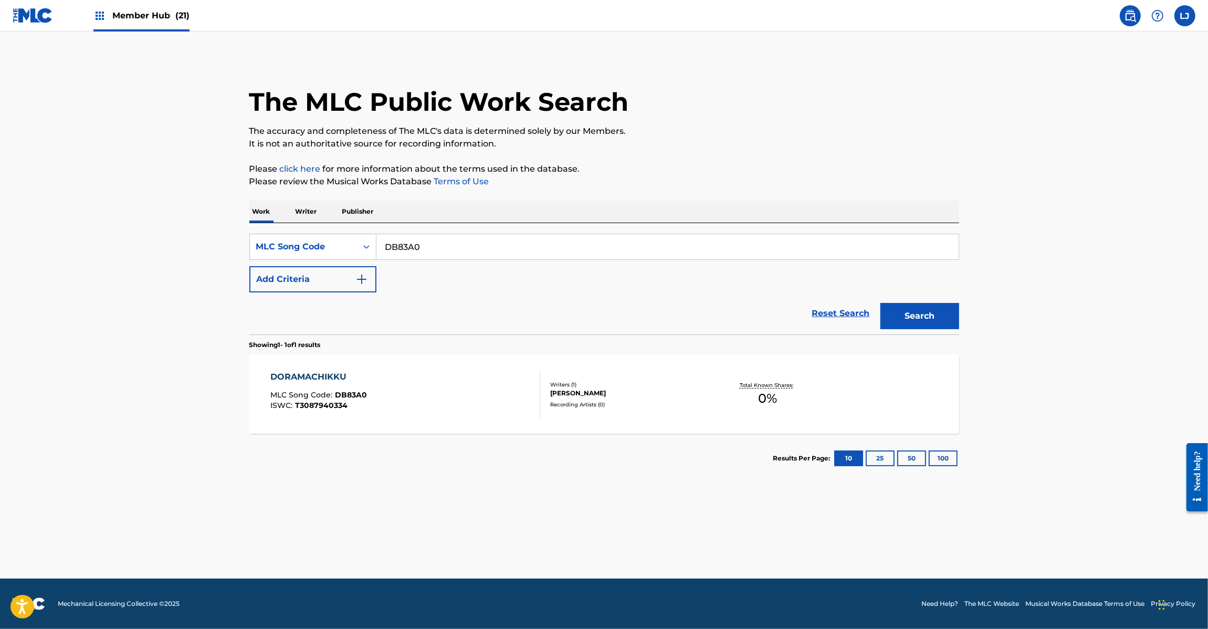
click at [428, 248] on input "DB83A0" at bounding box center [667, 246] width 582 height 25
paste input "HC0BZM"
type input "HC0BZM"
click at [923, 305] on button "Search" at bounding box center [919, 316] width 79 height 26
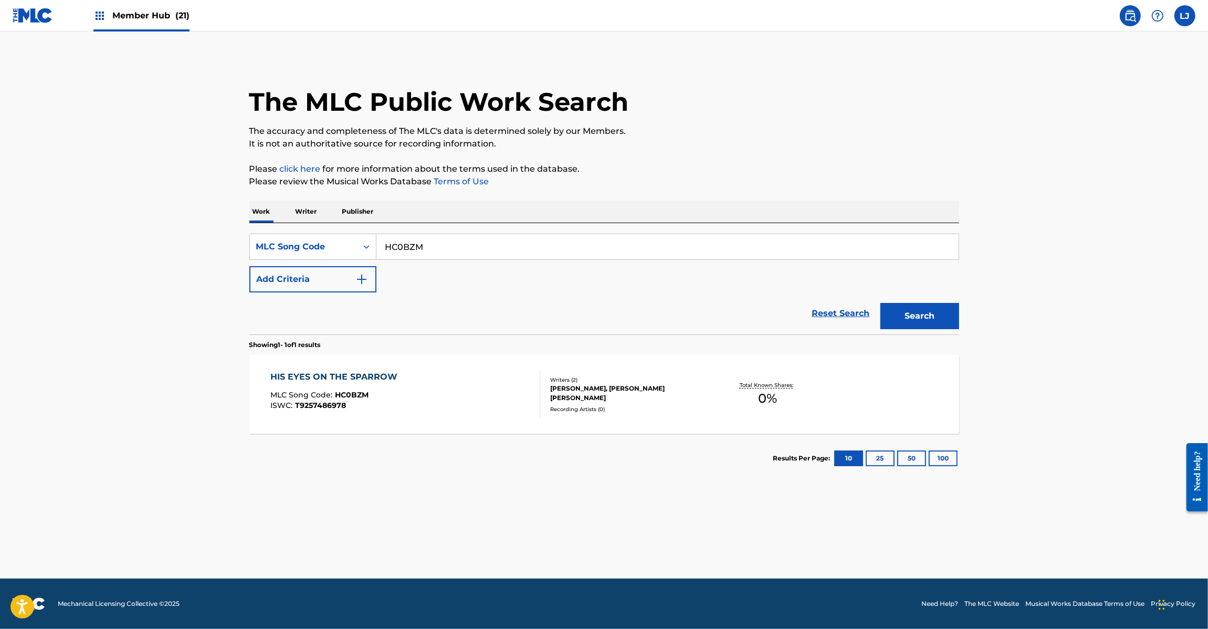
click at [407, 378] on div "HIS EYES ON THE SPARROW MLC Song Code : HC0BZM ISWC : T9257486978" at bounding box center [405, 394] width 270 height 47
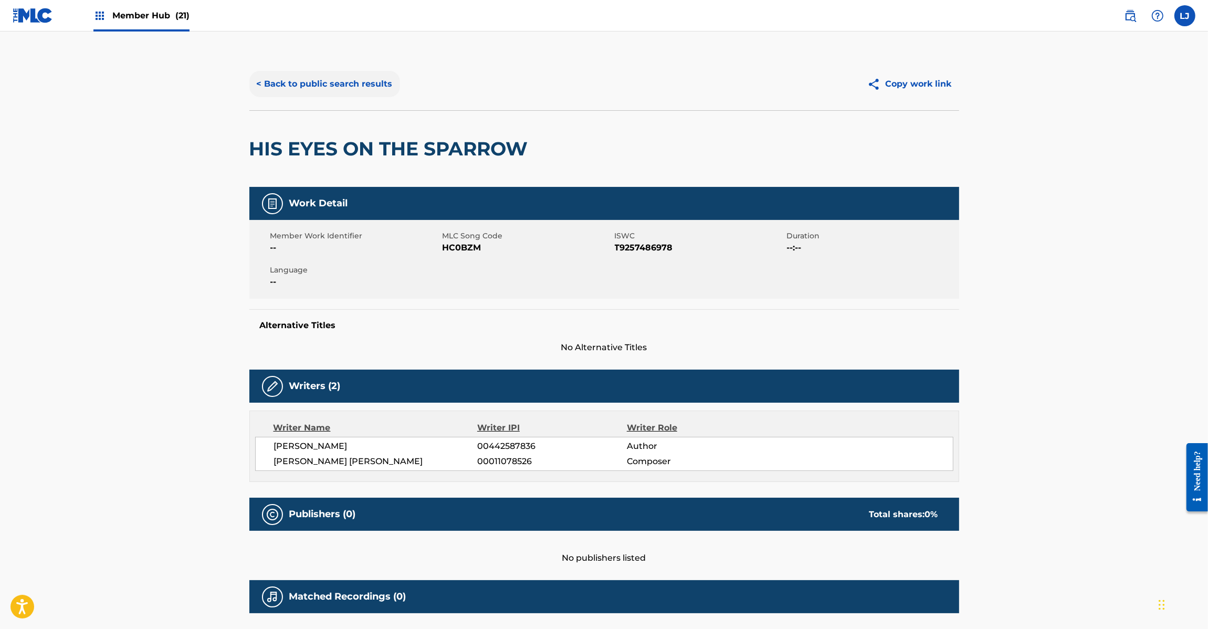
click at [331, 80] on button "< Back to public search results" at bounding box center [324, 84] width 151 height 26
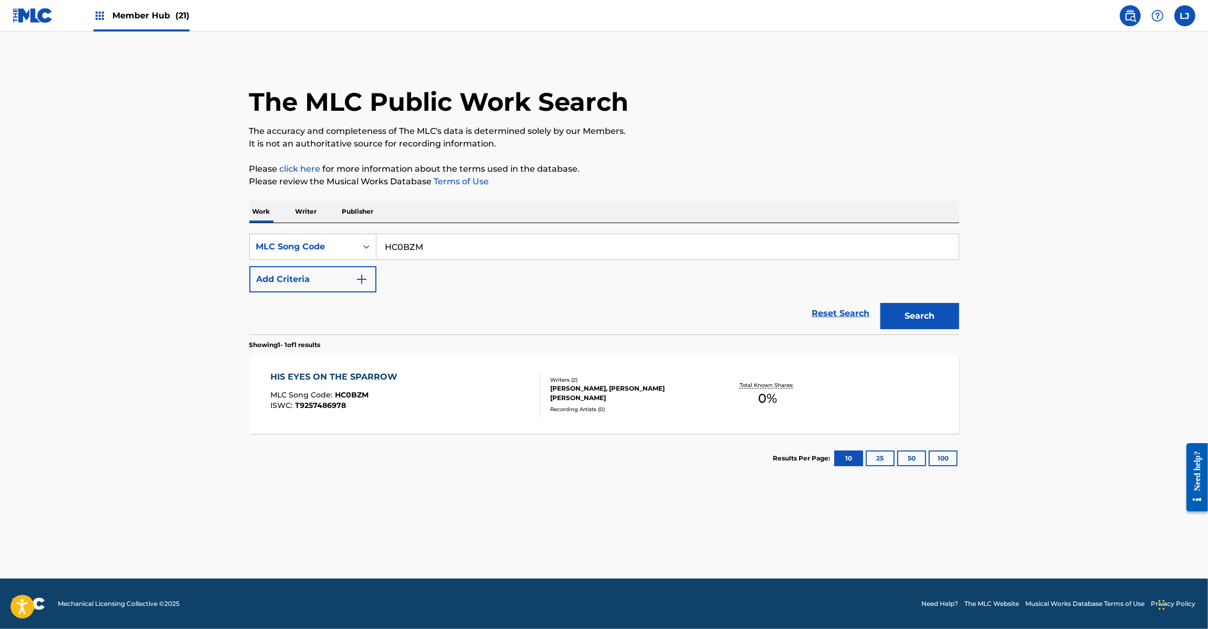
click at [423, 251] on input "HC0BZM" at bounding box center [667, 246] width 582 height 25
paste input "OC3FEF"
type input "OC3FEF"
click at [905, 312] on button "Search" at bounding box center [919, 316] width 79 height 26
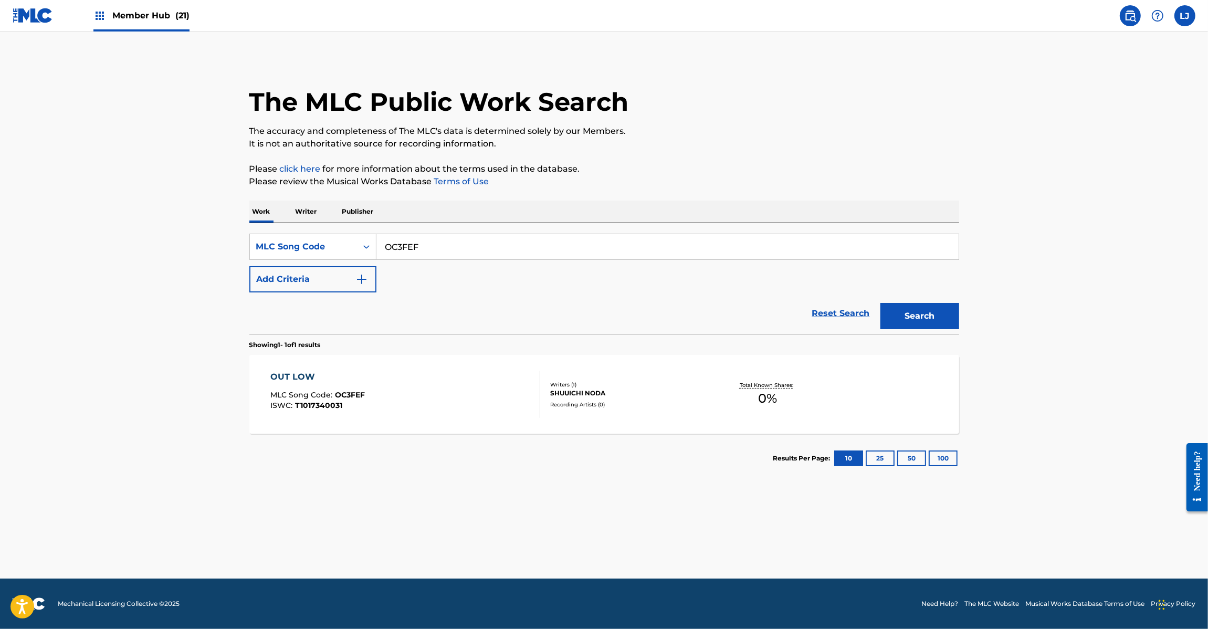
click at [429, 375] on div "OUT LOW MLC Song Code : OC3FEF ISWC : T1017340031" at bounding box center [405, 394] width 270 height 47
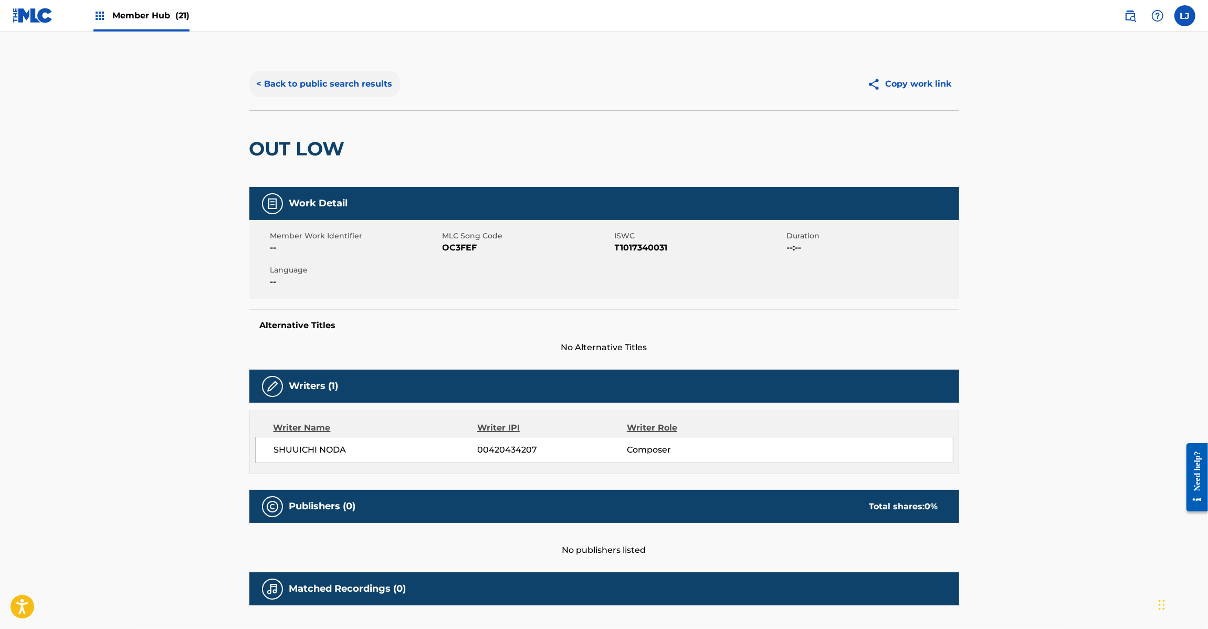
click at [308, 74] on button "< Back to public search results" at bounding box center [324, 84] width 151 height 26
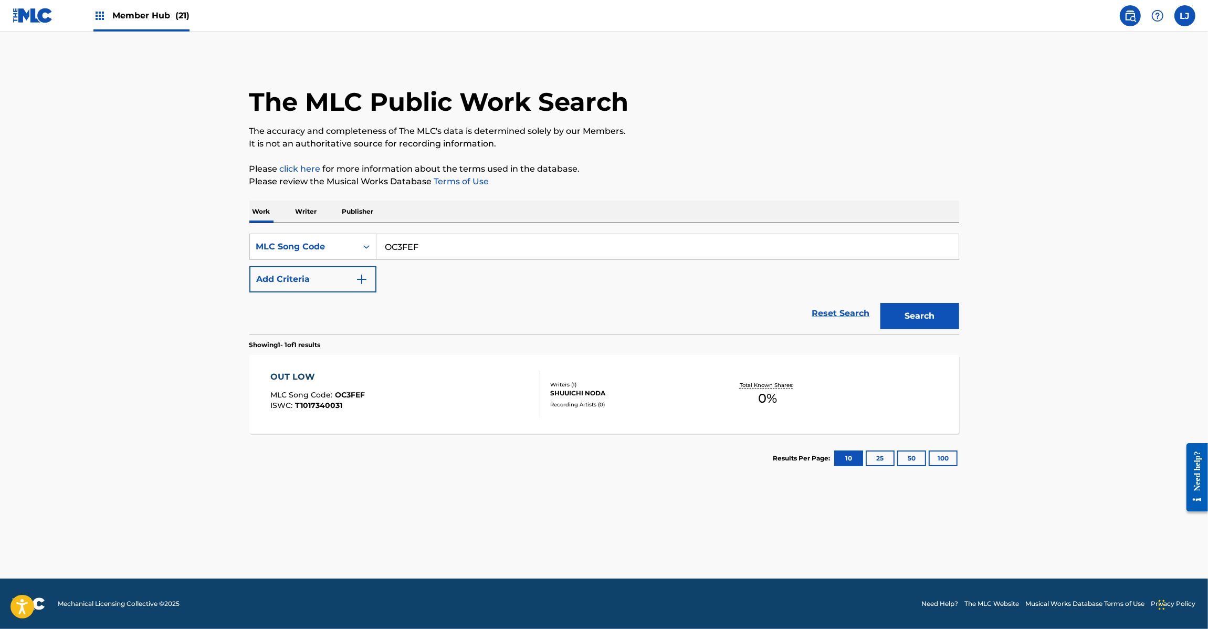
click at [412, 250] on input "OC3FEF" at bounding box center [667, 246] width 582 height 25
paste input "S88NC1"
type input "S88NC1"
click at [919, 309] on button "Search" at bounding box center [919, 316] width 79 height 26
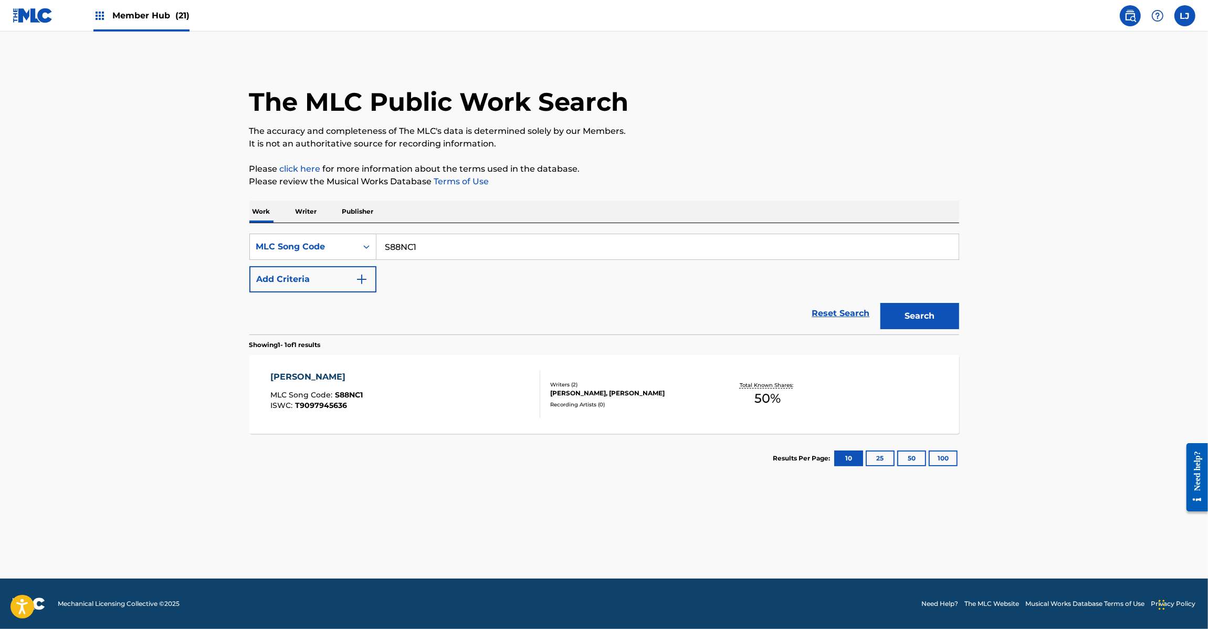
click at [423, 377] on div "[PERSON_NAME] MLC Song Code : S88NC1 ISWC : T9097945636" at bounding box center [405, 394] width 270 height 47
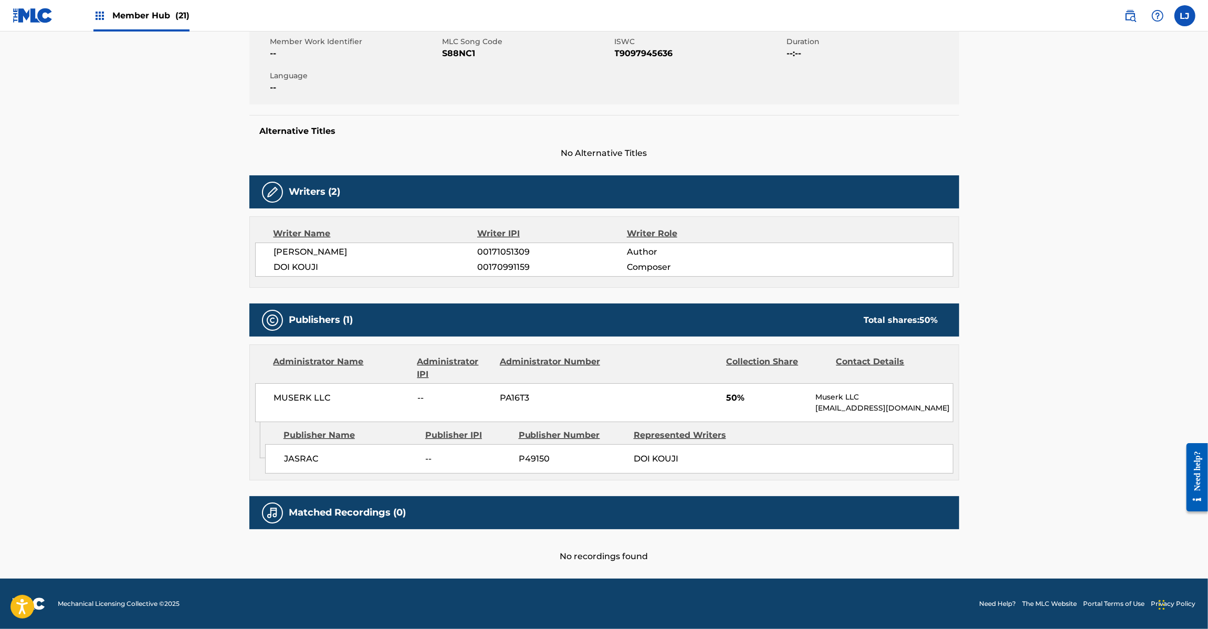
scroll to position [195, 0]
click at [308, 396] on span "MUSERK LLC" at bounding box center [342, 398] width 136 height 13
copy div "MUSERK LLC"
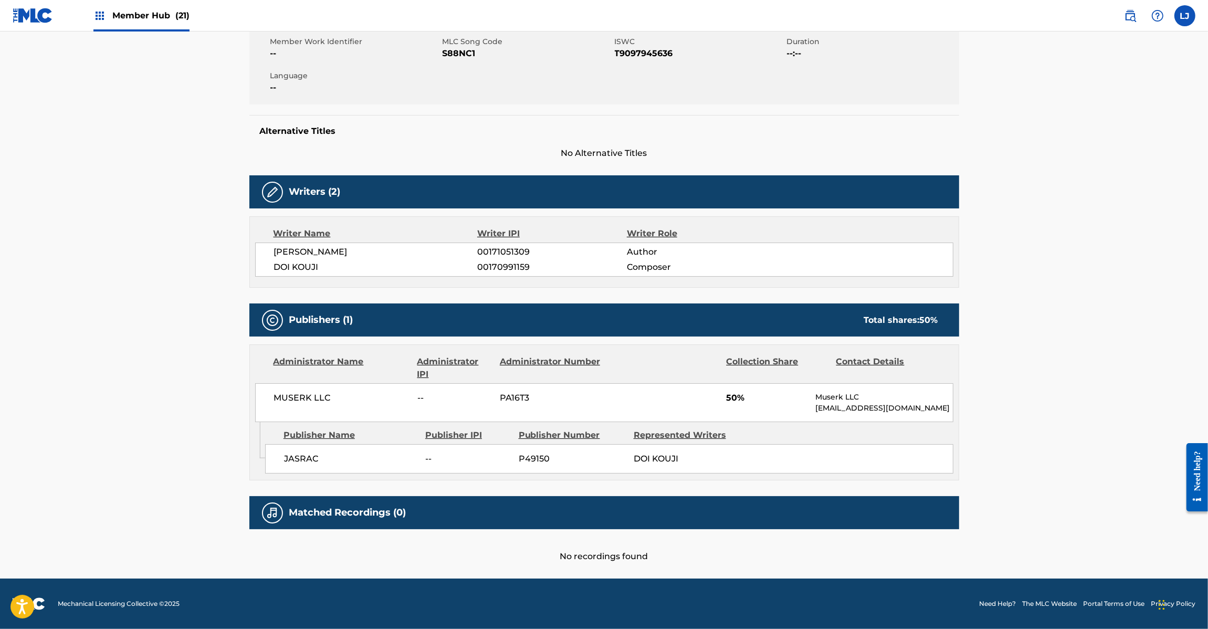
click at [289, 458] on span "JASRAC" at bounding box center [351, 459] width 134 height 13
copy span "JASRAC"
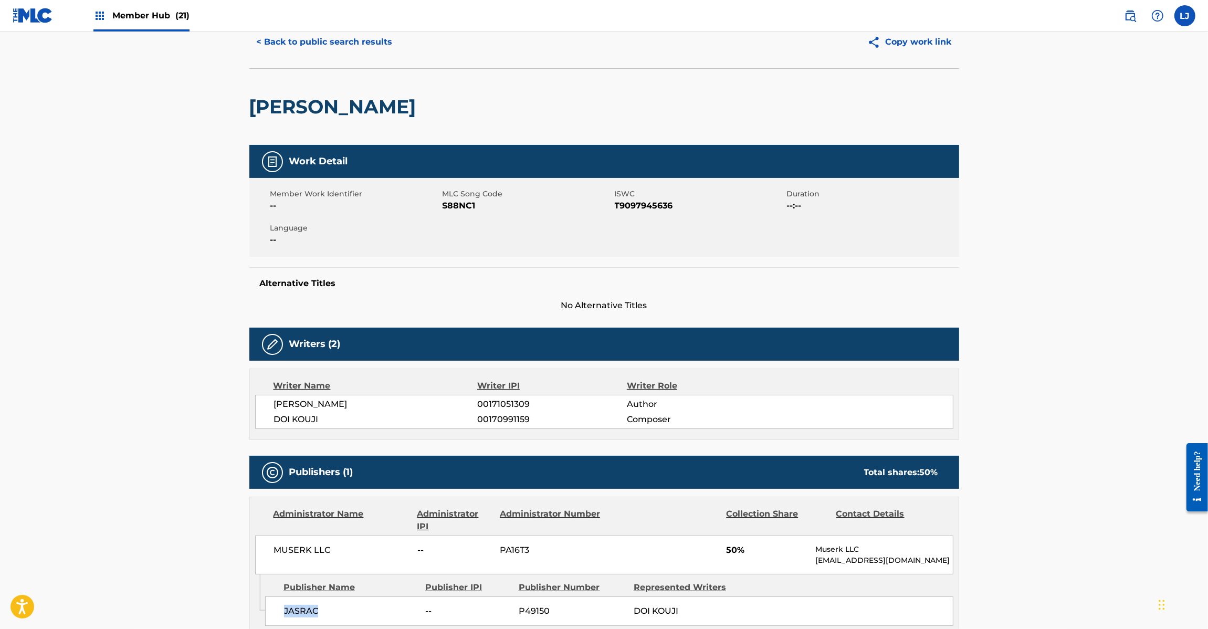
scroll to position [0, 0]
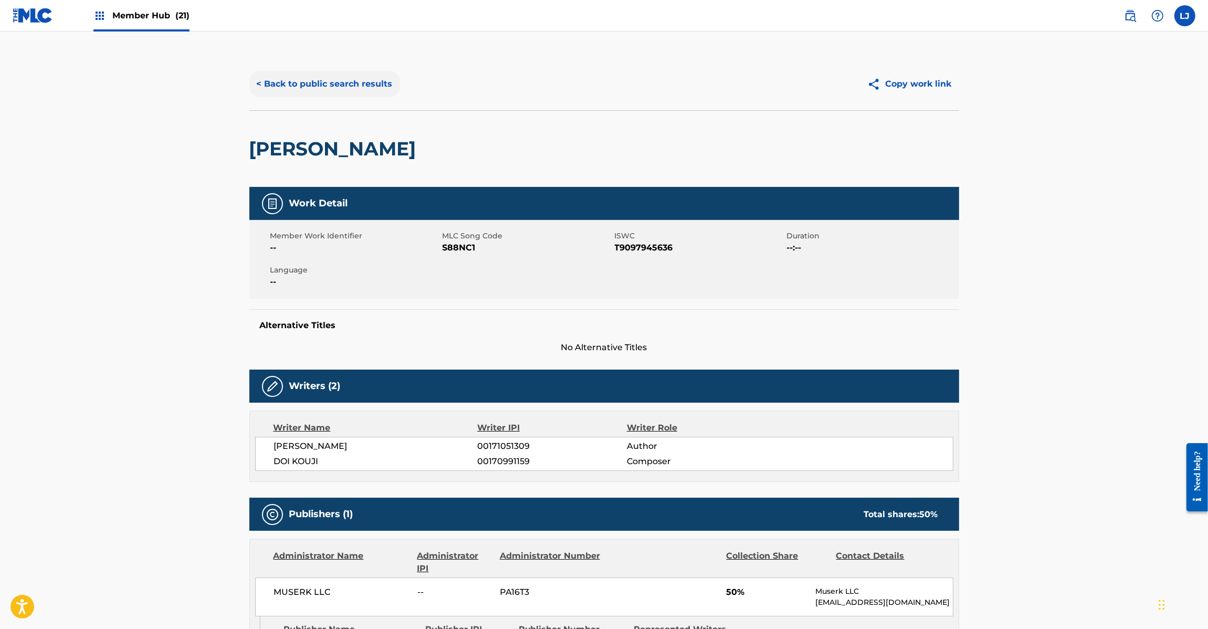
click at [339, 83] on button "< Back to public search results" at bounding box center [324, 84] width 151 height 26
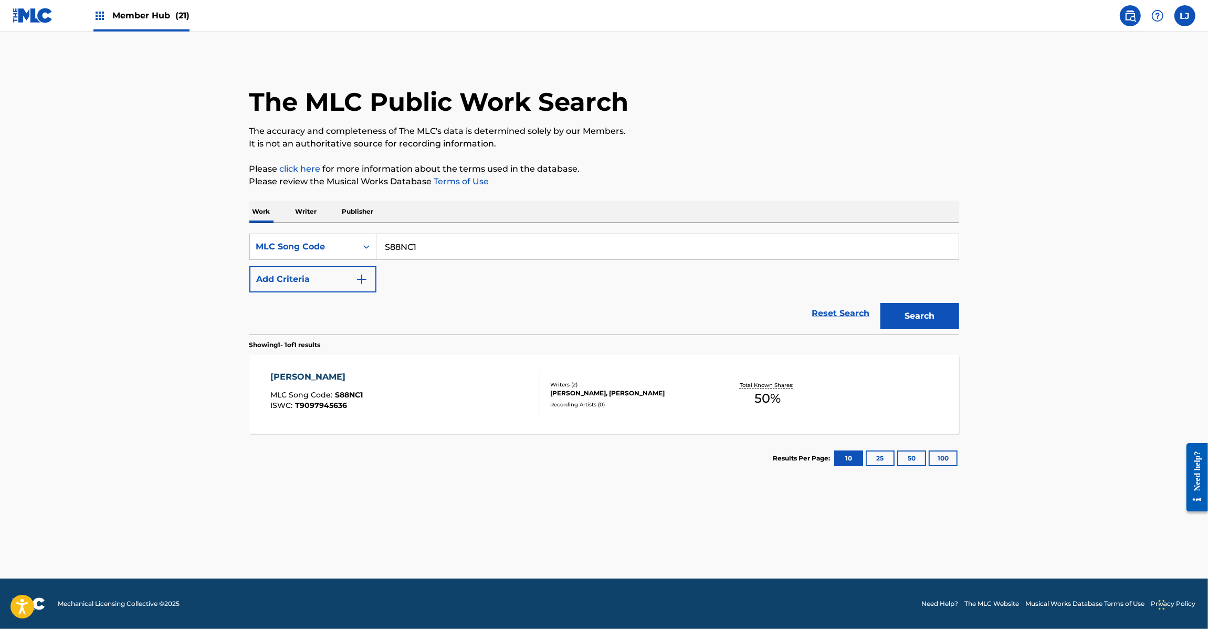
click at [407, 250] on input "S88NC1" at bounding box center [667, 246] width 582 height 25
paste input "YP954W"
type input "YP954W"
click at [919, 307] on button "Search" at bounding box center [919, 316] width 79 height 26
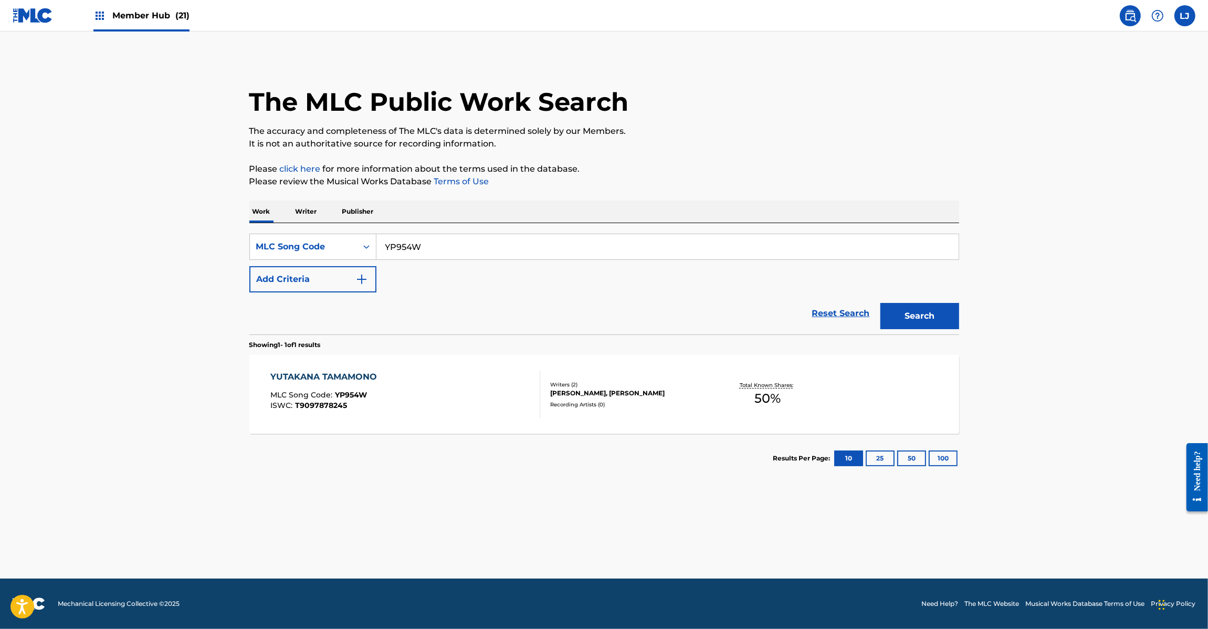
click at [351, 382] on div "YUTAKANA TAMAMONO" at bounding box center [326, 377] width 112 height 13
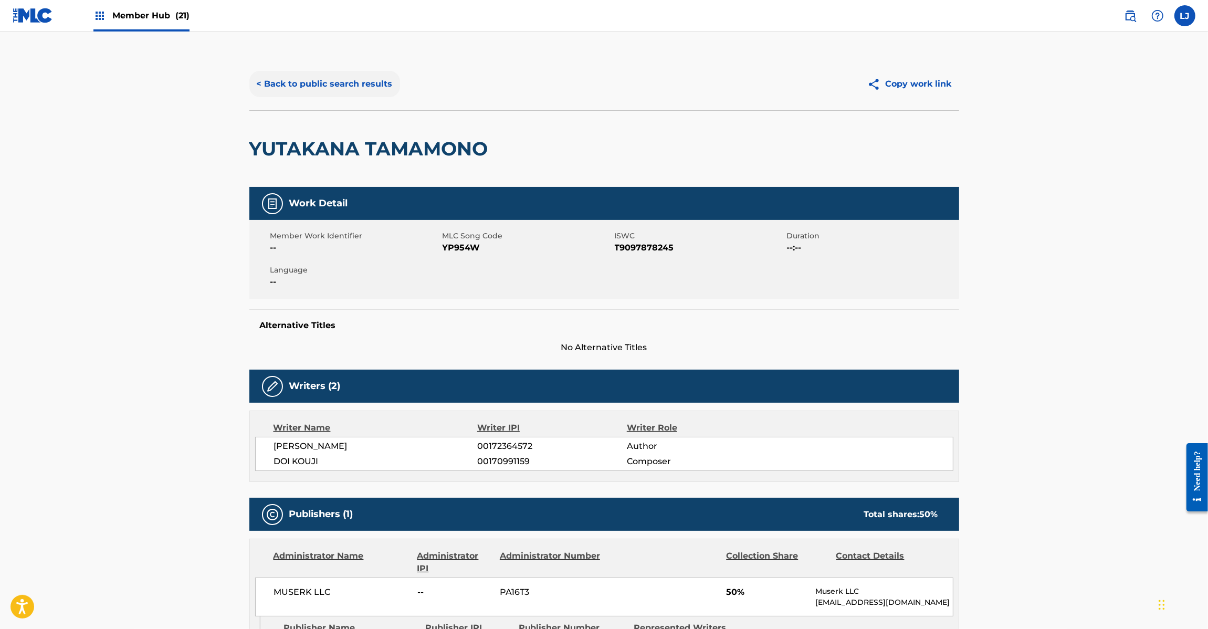
click at [328, 79] on button "< Back to public search results" at bounding box center [324, 84] width 151 height 26
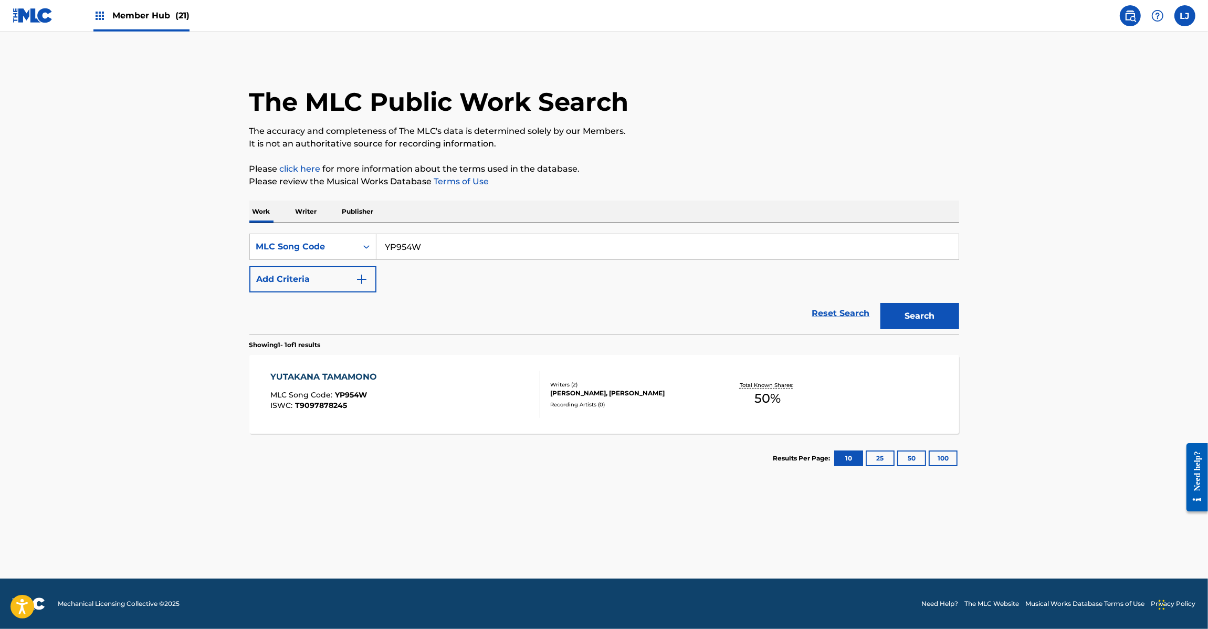
click at [416, 272] on div "SearchWithCriteriadb853fd8-0289-4cd6-8859-60c3fdcf347c MLC Song Code YP954W Add…" at bounding box center [604, 263] width 710 height 59
click at [417, 248] on input "YP954W" at bounding box center [667, 246] width 582 height 25
paste input "HP9RRA"
type input "HP9RRA"
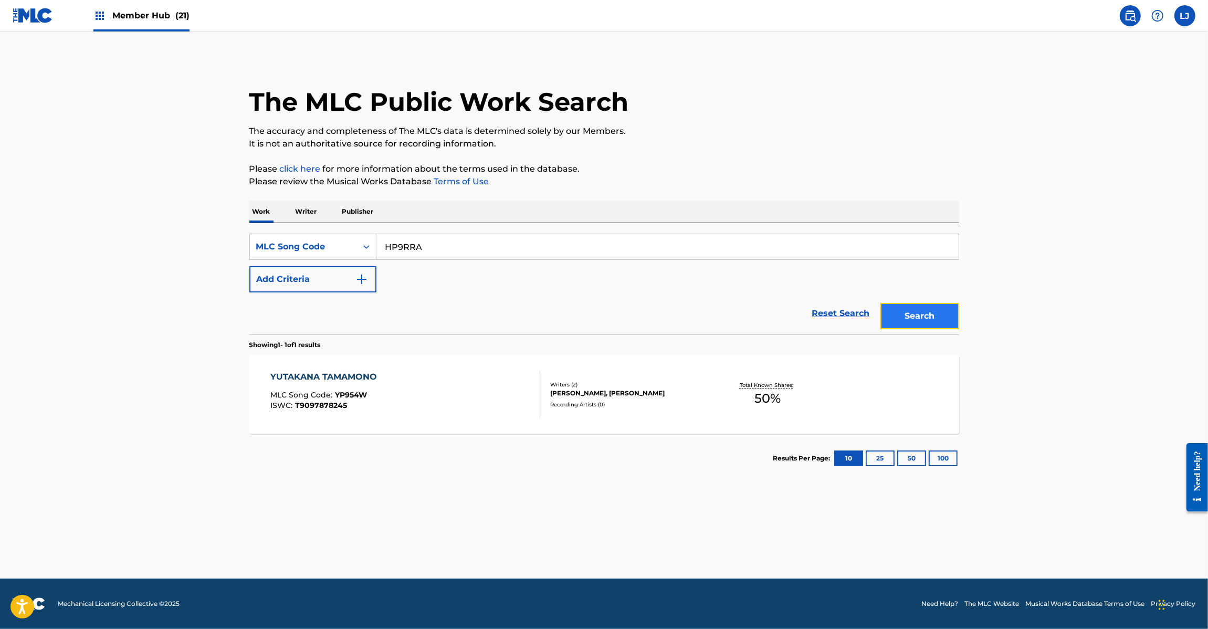
click at [909, 319] on button "Search" at bounding box center [919, 316] width 79 height 26
click at [448, 405] on div "HITOTSUNO [PERSON_NAME] MLC Song Code : HP9RRA ISWC : T9097944859" at bounding box center [405, 394] width 270 height 47
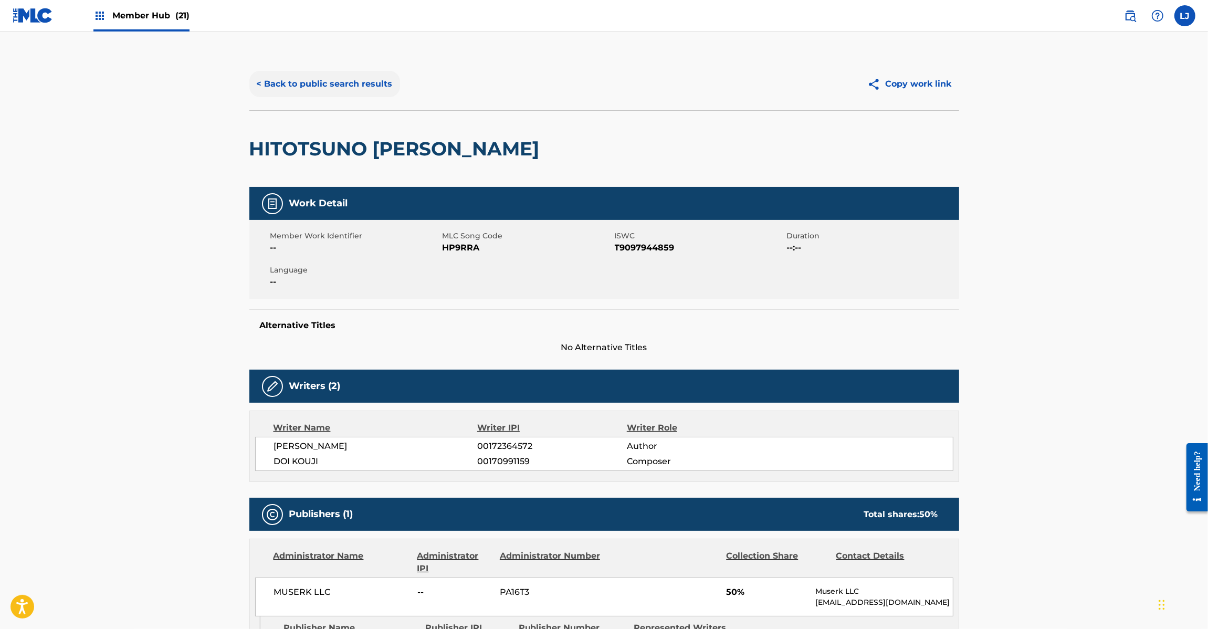
click at [332, 89] on button "< Back to public search results" at bounding box center [324, 84] width 151 height 26
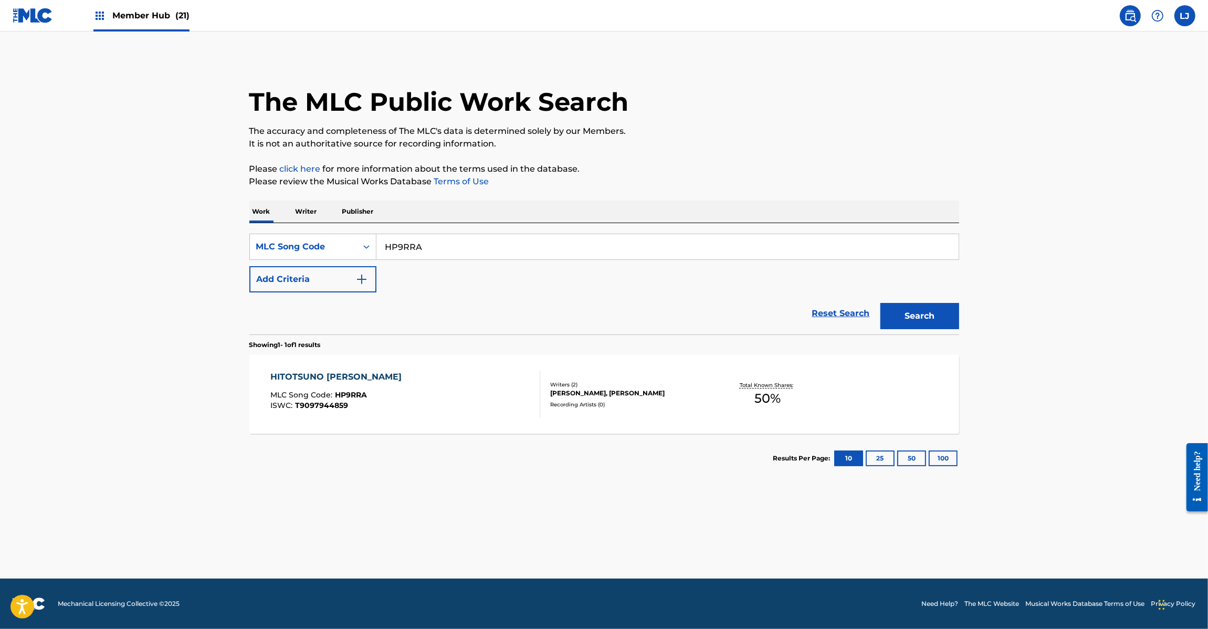
click at [407, 233] on div "SearchWithCriteriadb853fd8-0289-4cd6-8859-60c3fdcf347c MLC Song Code HP9RRA Add…" at bounding box center [604, 278] width 710 height 111
click at [407, 239] on input "HP9RRA" at bounding box center [667, 246] width 582 height 25
drag, startPoint x: 407, startPoint y: 239, endPoint x: 521, endPoint y: 265, distance: 117.3
click at [407, 240] on input "HP9RRA" at bounding box center [667, 246] width 582 height 25
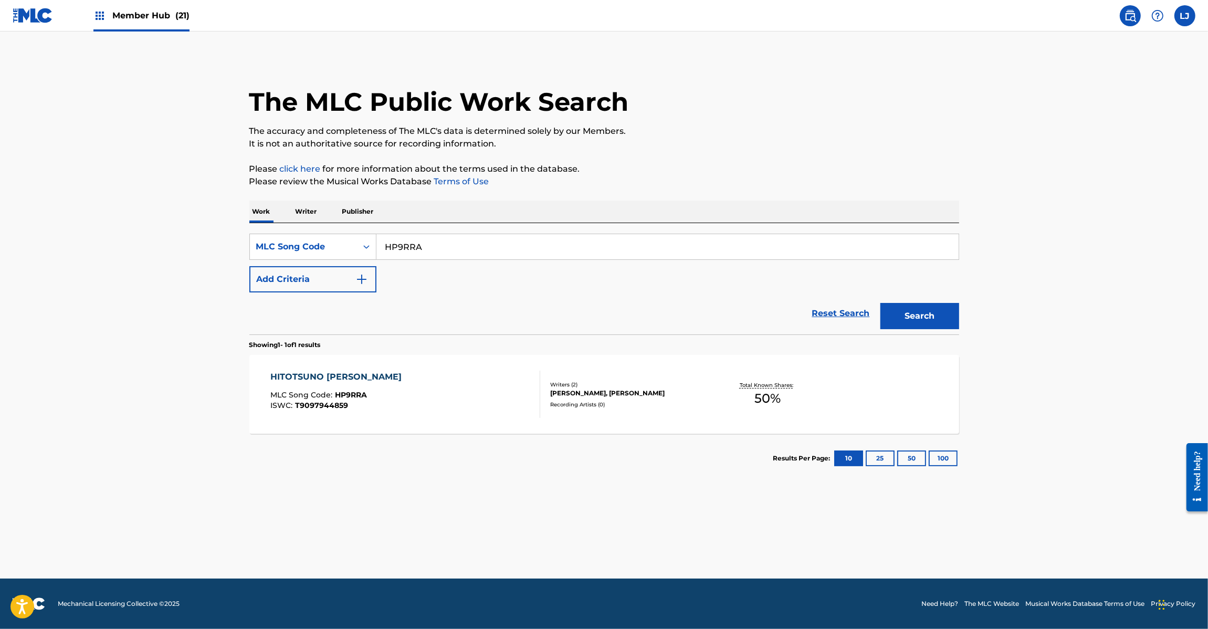
paste input "S46DN8"
type input "S46DN8"
click at [954, 305] on button "Search" at bounding box center [919, 316] width 79 height 26
click at [406, 389] on div "SHUNO MIMAENI TSUDOI MLC Song Code : S46DN8 ISWC : T9097945012" at bounding box center [405, 394] width 270 height 47
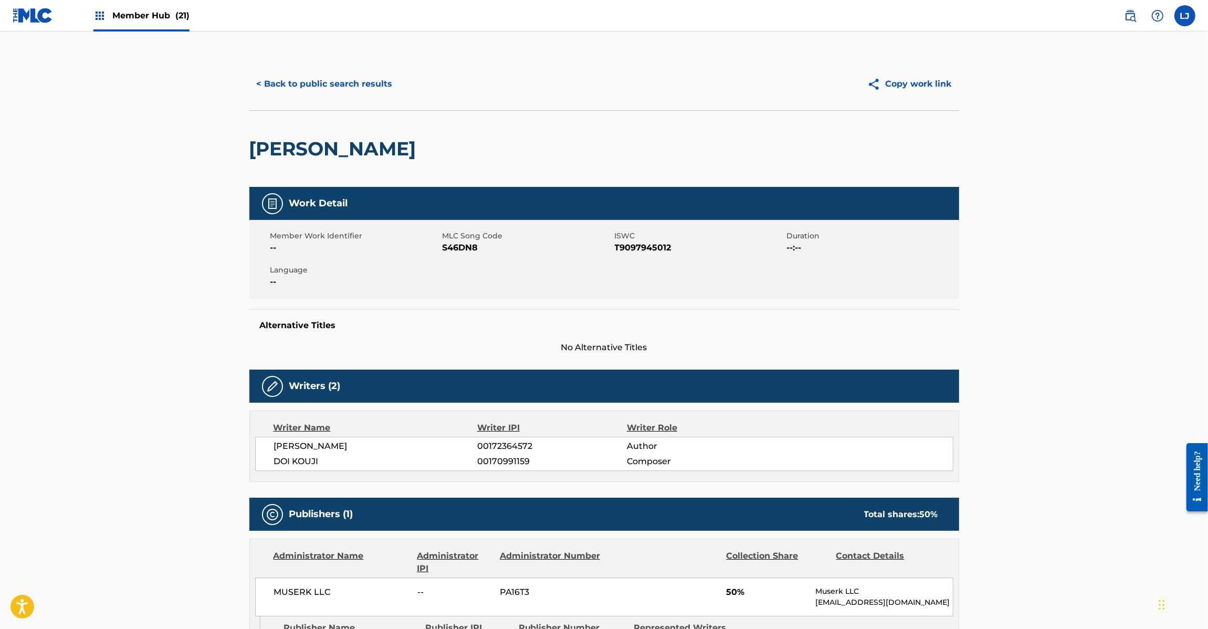
click at [25, 15] on img at bounding box center [33, 15] width 40 height 15
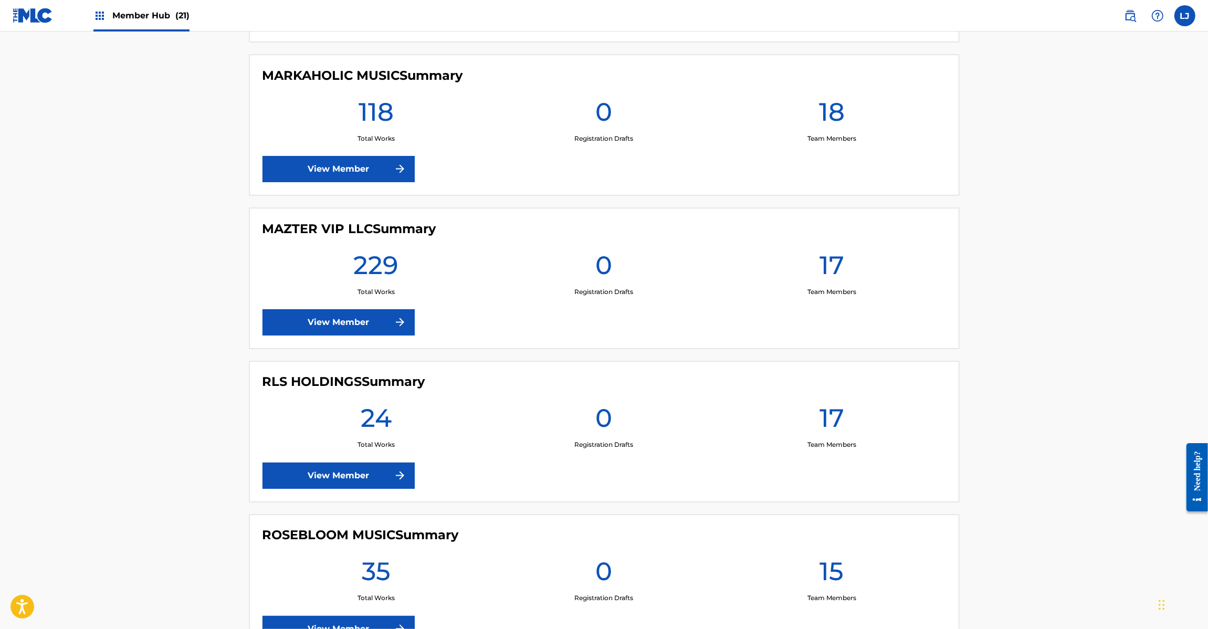
scroll to position [1575, 0]
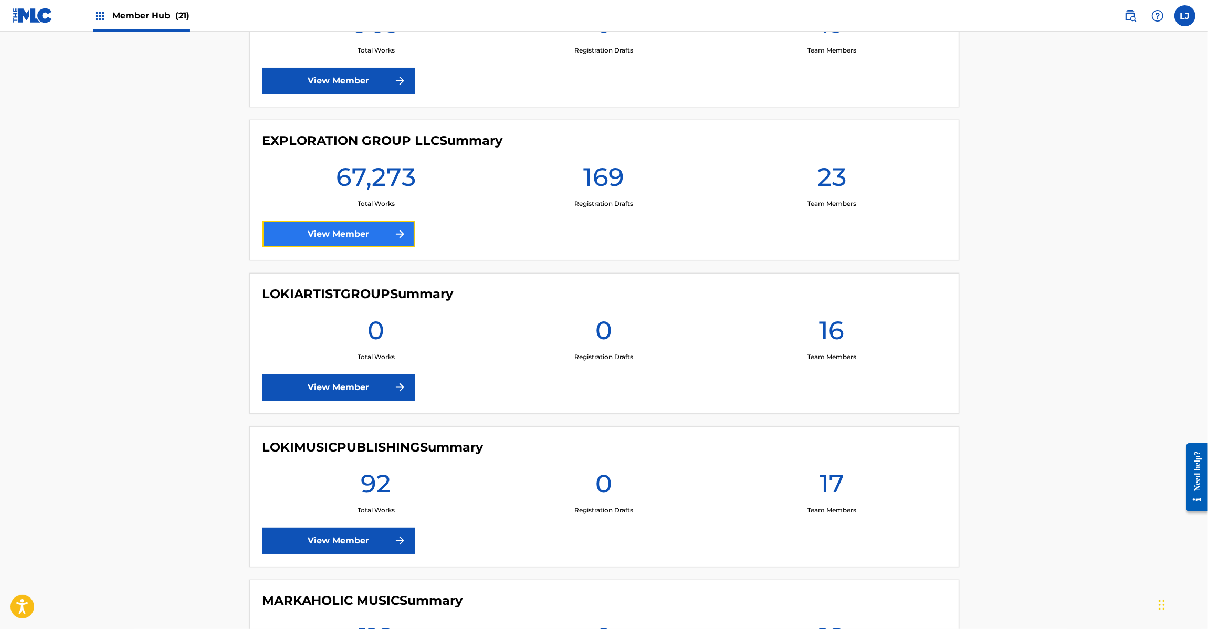
click at [366, 243] on link "View Member" at bounding box center [339, 234] width 152 height 26
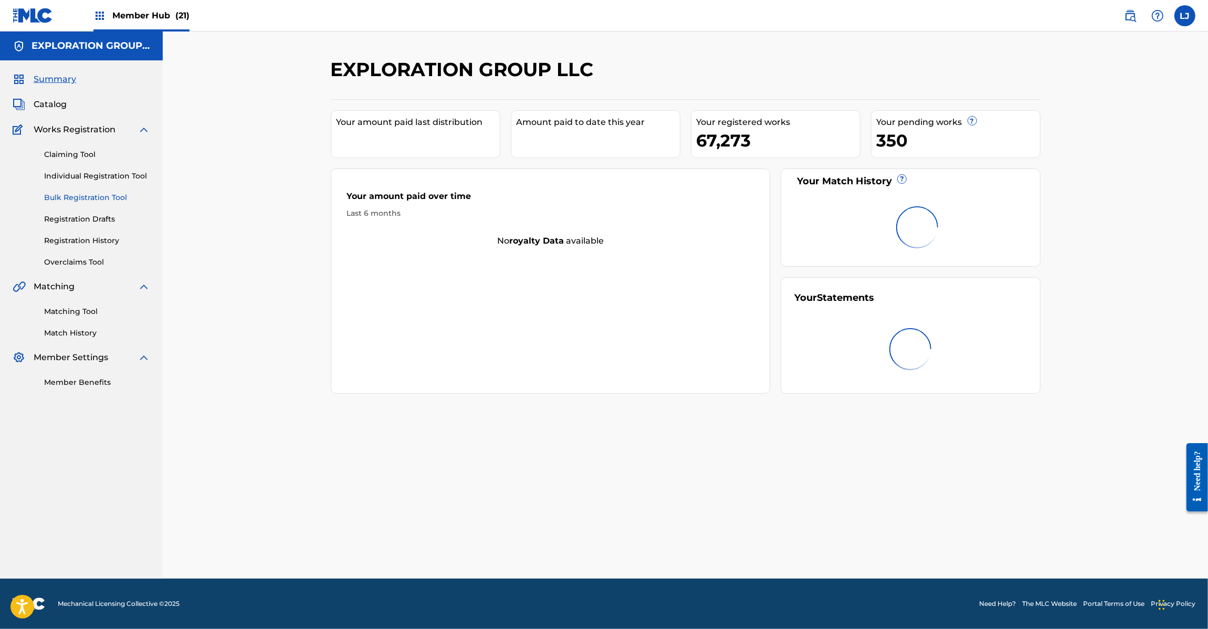
click at [64, 195] on link "Bulk Registration Tool" at bounding box center [97, 197] width 106 height 11
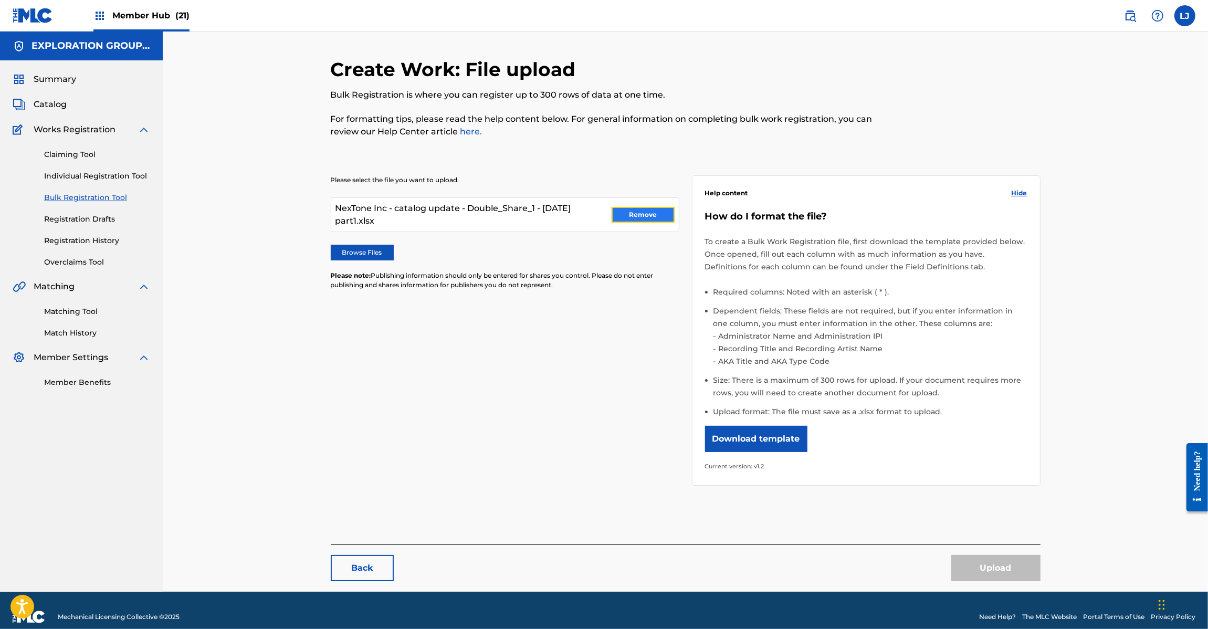
click at [615, 217] on button "Remove" at bounding box center [643, 215] width 63 height 16
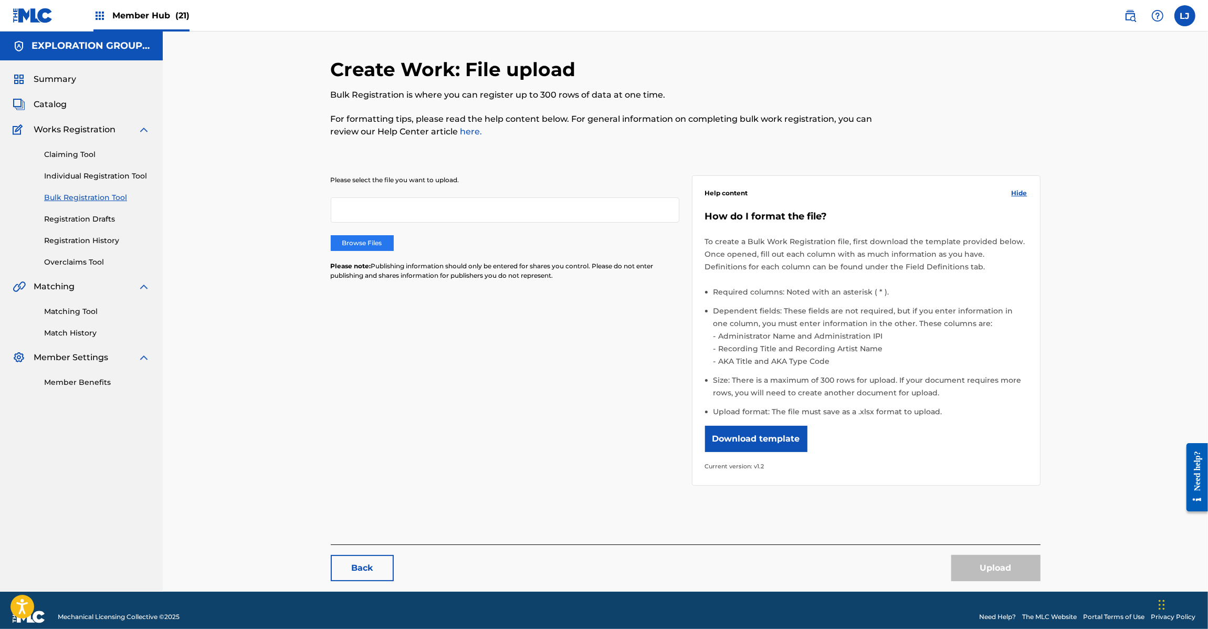
click at [376, 247] on label "Browse Files" at bounding box center [362, 243] width 63 height 16
click at [0, 0] on input "Browse Files" at bounding box center [0, 0] width 0 height 0
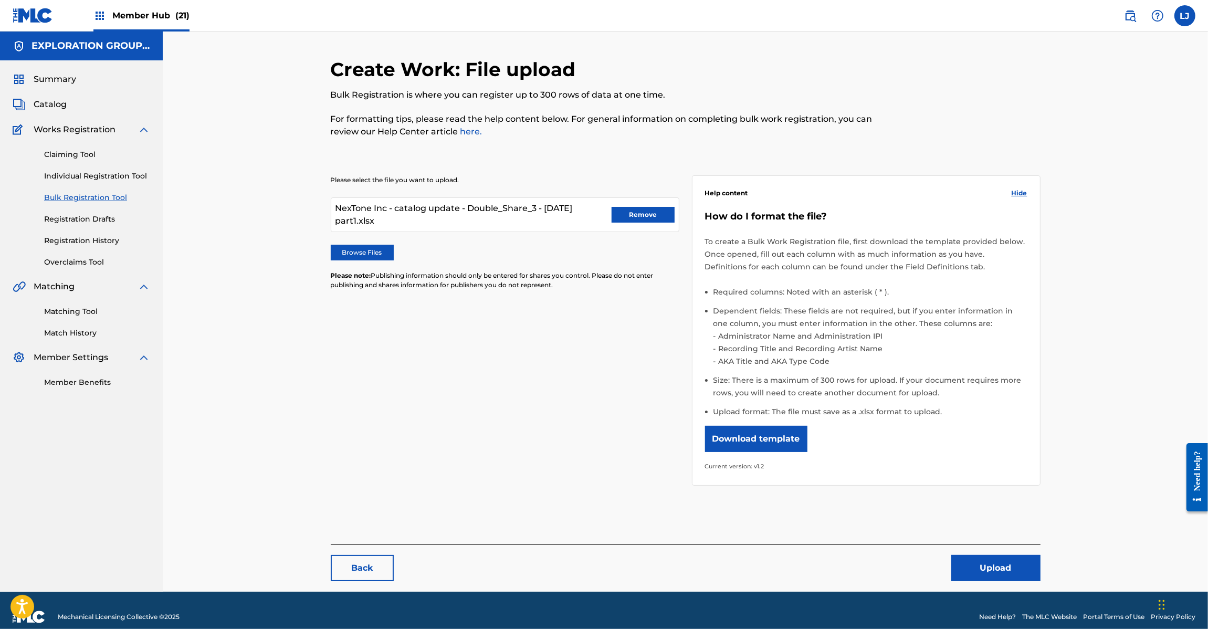
click at [990, 553] on div "Back Upload" at bounding box center [686, 562] width 710 height 37
click at [990, 564] on button "Upload" at bounding box center [995, 568] width 89 height 26
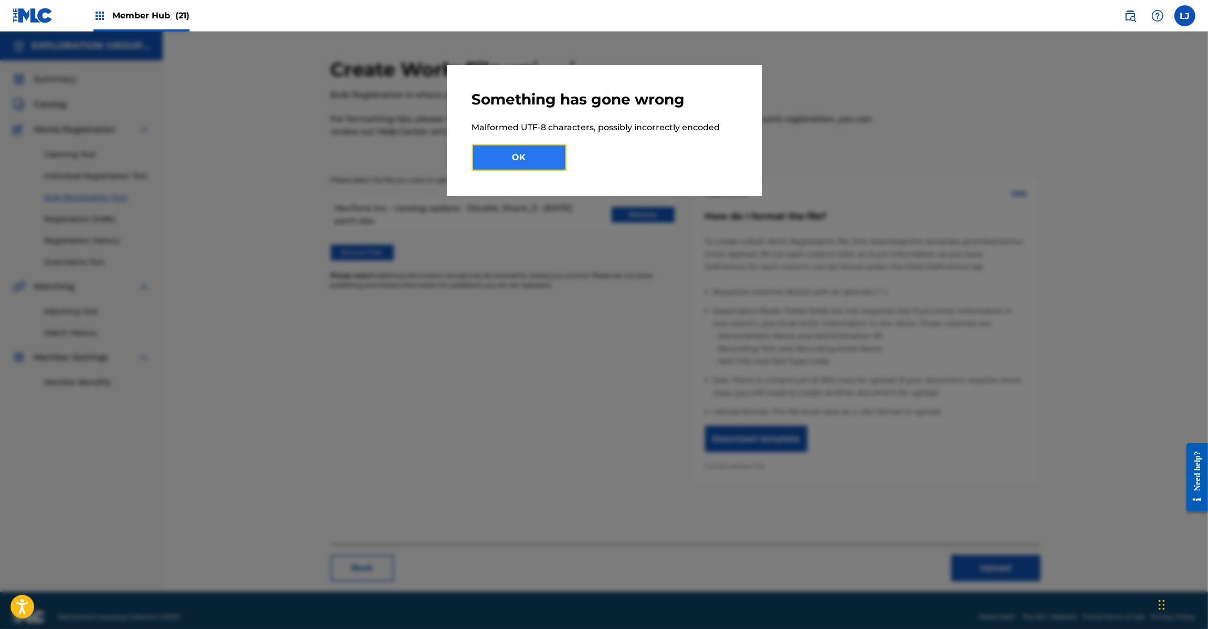
click at [542, 164] on button "OK" at bounding box center [519, 157] width 95 height 26
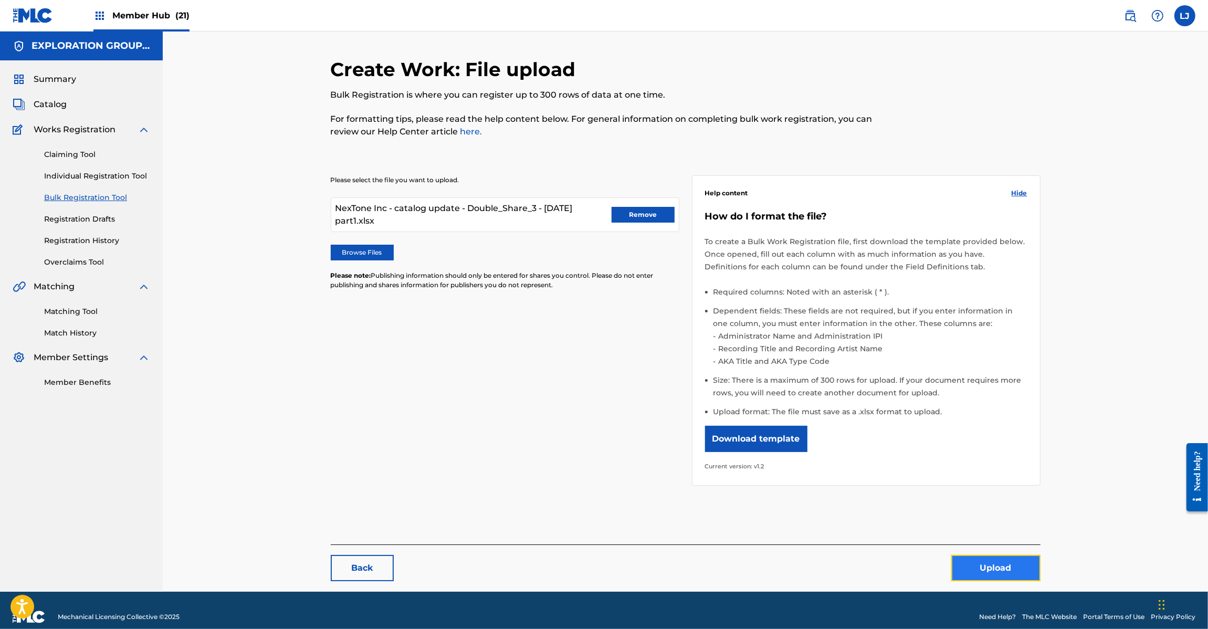
click at [991, 558] on button "Upload" at bounding box center [995, 568] width 89 height 26
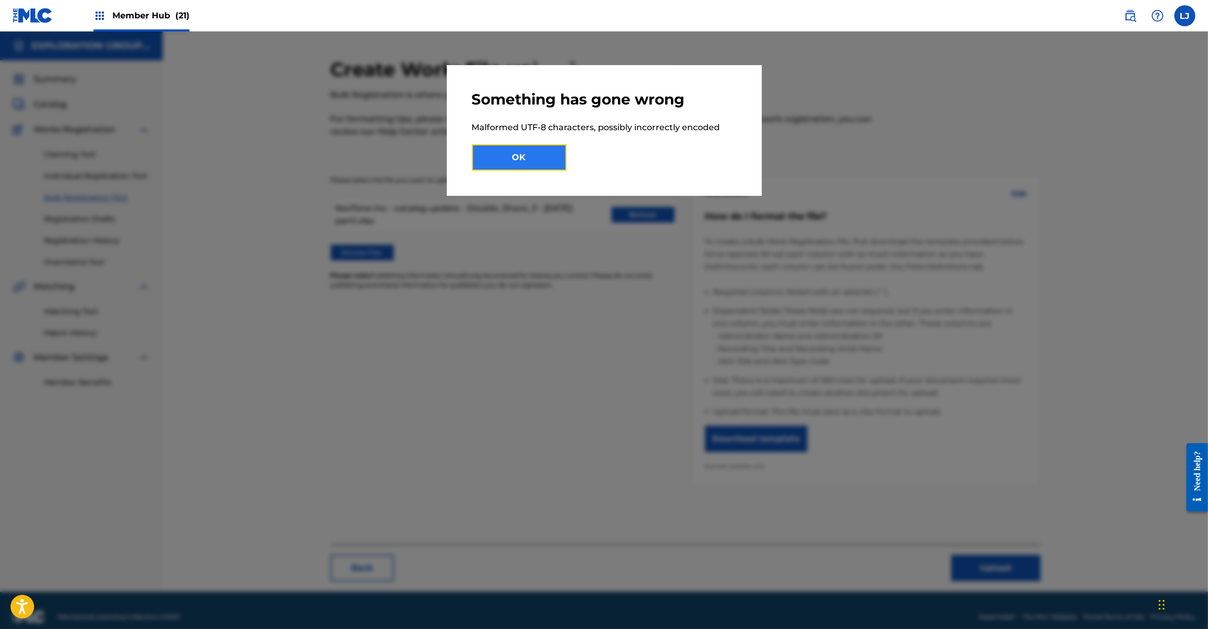
click at [534, 169] on button "OK" at bounding box center [519, 157] width 95 height 26
